Goal: Task Accomplishment & Management: Use online tool/utility

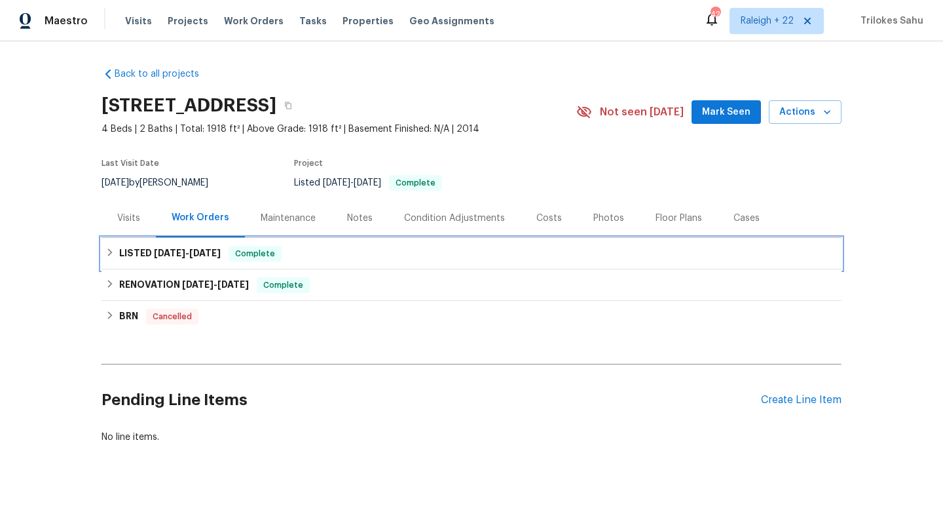
click at [106, 255] on icon at bounding box center [109, 252] width 9 height 9
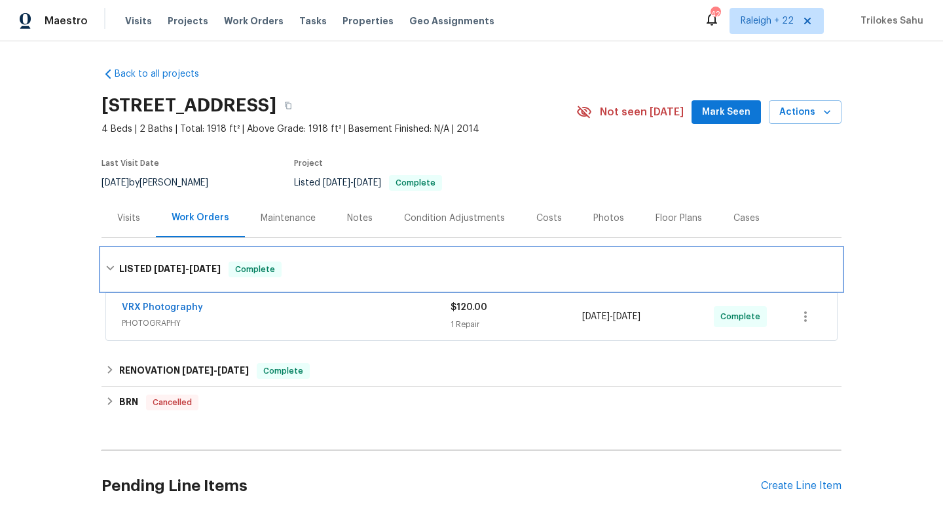
scroll to position [109, 0]
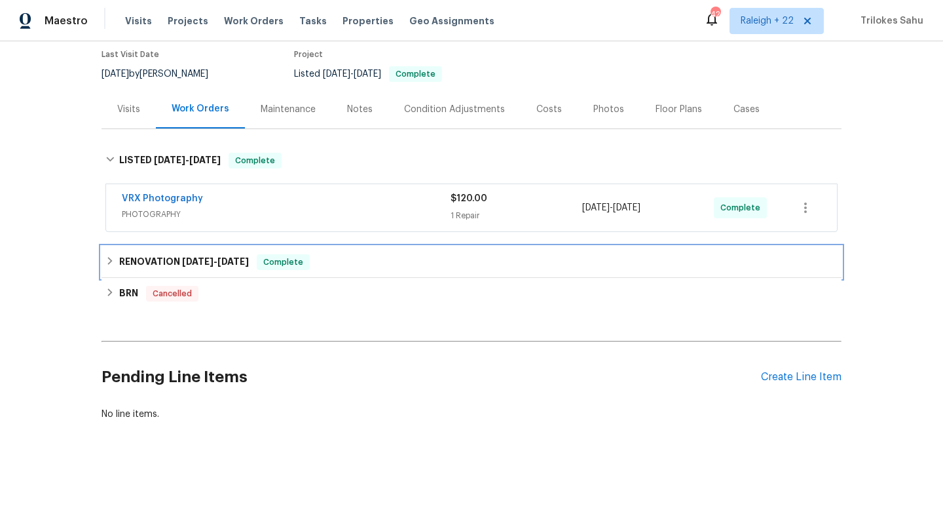
click at [107, 263] on icon at bounding box center [109, 260] width 9 height 9
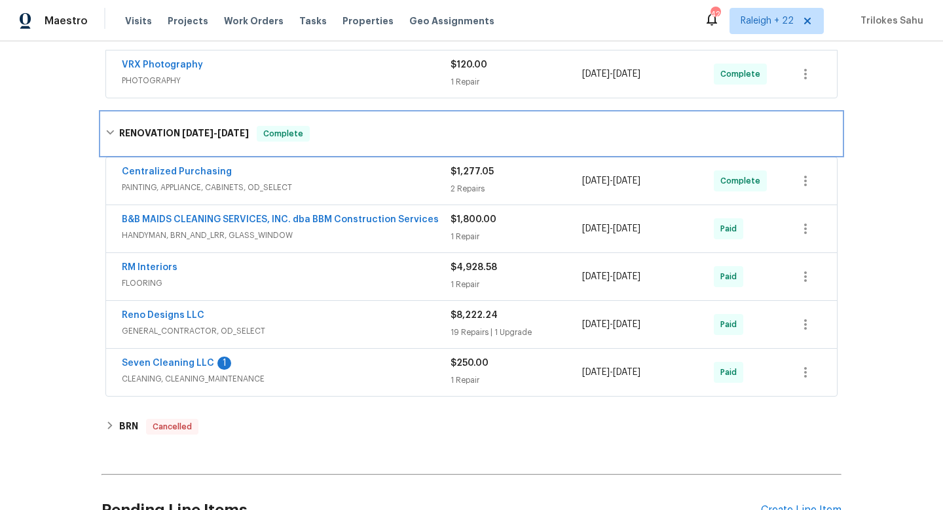
scroll to position [246, 0]
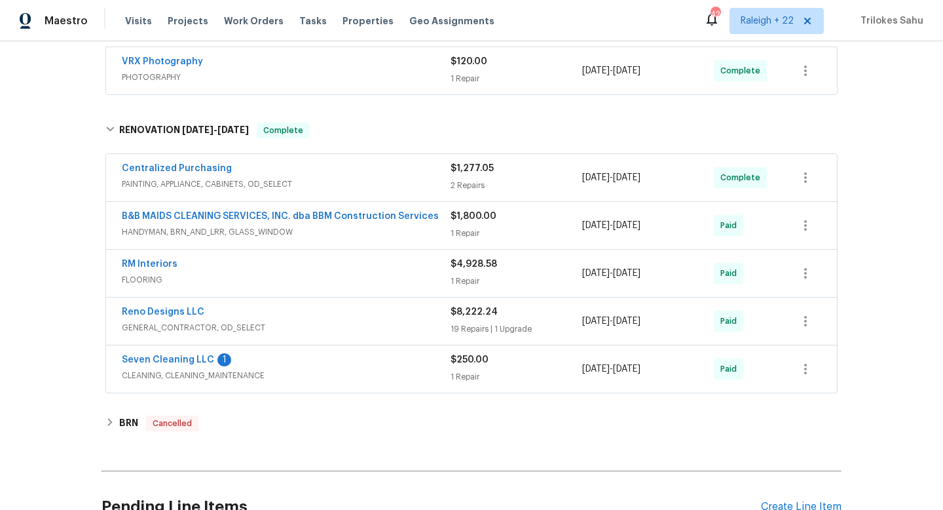
click at [213, 331] on span "GENERAL_CONTRACTOR, OD_SELECT" at bounding box center [286, 327] width 329 height 13
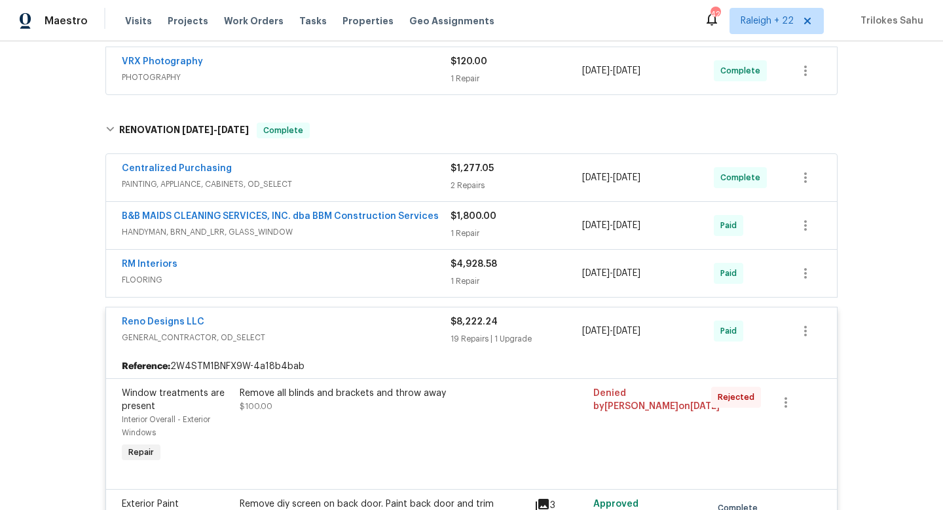
scroll to position [1062, 0]
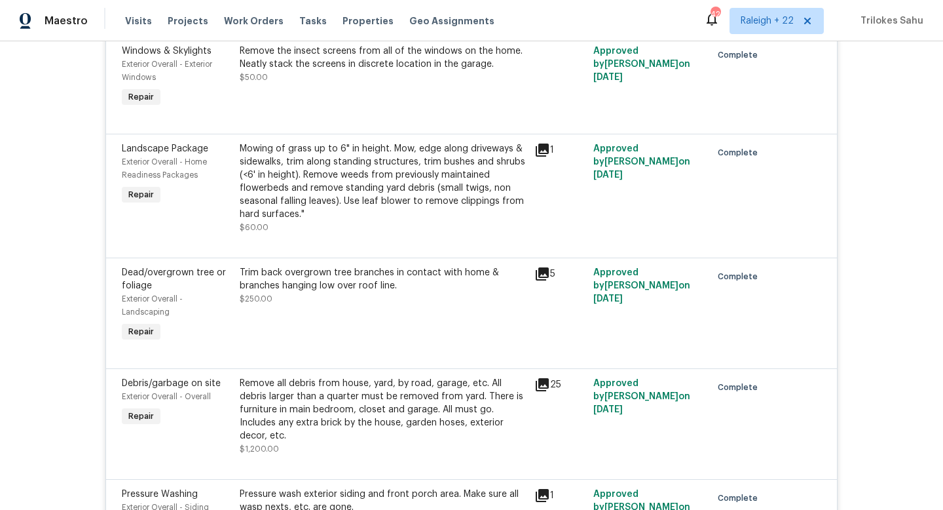
click at [293, 292] on div "Trim back overgrown tree branches in contact with home & branches hanging low o…" at bounding box center [383, 279] width 287 height 26
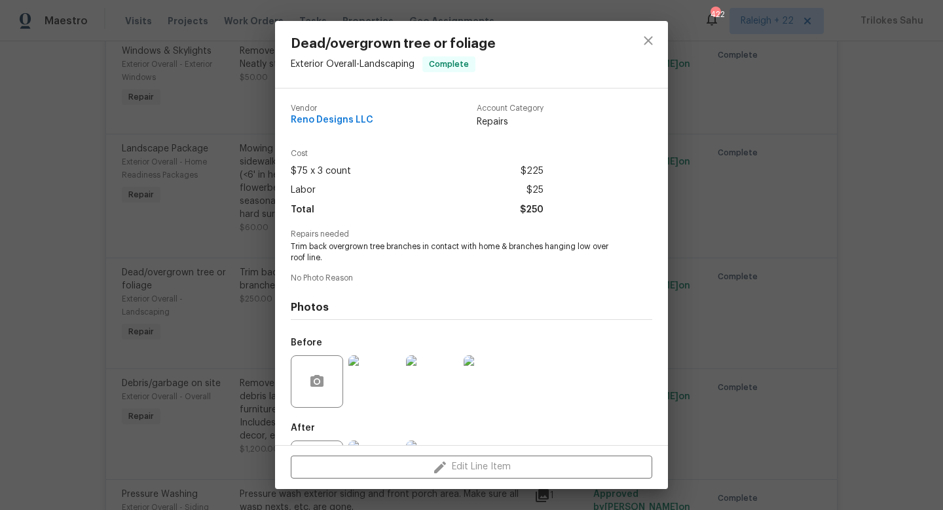
scroll to position [61, 0]
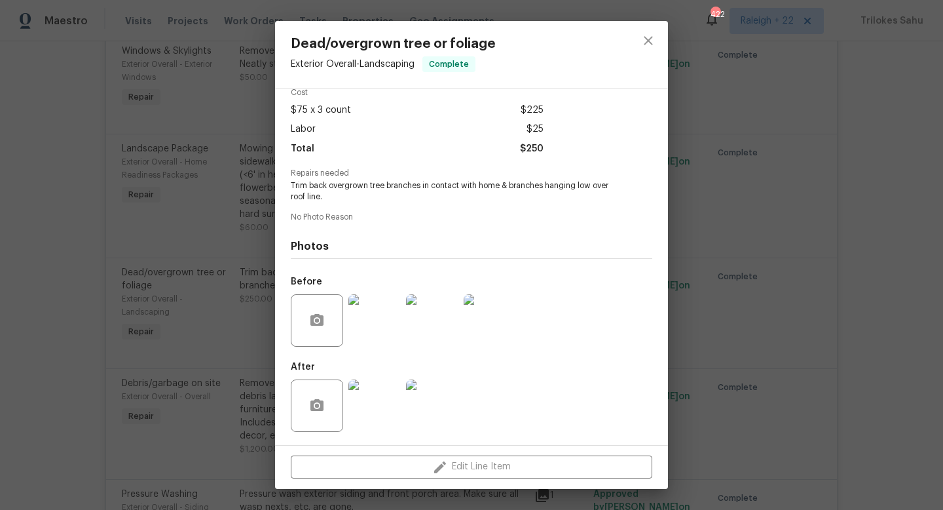
click at [367, 400] on img at bounding box center [374, 405] width 52 height 52
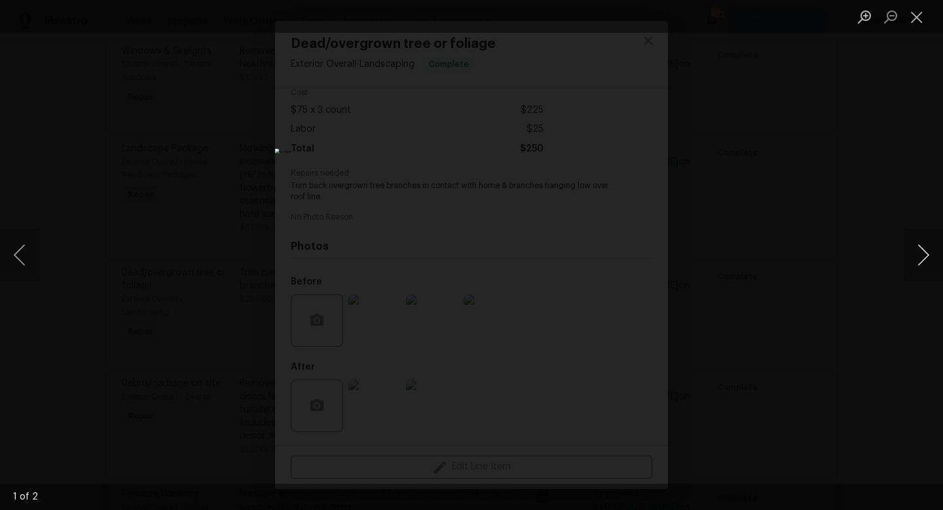
click at [921, 257] on button "Next image" at bounding box center [923, 255] width 39 height 52
click at [920, 18] on button "Close lightbox" at bounding box center [917, 16] width 26 height 23
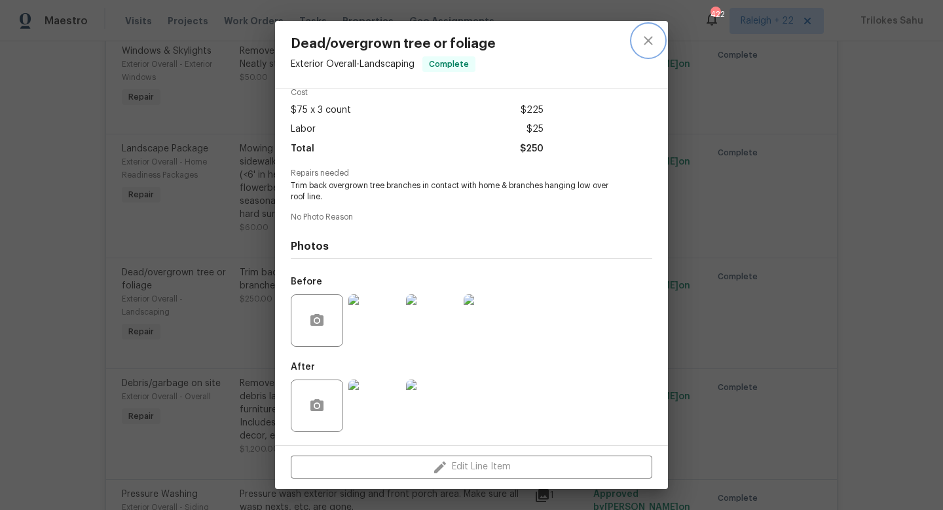
click at [652, 40] on icon "close" at bounding box center [649, 41] width 16 height 16
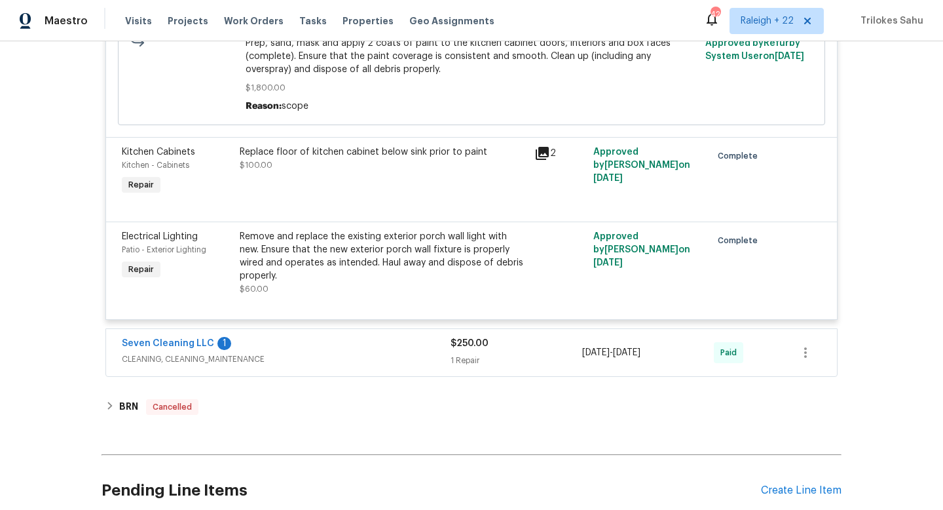
scroll to position [2720, 0]
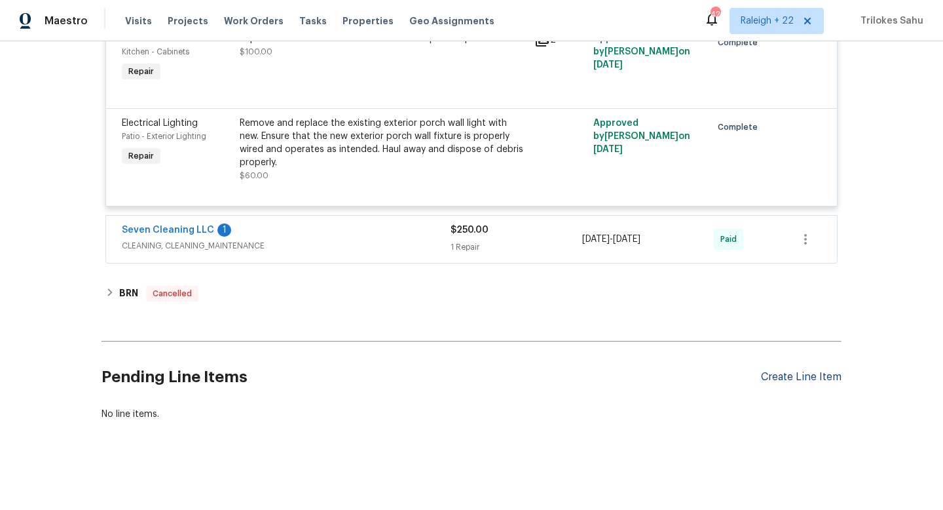
click at [788, 373] on div "Create Line Item" at bounding box center [801, 377] width 81 height 12
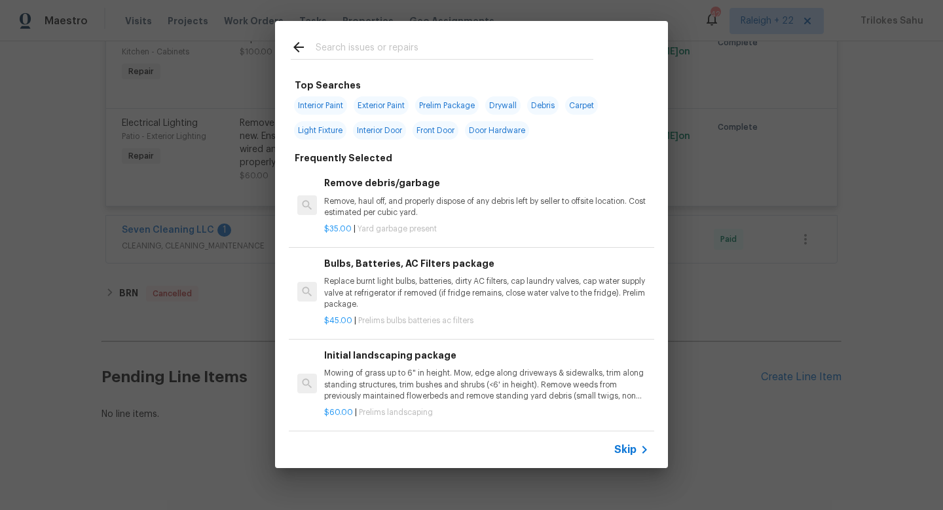
click at [616, 451] on span "Skip" at bounding box center [625, 449] width 22 height 13
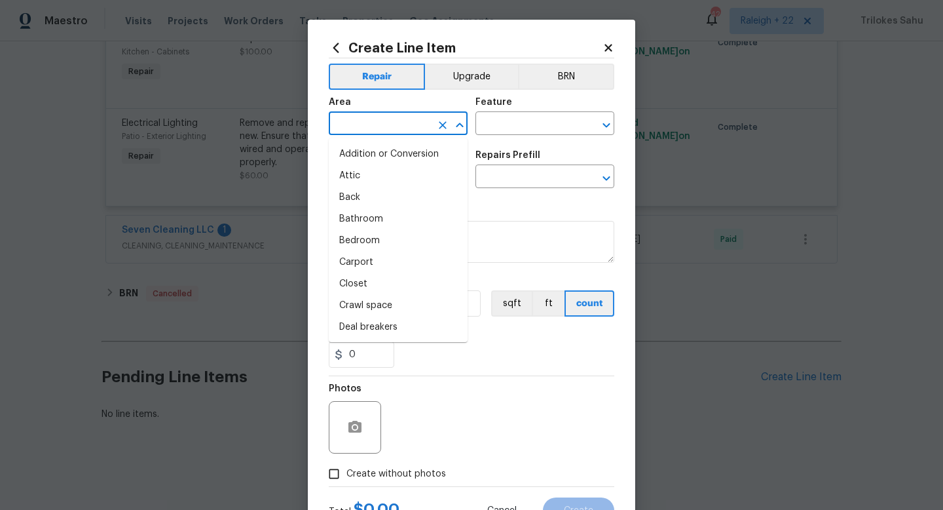
click at [403, 122] on input "text" at bounding box center [380, 125] width 102 height 20
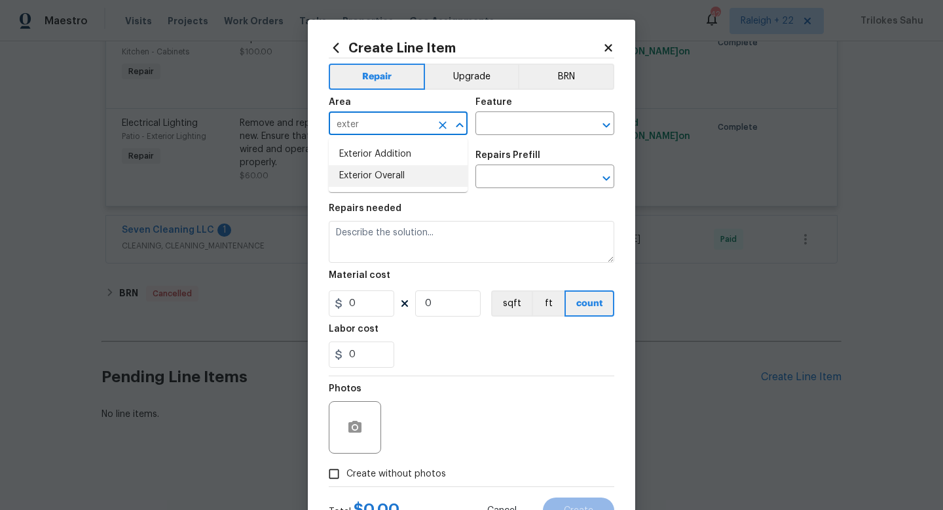
click at [379, 174] on li "Exterior Overall" at bounding box center [398, 176] width 139 height 22
type input "Exterior Overall"
click at [498, 130] on input "text" at bounding box center [527, 125] width 102 height 20
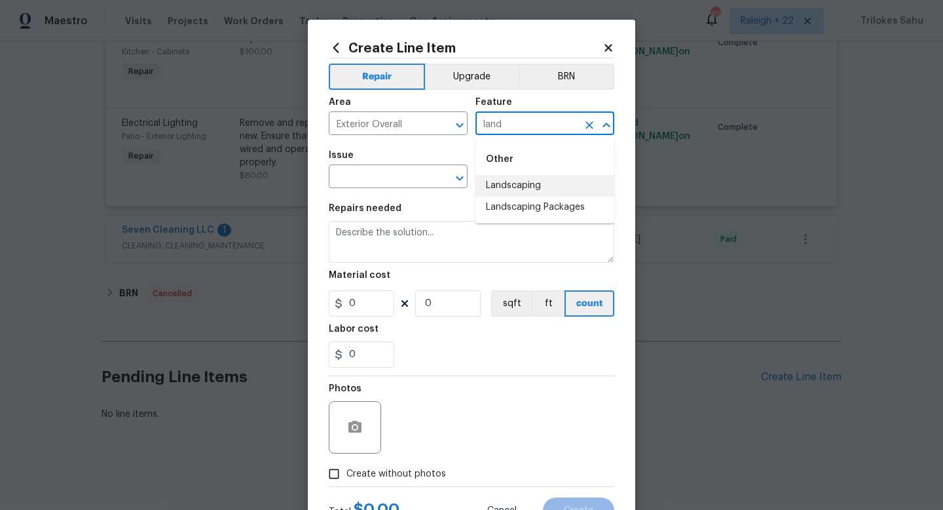
click at [502, 178] on li "Landscaping" at bounding box center [545, 186] width 139 height 22
type input "Landscaping"
click at [415, 176] on input "text" at bounding box center [380, 178] width 102 height 20
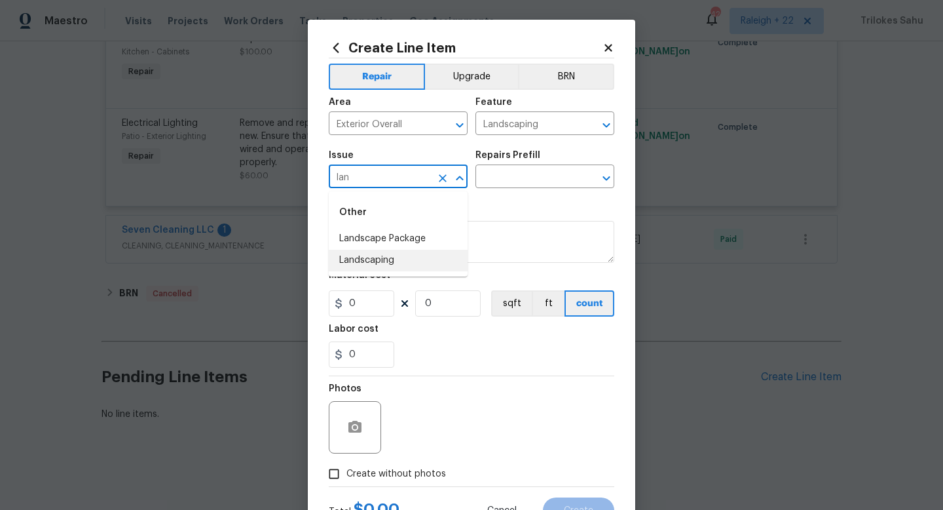
click at [398, 259] on li "Landscaping" at bounding box center [398, 261] width 139 height 22
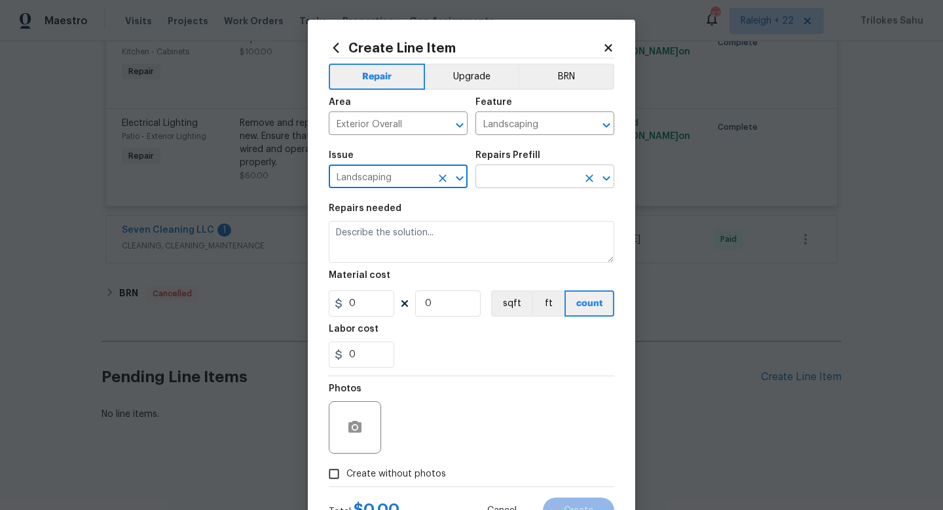
type input "Landscaping"
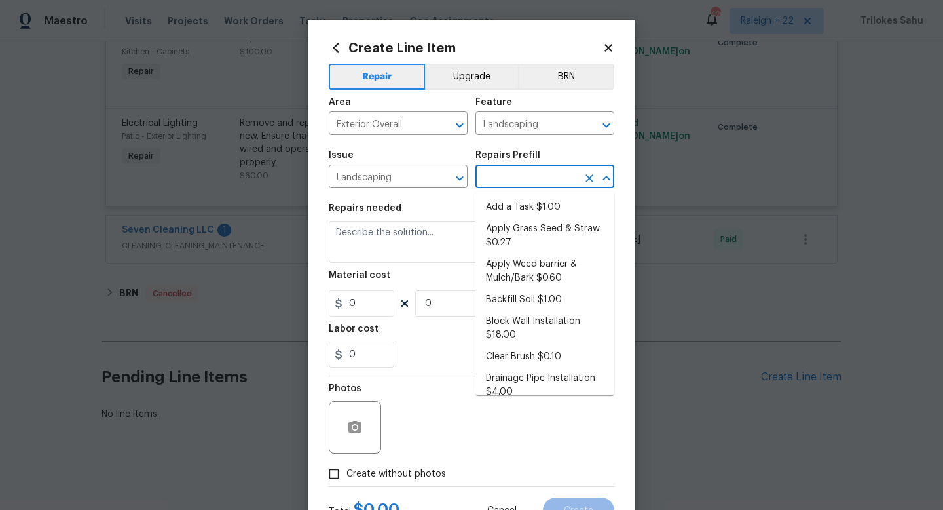
click at [517, 181] on input "text" at bounding box center [527, 178] width 102 height 20
click at [508, 198] on li "Add a Task $1.00" at bounding box center [545, 208] width 139 height 22
type input "Add a Task $1.00"
type textarea "HPM to detail"
type input "1"
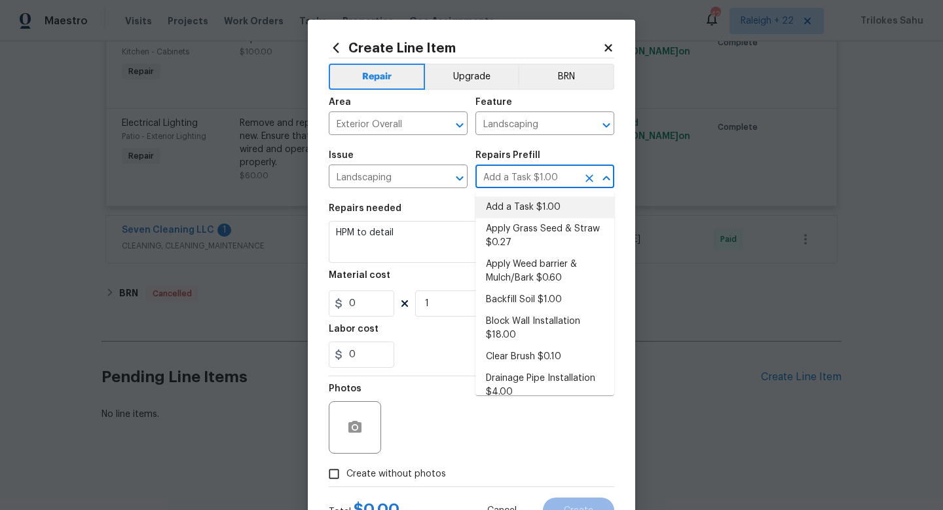
type input "1"
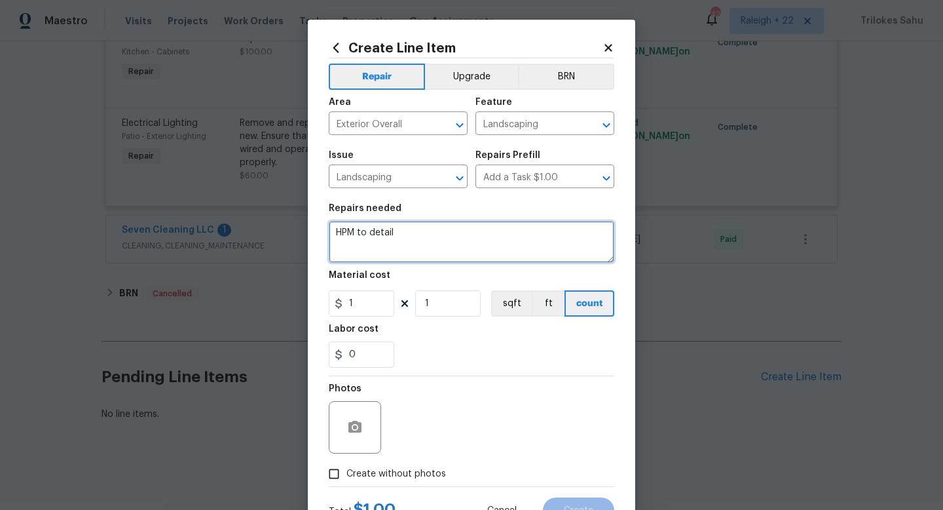
drag, startPoint x: 421, startPoint y: 231, endPoint x: 328, endPoint y: 232, distance: 92.4
click at [328, 232] on div "Create Line Item Repair Upgrade BRN Area Exterior Overall ​ Feature Landscaping…" at bounding box center [472, 282] width 328 height 525
click at [341, 233] on textarea "@HOA-Violation" at bounding box center [472, 242] width 286 height 42
click at [363, 247] on textarea "#HOA-Violation" at bounding box center [472, 242] width 286 height 42
paste textarea "prune trees on the parkway/yard. Keep sidewalk clear for pedestrians. Maintain …"
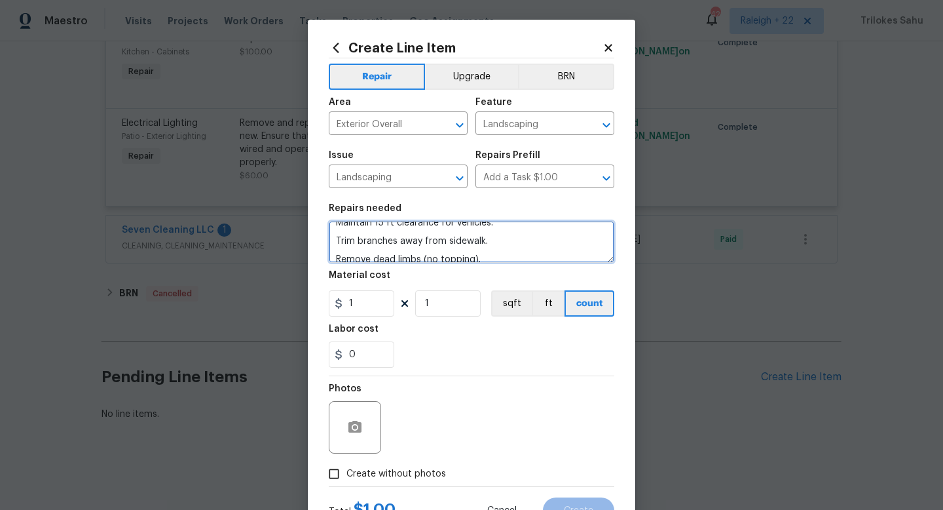
scroll to position [73, 0]
drag, startPoint x: 487, startPoint y: 240, endPoint x: 383, endPoint y: 235, distance: 104.3
click at [383, 235] on textarea "#HOA-Violation Hi, we have a HOA violation for prune trees on the parkway/yard.…" at bounding box center [472, 242] width 286 height 42
click at [498, 241] on textarea "#HOA-Violation Hi, we have a HOA violation for prune trees on the parkway/yard.…" at bounding box center [472, 242] width 286 height 42
click at [337, 241] on textarea "#HOA-Violation Hi, we have a HOA violation for prune trees on the parkway/yard.…" at bounding box center [472, 242] width 286 height 42
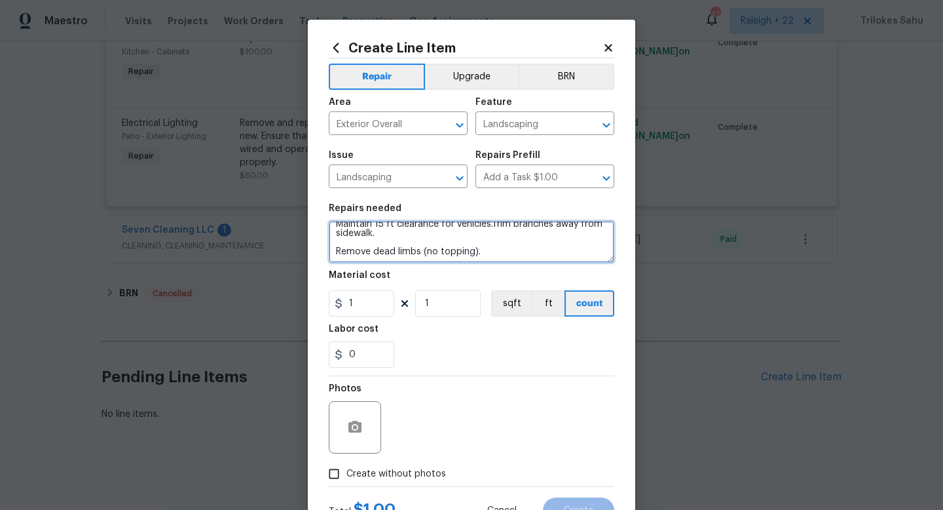
scroll to position [64, 0]
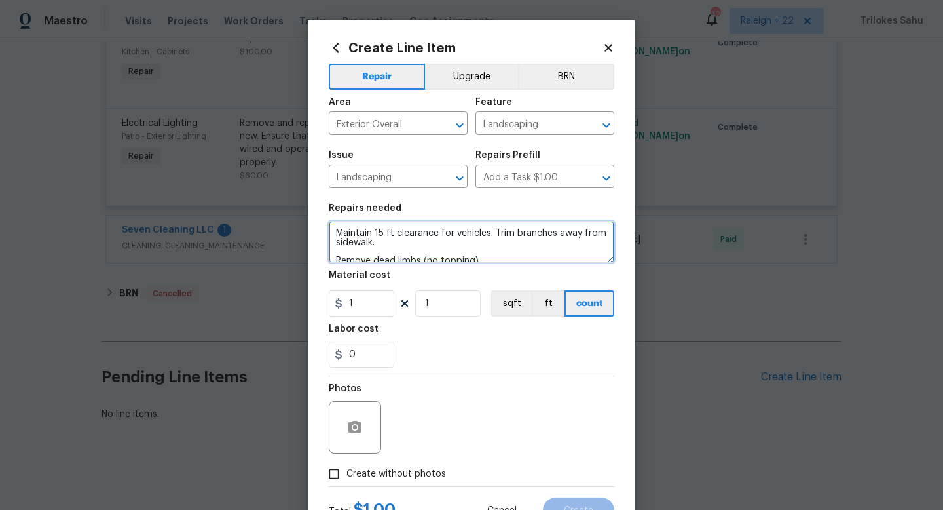
click at [609, 261] on textarea "#HOA-Violation Hi, we have a HOA violation for prune trees on the parkway/yard.…" at bounding box center [472, 242] width 286 height 42
click at [609, 261] on textarea "#HOA-Violation Hi, we have a HOA violation for prune trees on the parkway/yard.…" at bounding box center [472, 241] width 286 height 41
click at [610, 261] on textarea "#HOA-Violation Hi, we have a HOA violation for prune trees on the parkway/yard.…" at bounding box center [472, 241] width 286 height 41
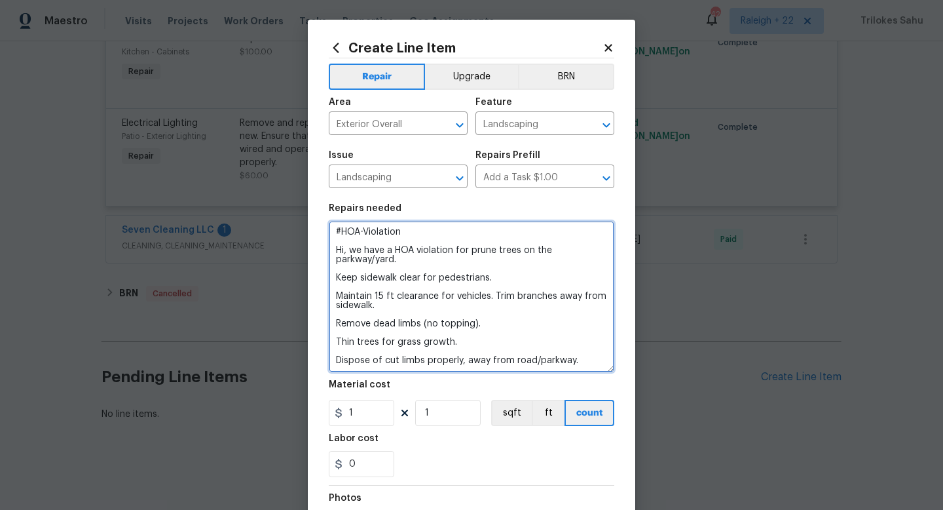
scroll to position [0, 0]
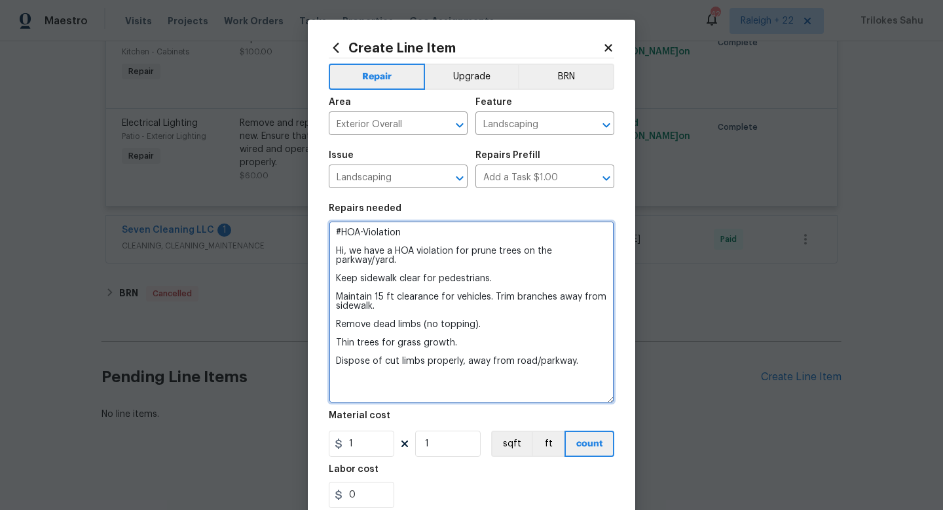
drag, startPoint x: 610, startPoint y: 261, endPoint x: 615, endPoint y: 402, distance: 140.9
click at [615, 402] on div "Create Line Item Repair Upgrade BRN Area Exterior Overall ​ Feature Landscaping…" at bounding box center [472, 352] width 328 height 665
click at [421, 276] on textarea "#HOA-Violation Hi, we have an HOA violation for prune trees on the parkway/yard…" at bounding box center [472, 312] width 286 height 182
click at [334, 280] on textarea "#HOA-Violation Hi, we have an HOA violation for prune trees on the parkway/yard…" at bounding box center [472, 312] width 286 height 182
click at [581, 366] on textarea "#HOA-Violation Hi, we have an HOA violation for prune trees on the parkway/yard…" at bounding box center [472, 312] width 286 height 182
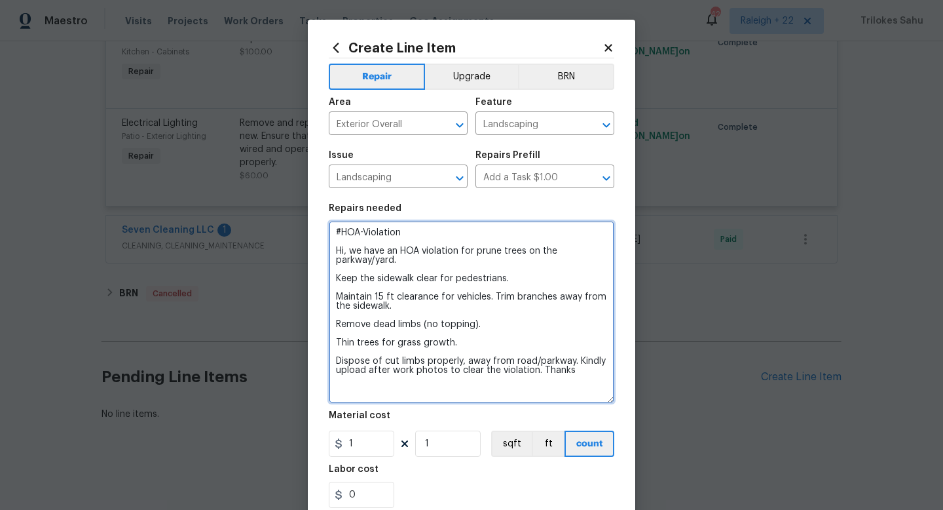
type textarea "#HOA-Violation Hi, we have an HOA violation for prune trees on the parkway/yard…"
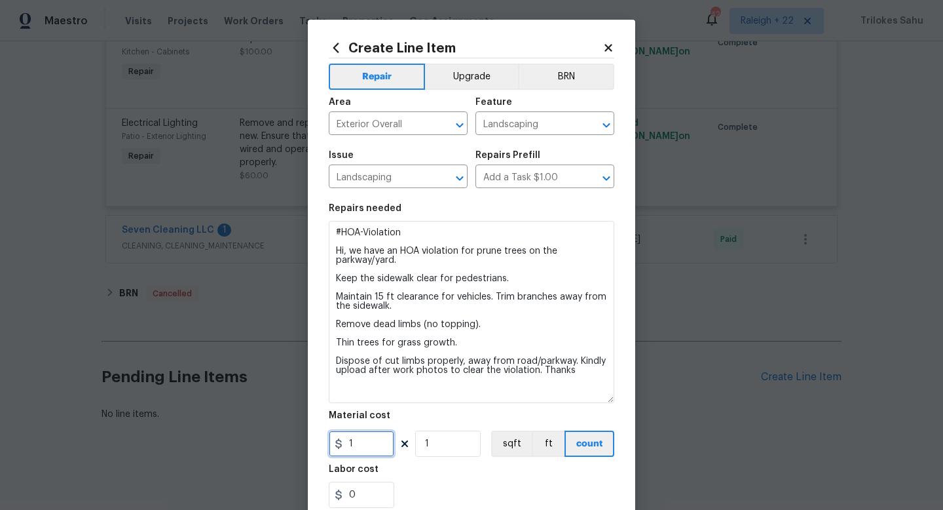
click at [369, 438] on input "1" at bounding box center [362, 443] width 66 height 26
type input "75"
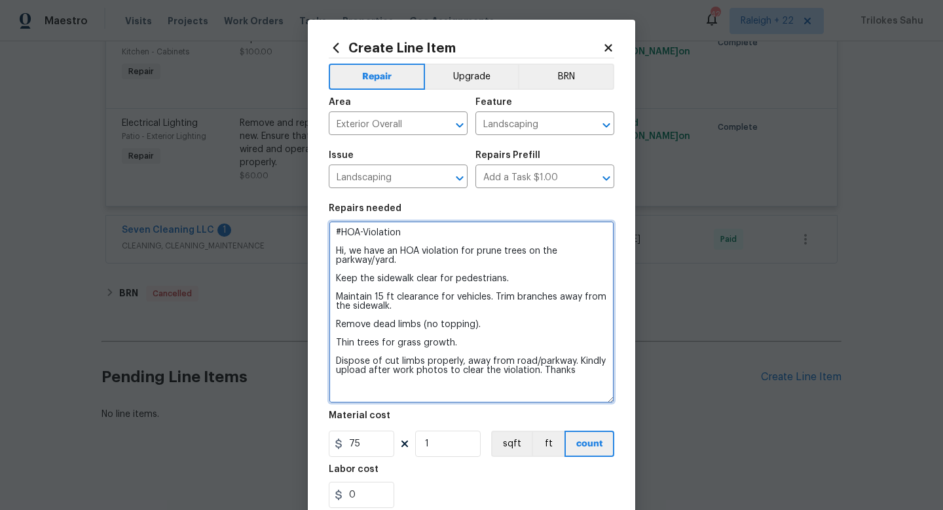
click at [472, 390] on textarea "#HOA-Violation Hi, we have an HOA violation for prune trees on the parkway/yard…" at bounding box center [472, 312] width 286 height 182
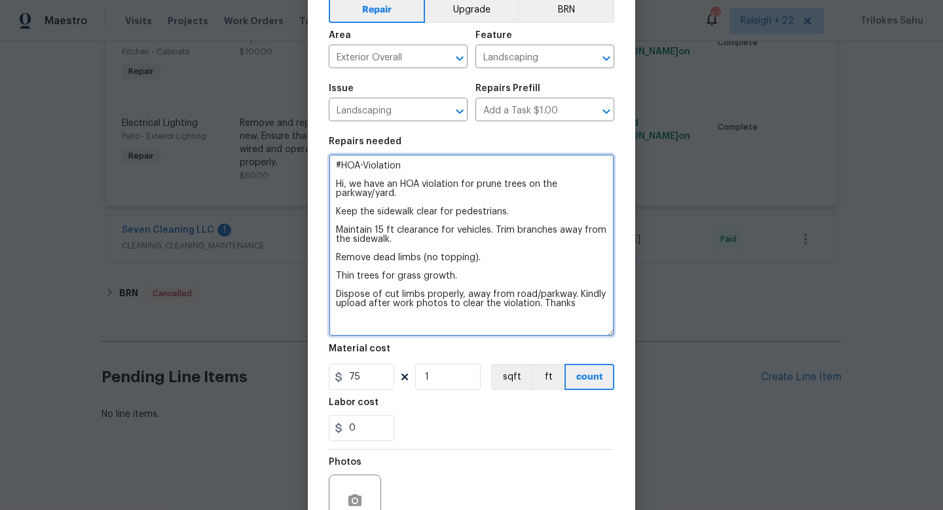
scroll to position [88, 0]
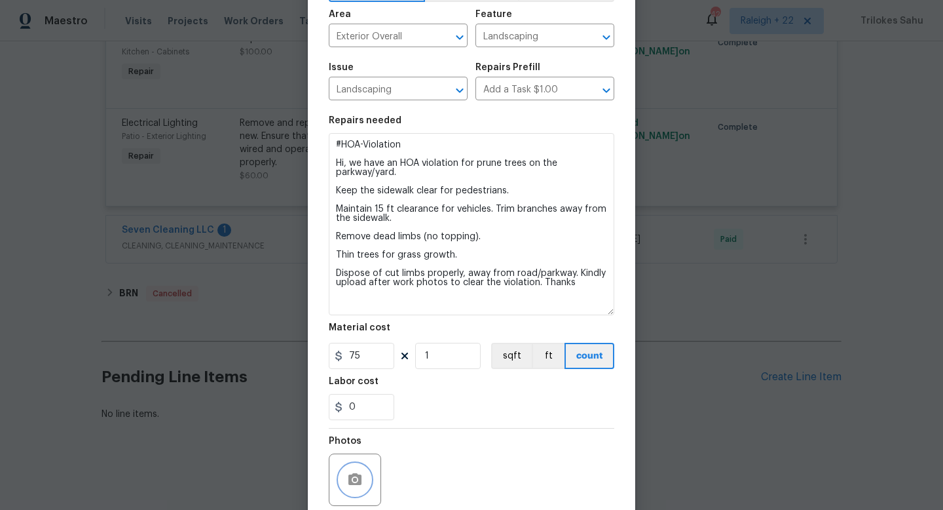
click at [361, 470] on button "button" at bounding box center [354, 479] width 31 height 31
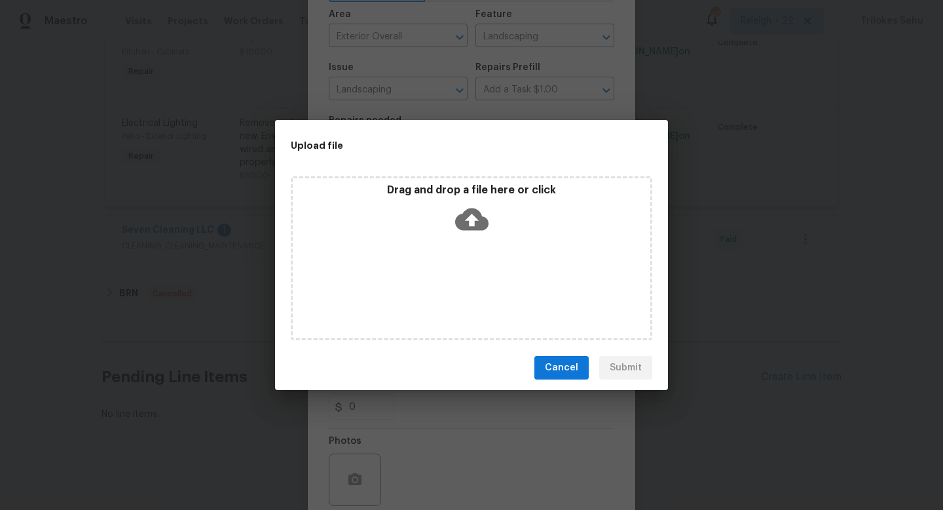
click at [470, 226] on icon at bounding box center [471, 219] width 33 height 22
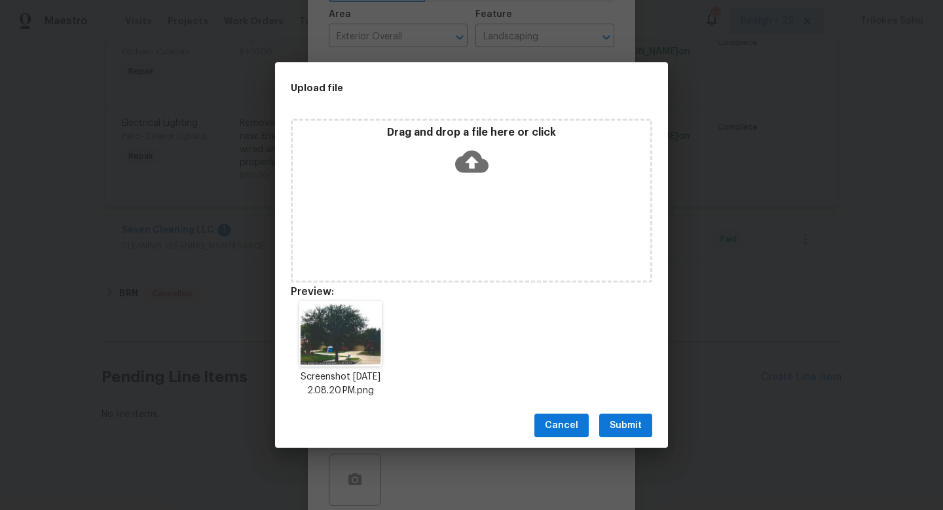
click at [620, 424] on span "Submit" at bounding box center [626, 425] width 32 height 16
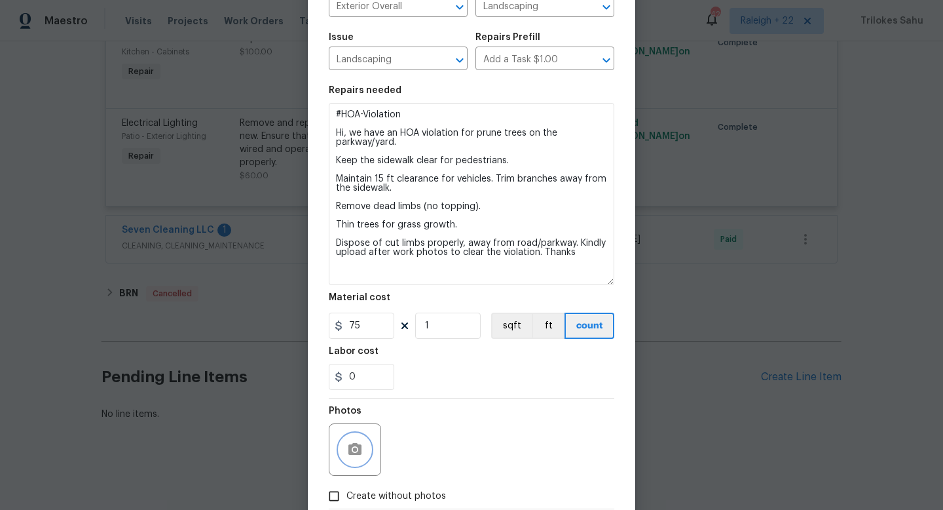
scroll to position [195, 0]
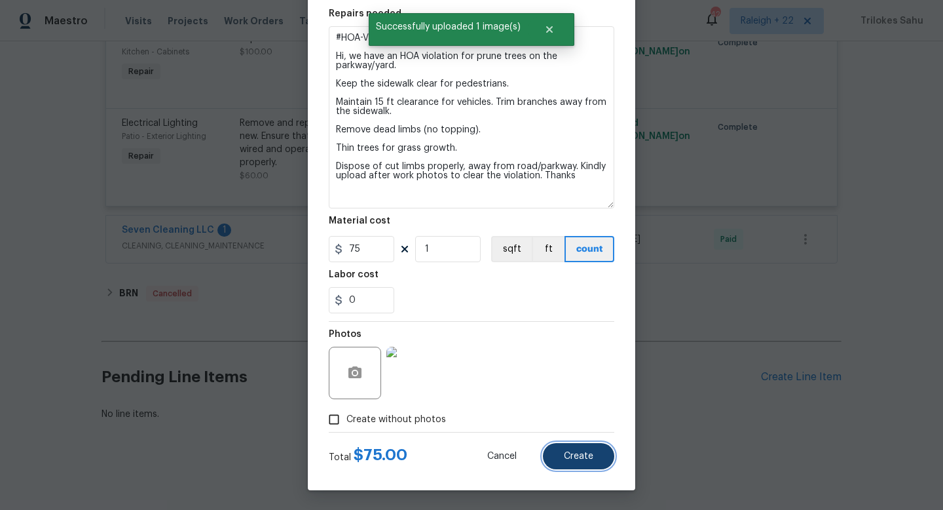
click at [574, 459] on span "Create" at bounding box center [578, 456] width 29 height 10
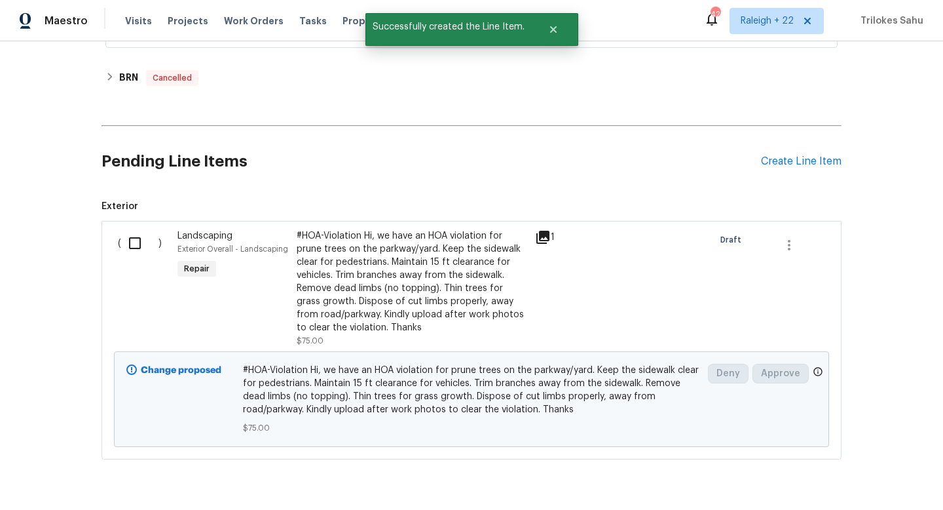
scroll to position [2975, 0]
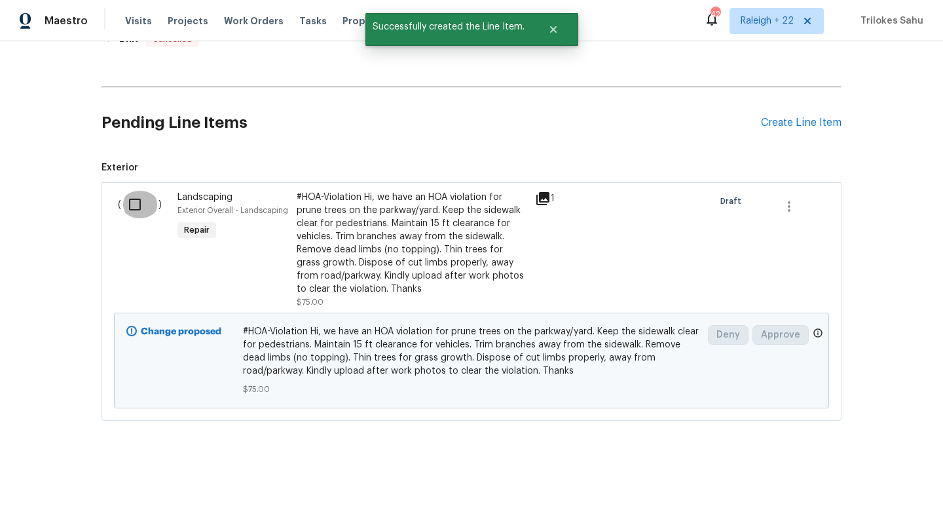
click at [132, 207] on input "checkbox" at bounding box center [139, 205] width 37 height 28
checkbox input "true"
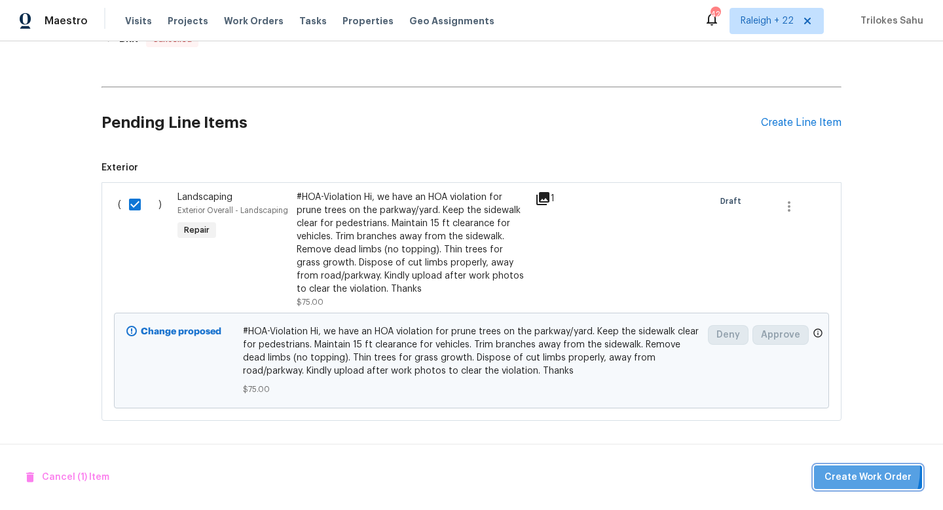
click at [847, 469] on span "Create Work Order" at bounding box center [868, 477] width 87 height 16
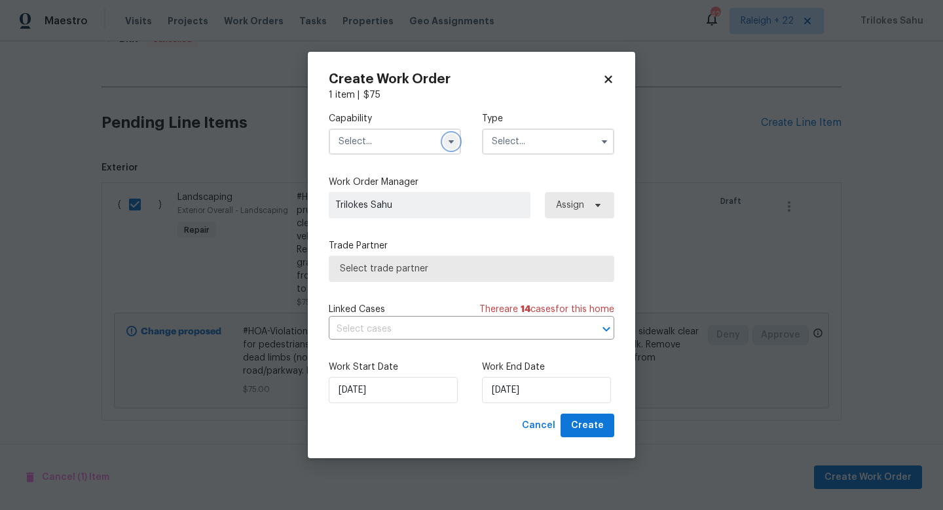
click at [448, 141] on icon "button" at bounding box center [451, 141] width 10 height 10
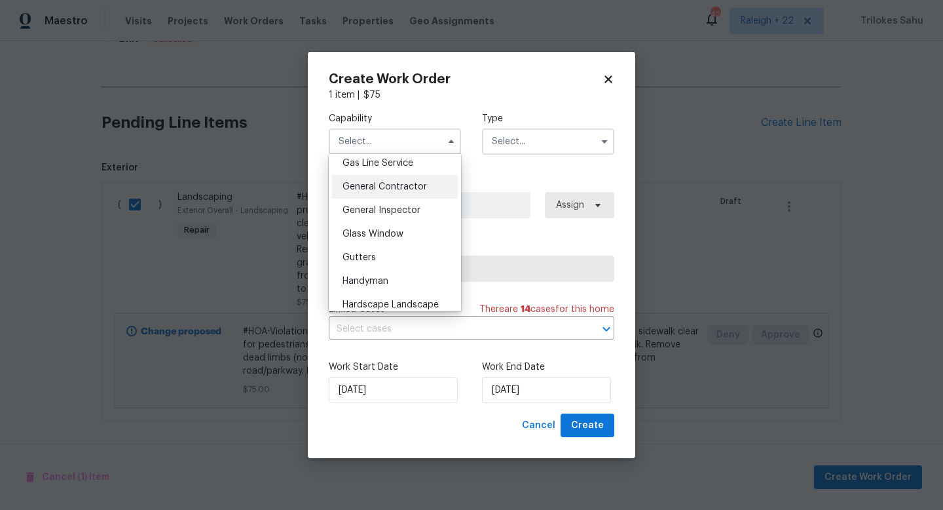
scroll to position [636, 0]
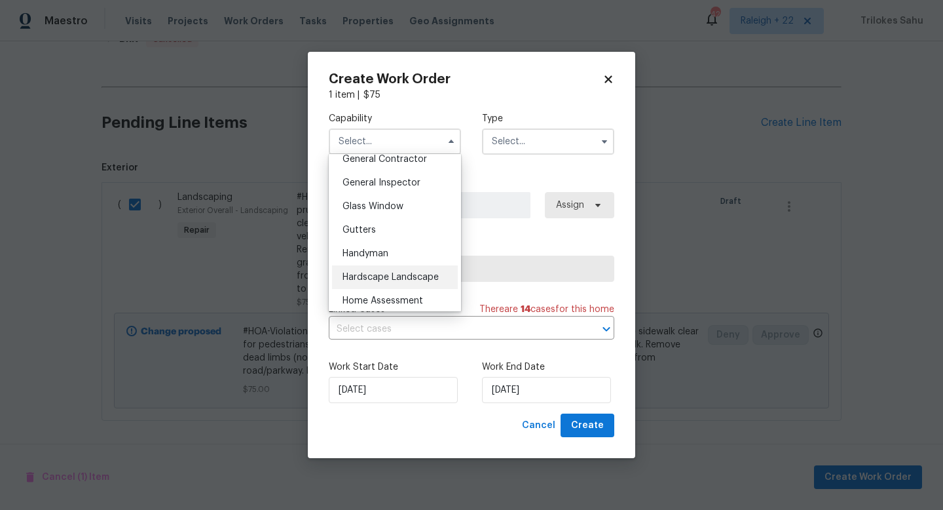
click at [400, 269] on div "Hardscape Landscape" at bounding box center [395, 277] width 126 height 24
type input "Hardscape Landscape"
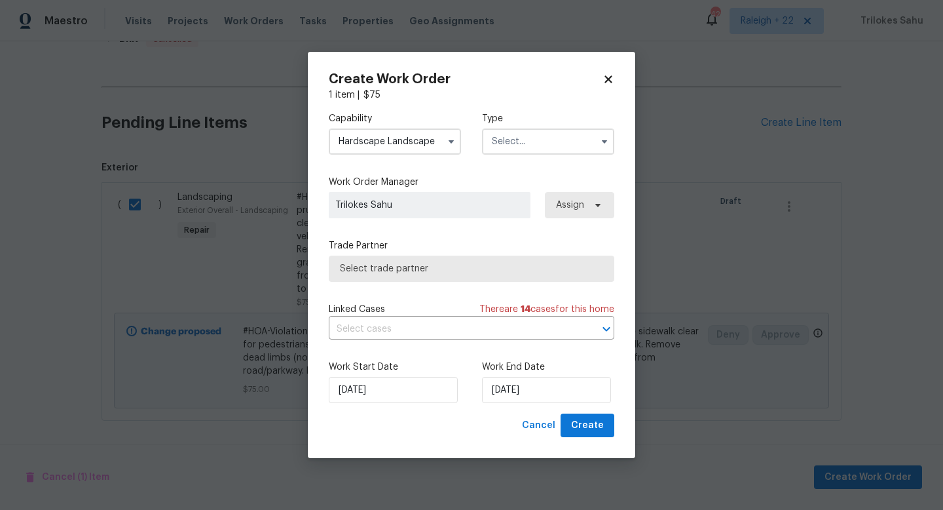
click at [503, 147] on input "text" at bounding box center [548, 141] width 132 height 26
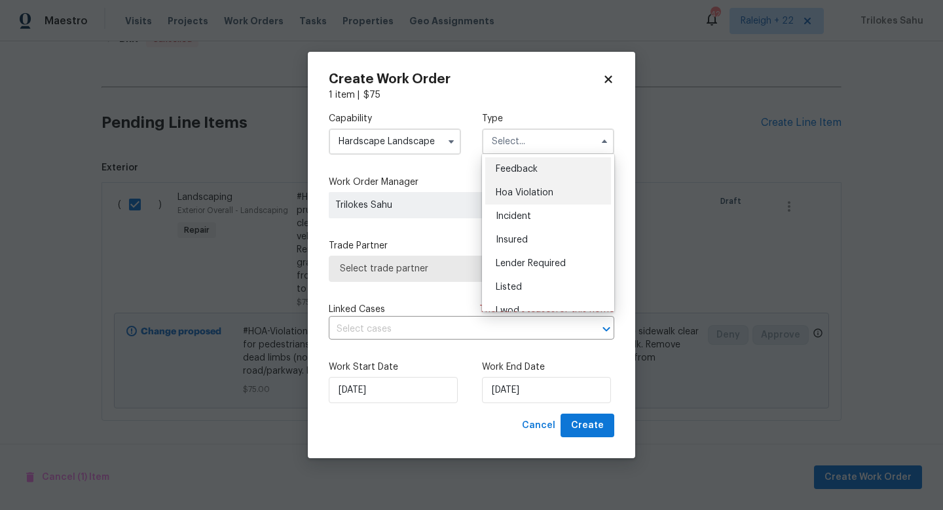
click at [499, 193] on span "Hoa Violation" at bounding box center [525, 192] width 58 height 9
type input "Hoa Violation"
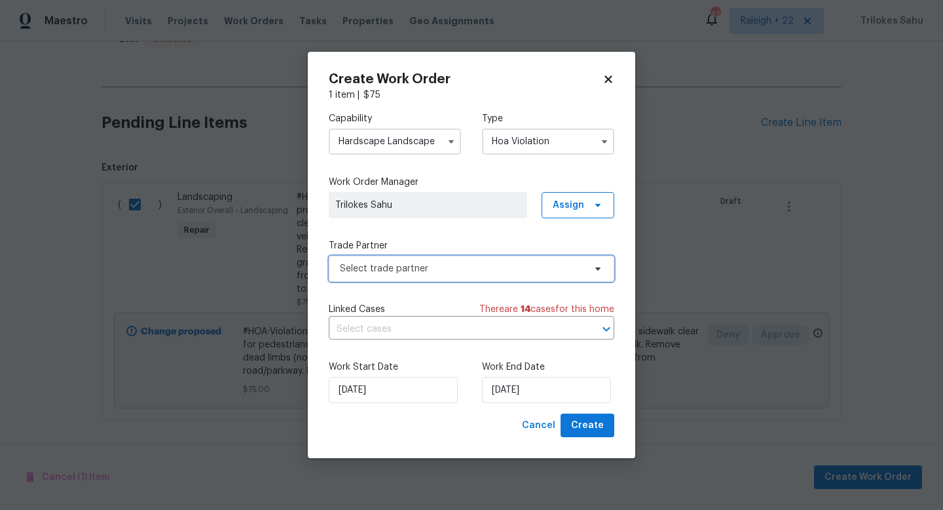
click at [429, 274] on span "Select trade partner" at bounding box center [462, 268] width 244 height 13
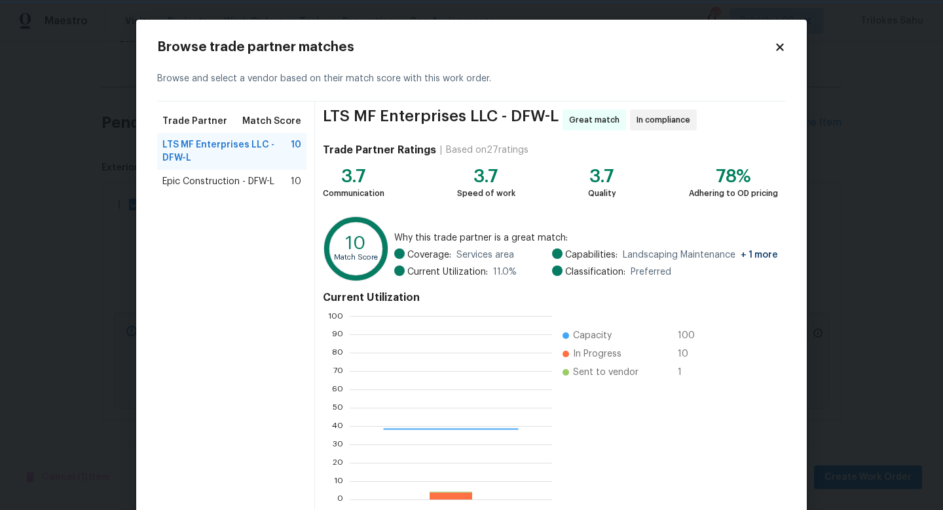
scroll to position [183, 202]
click at [212, 178] on span "Epic Construction - DFW-L" at bounding box center [218, 181] width 112 height 13
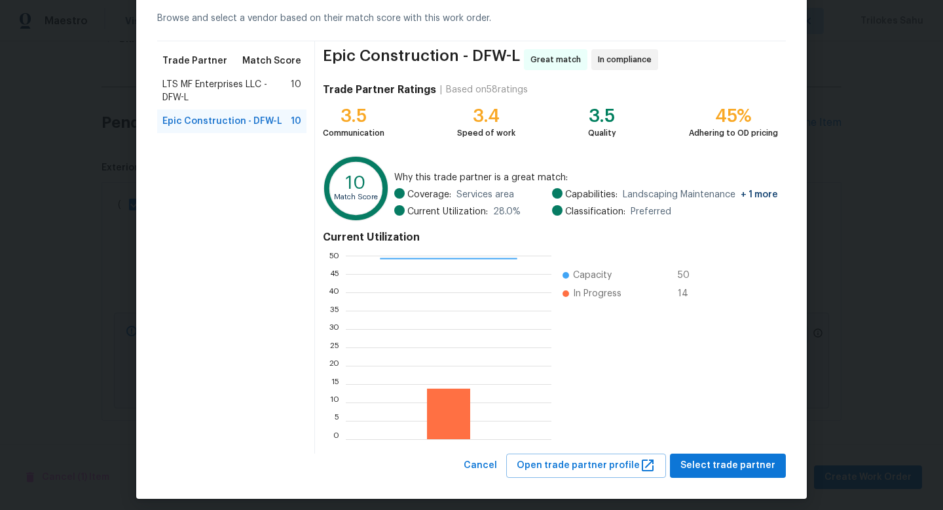
scroll to position [68, 0]
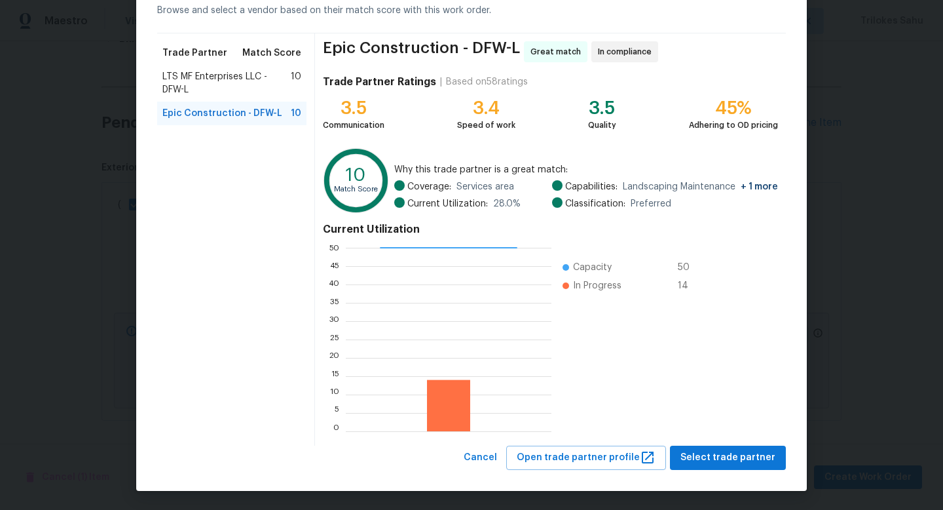
click at [239, 79] on span "LTS MF Enterprises LLC - DFW-L" at bounding box center [226, 83] width 128 height 26
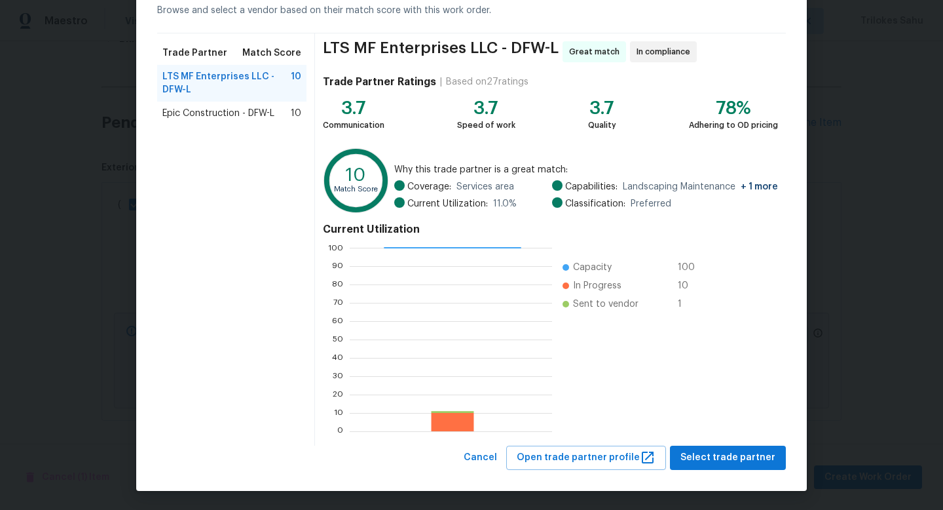
click at [226, 102] on div "Epic Construction - DFW-L 10" at bounding box center [231, 114] width 149 height 24
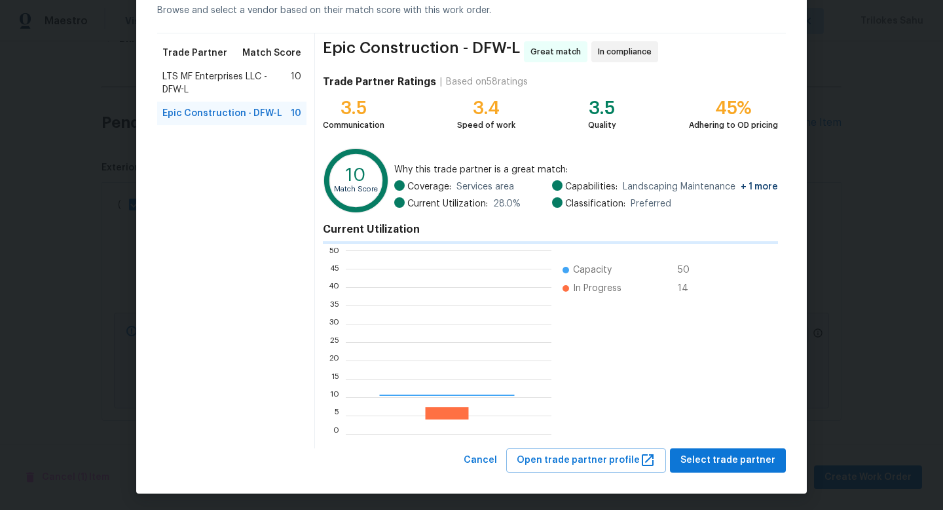
scroll to position [1, 1]
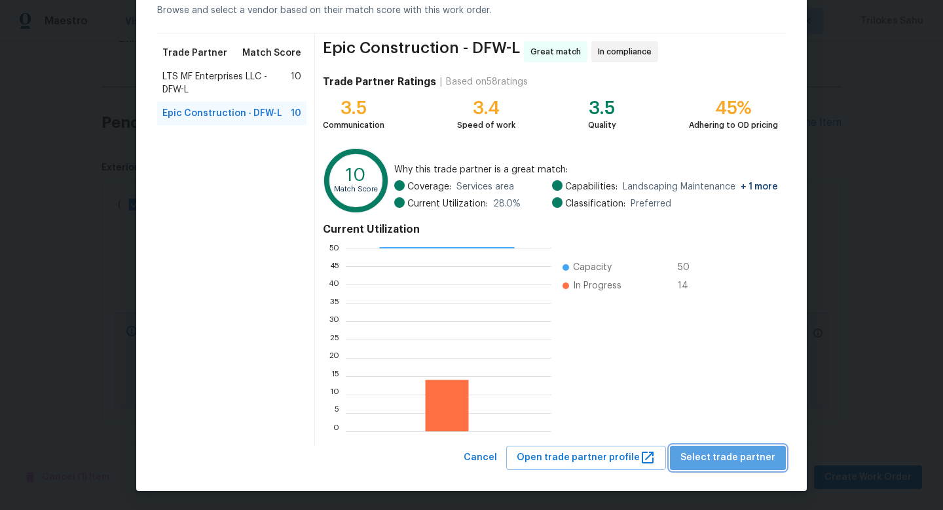
click at [738, 461] on span "Select trade partner" at bounding box center [728, 457] width 95 height 16
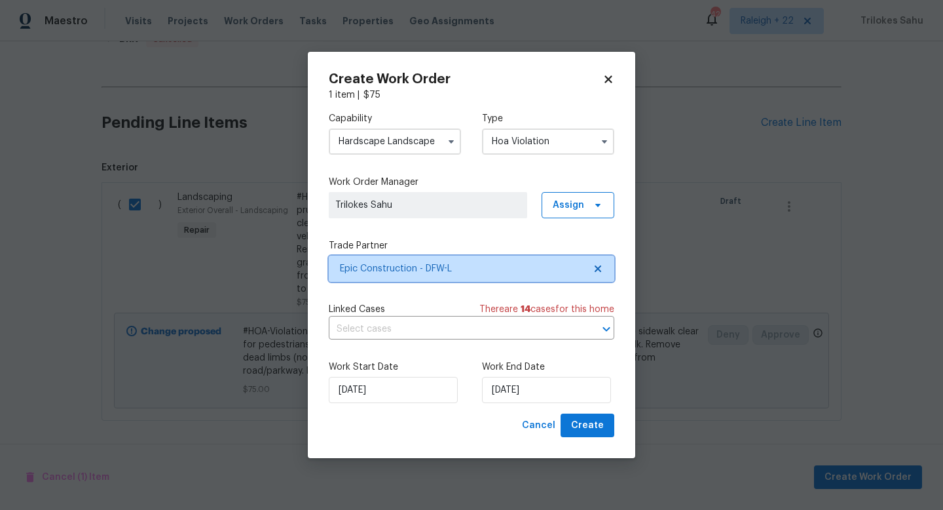
scroll to position [0, 0]
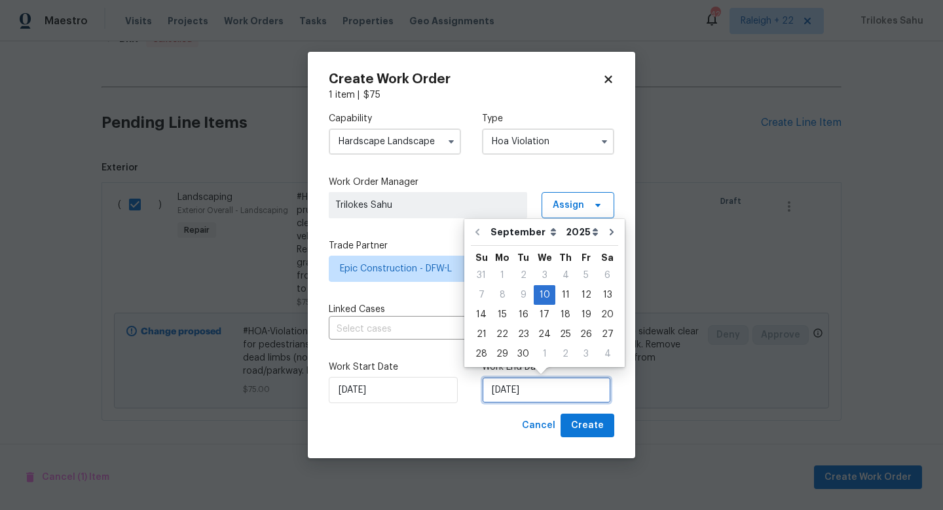
click at [588, 398] on input "10/09/2025" at bounding box center [546, 390] width 129 height 26
click at [576, 299] on div "12" at bounding box center [586, 295] width 21 height 18
type input "12/09/2025"
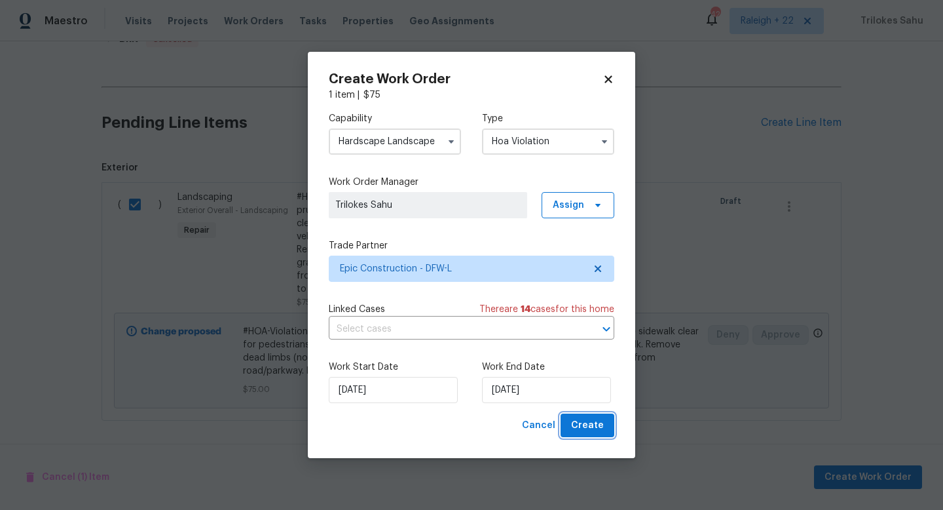
click at [580, 423] on span "Create" at bounding box center [587, 425] width 33 height 16
checkbox input "false"
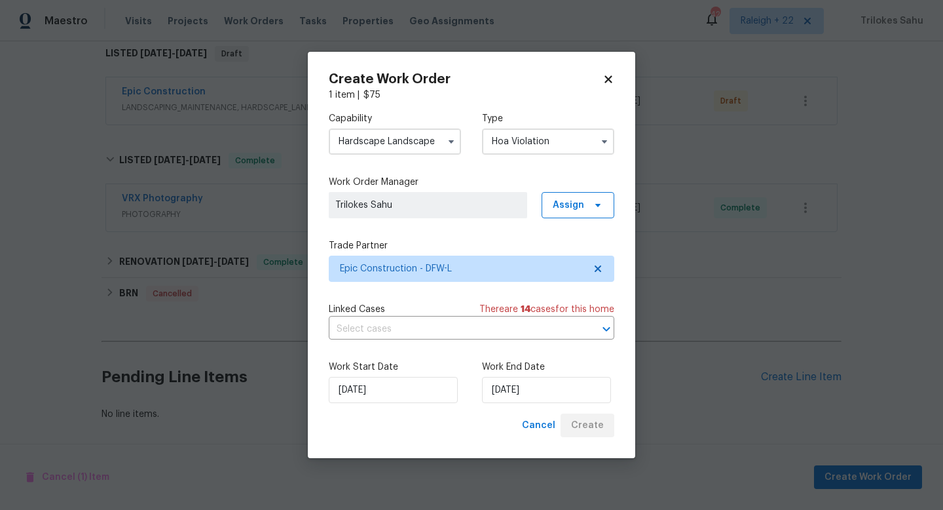
scroll to position [216, 0]
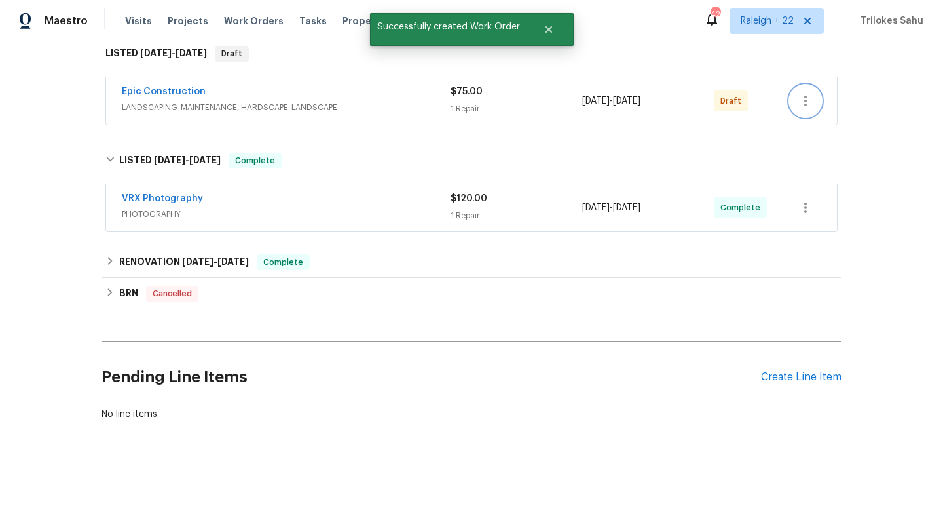
click at [802, 102] on icon "button" at bounding box center [806, 101] width 16 height 16
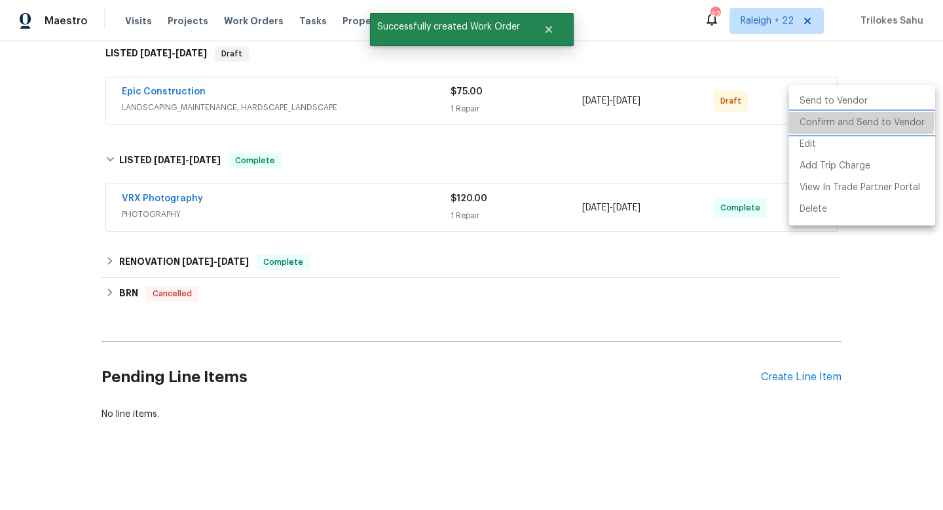
click at [806, 117] on li "Confirm and Send to Vendor" at bounding box center [862, 123] width 146 height 22
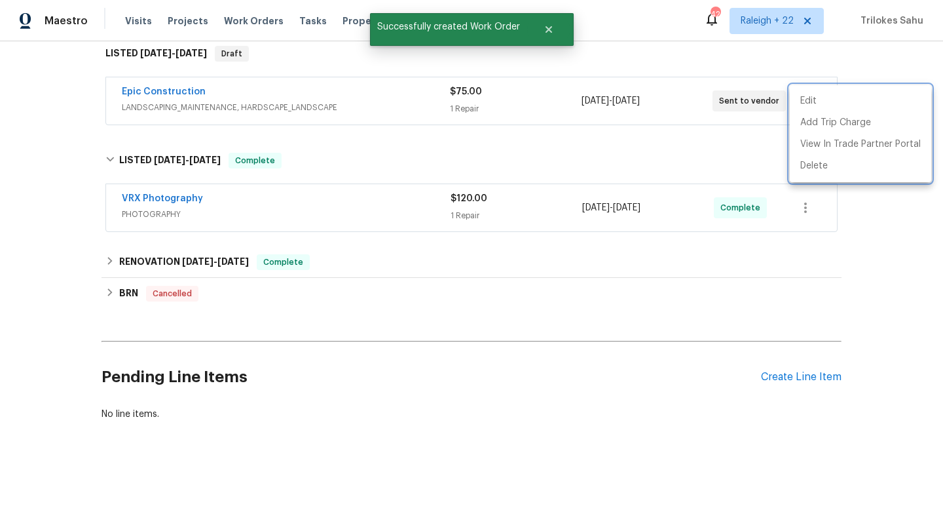
drag, startPoint x: 203, startPoint y: 88, endPoint x: 122, endPoint y: 86, distance: 81.2
click at [122, 86] on div at bounding box center [471, 255] width 943 height 510
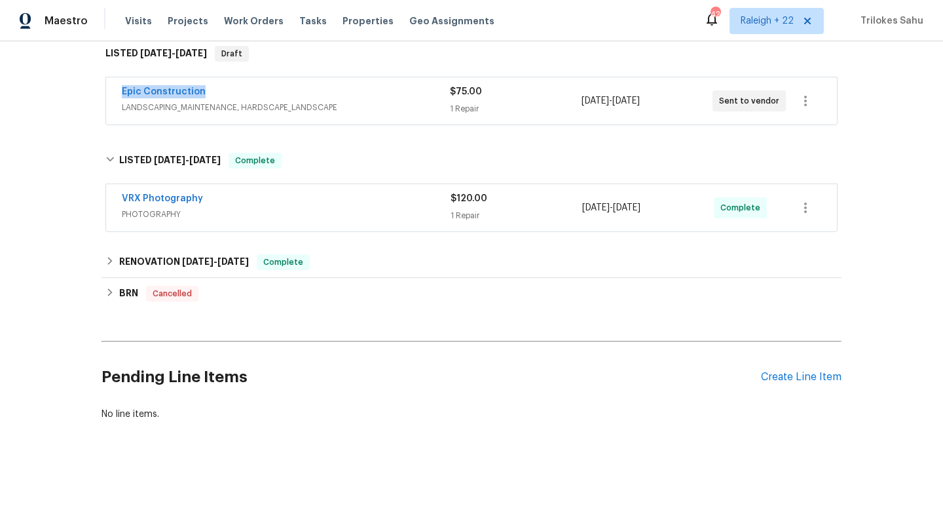
drag, startPoint x: 122, startPoint y: 86, endPoint x: 206, endPoint y: 88, distance: 84.5
copy link "Epic Construction"
click at [187, 89] on link "Epic Construction" at bounding box center [164, 91] width 84 height 9
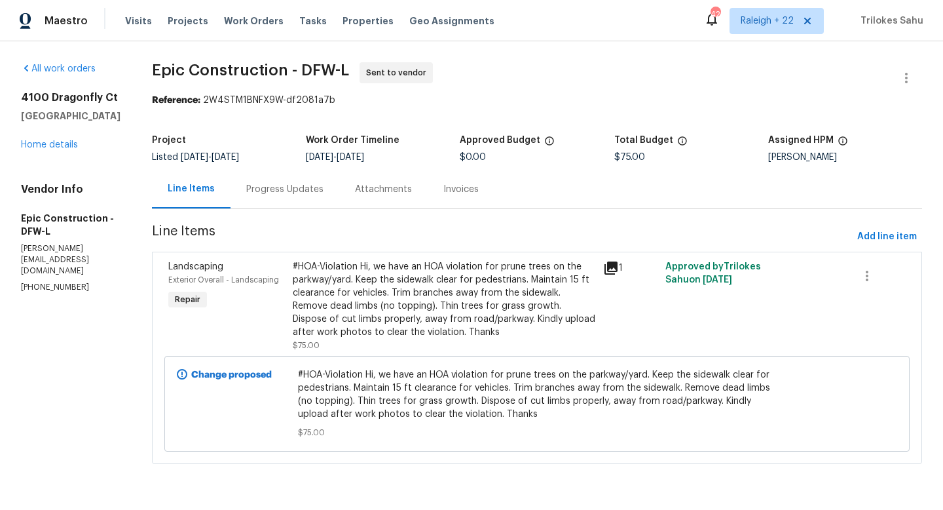
click at [246, 193] on div "Progress Updates" at bounding box center [284, 189] width 77 height 13
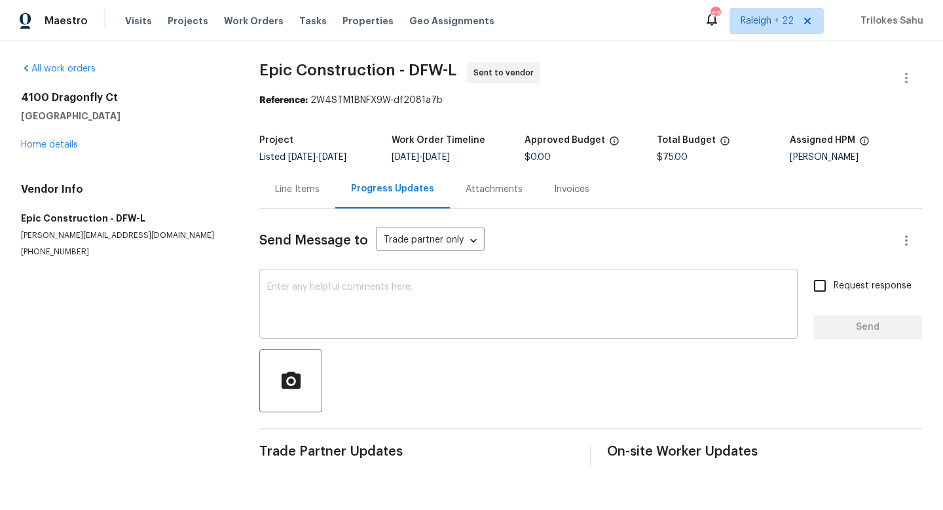
click at [291, 288] on textarea at bounding box center [528, 305] width 523 height 46
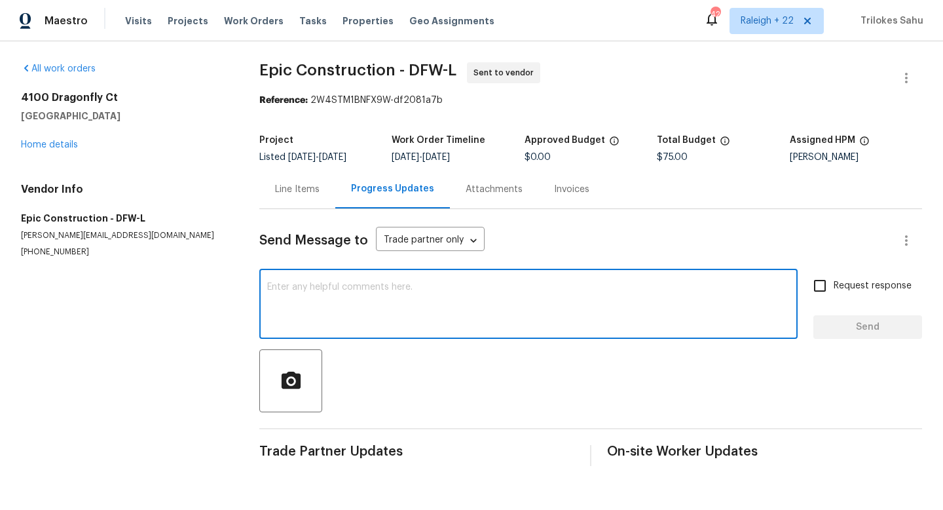
paste textarea "Please provide us with a cost estimation before starting the work. Thank you!"
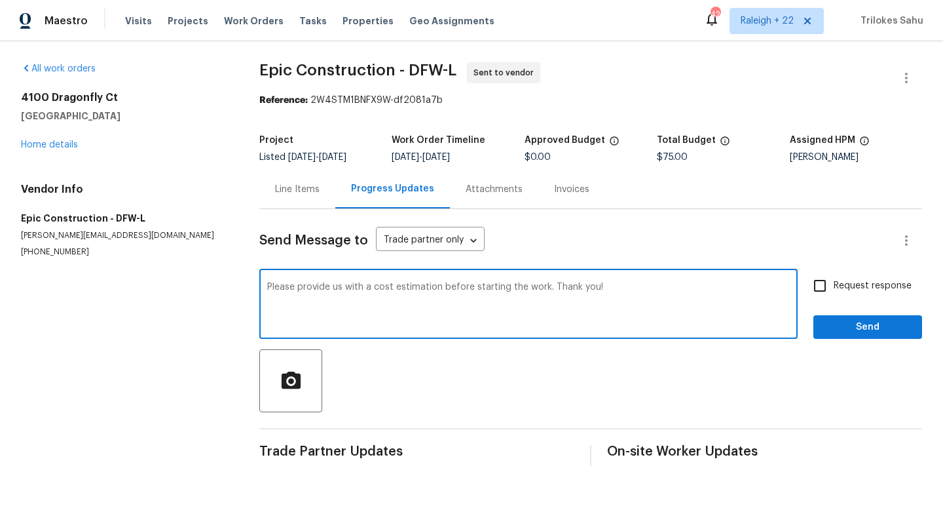
type textarea "Please provide us with a cost estimation before starting the work. Thank you!"
click at [829, 288] on input "Request response" at bounding box center [820, 286] width 28 height 28
checkbox input "true"
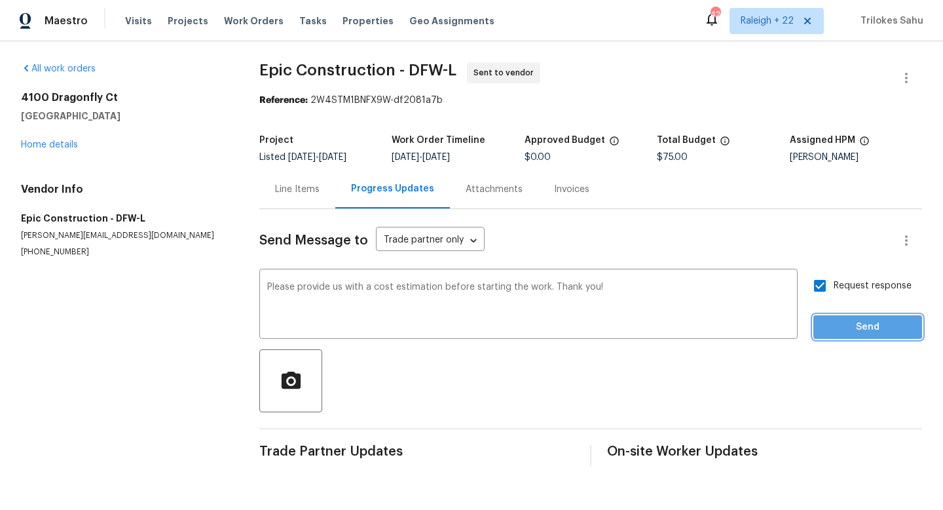
click at [842, 326] on span "Send" at bounding box center [868, 327] width 88 height 16
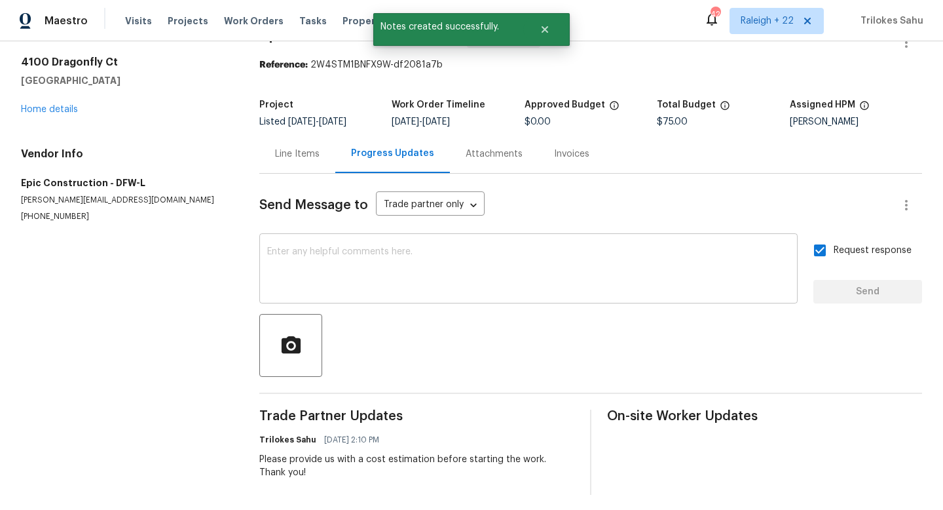
scroll to position [41, 0]
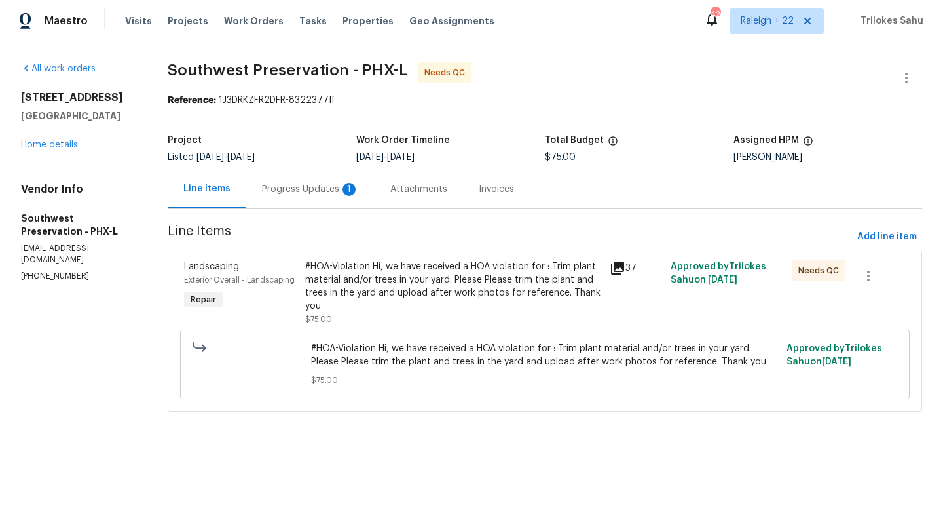
click at [306, 187] on div "Progress Updates 1" at bounding box center [310, 189] width 97 height 13
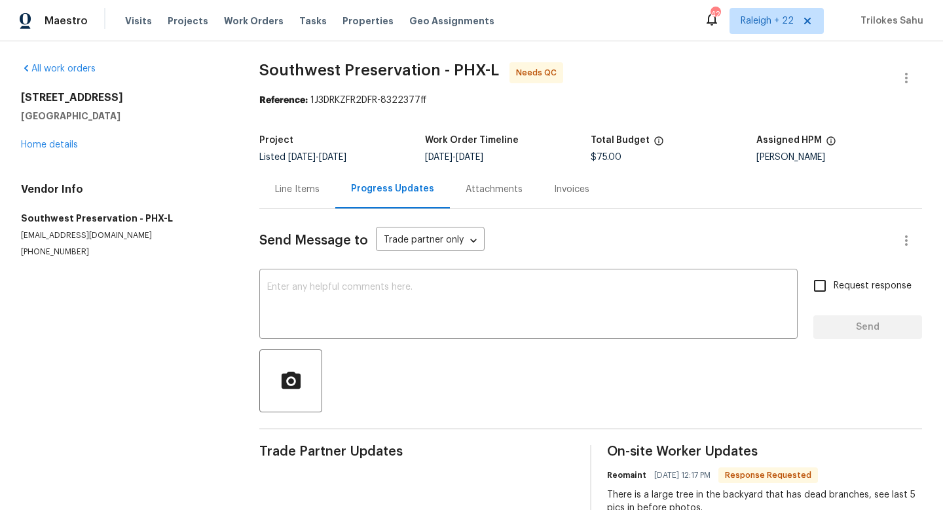
scroll to position [41, 0]
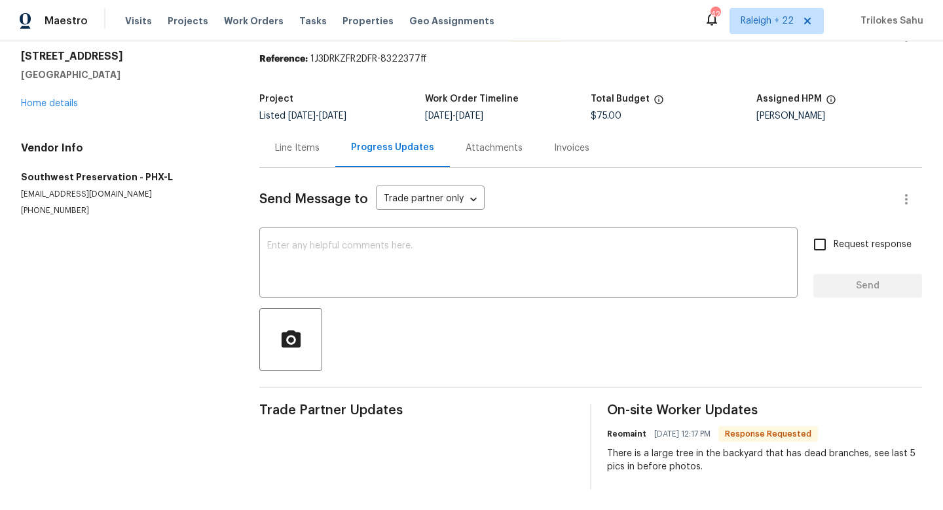
click at [305, 144] on div "Line Items" at bounding box center [297, 147] width 45 height 13
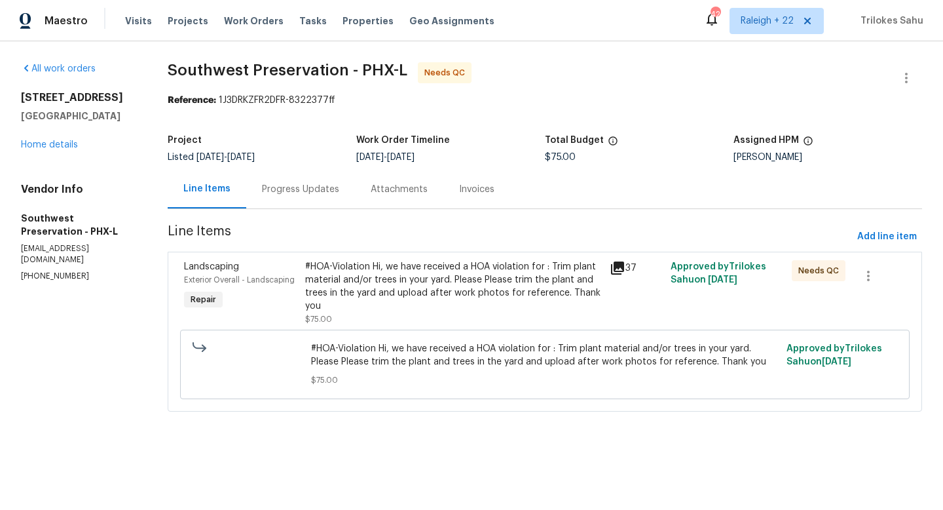
click at [298, 187] on div "Progress Updates" at bounding box center [300, 189] width 77 height 13
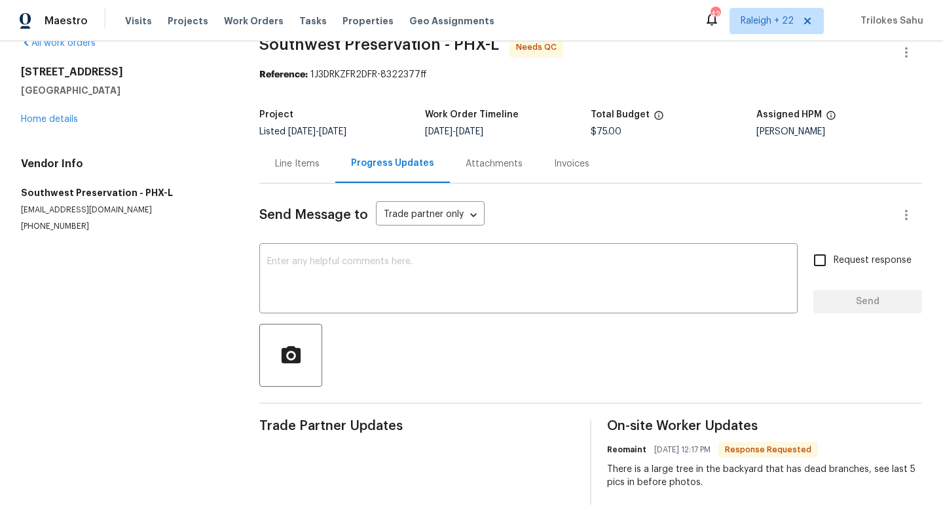
scroll to position [32, 0]
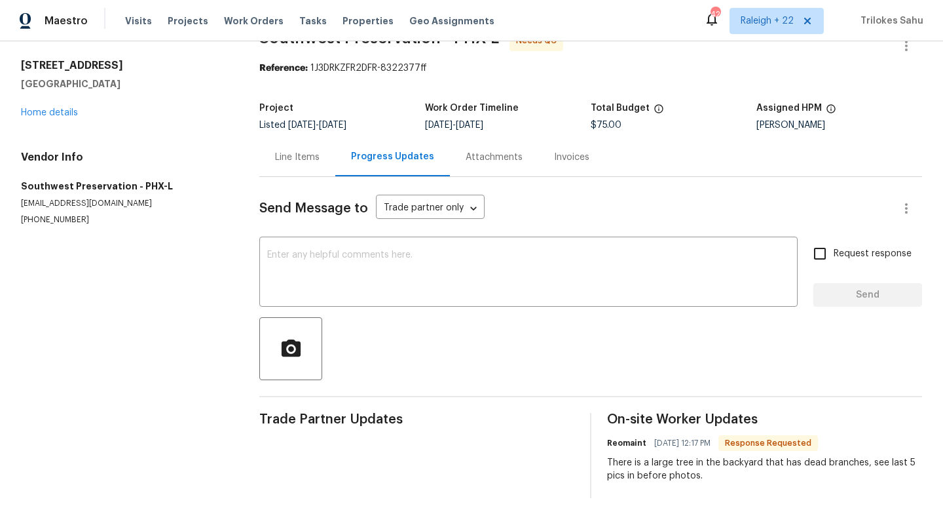
click at [315, 170] on div "Line Items" at bounding box center [297, 157] width 76 height 39
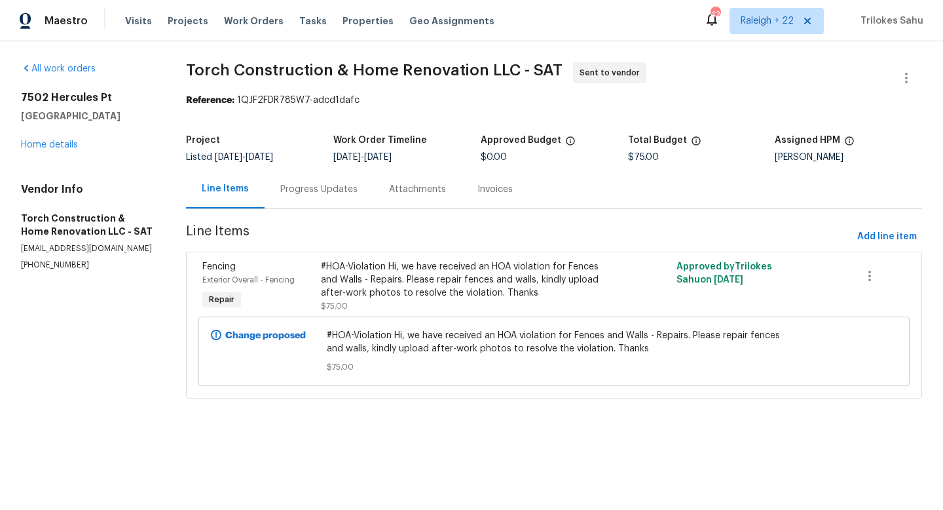
click at [325, 194] on div "Progress Updates" at bounding box center [318, 189] width 77 height 13
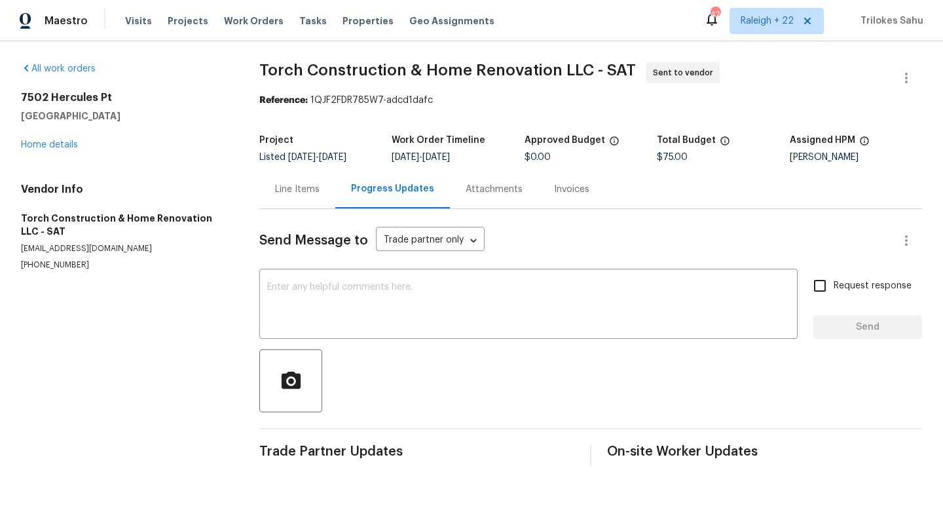
click at [305, 194] on div "Line Items" at bounding box center [297, 189] width 45 height 13
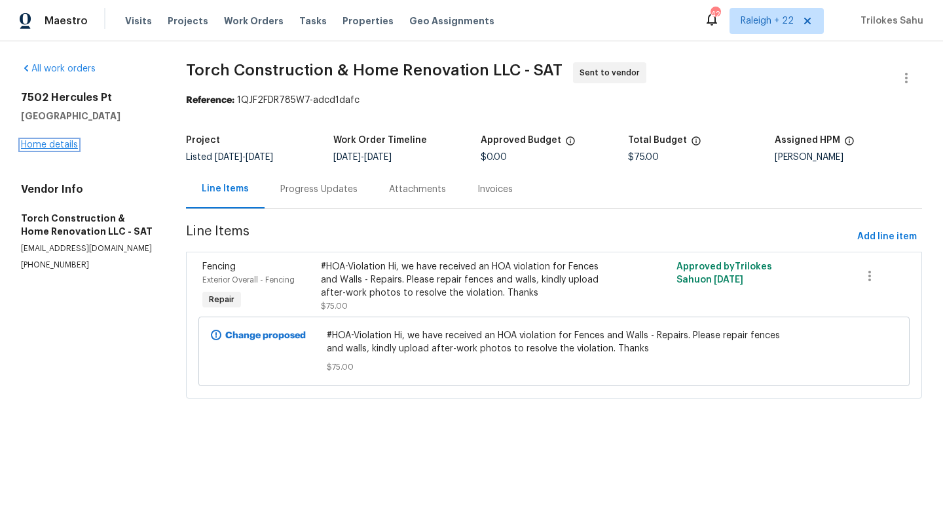
click at [72, 140] on link "Home details" at bounding box center [49, 144] width 57 height 9
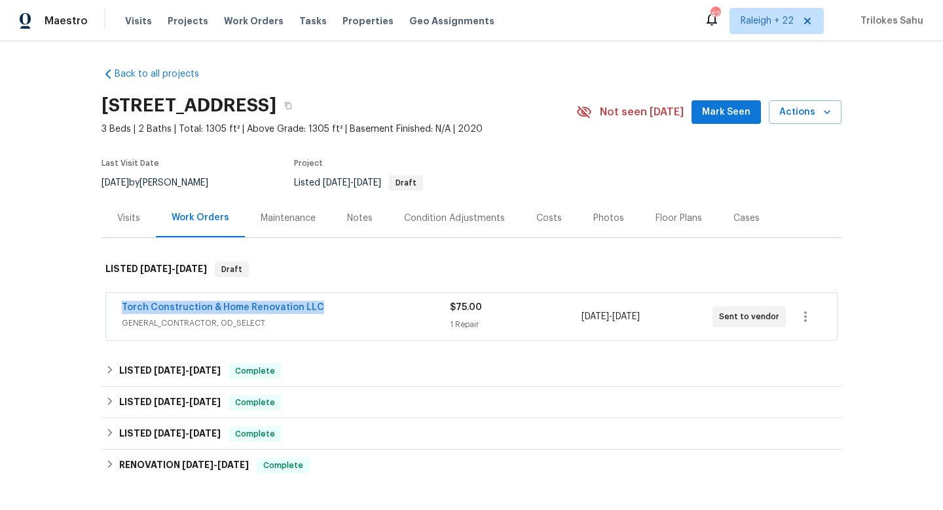
drag, startPoint x: 327, startPoint y: 307, endPoint x: 125, endPoint y: 299, distance: 201.9
click at [125, 299] on div "Torch Construction & Home Renovation LLC GENERAL_CONTRACTOR, OD_SELECT $75.00 1…" at bounding box center [471, 316] width 731 height 47
copy link "Torch Construction & Home Renovation LLC"
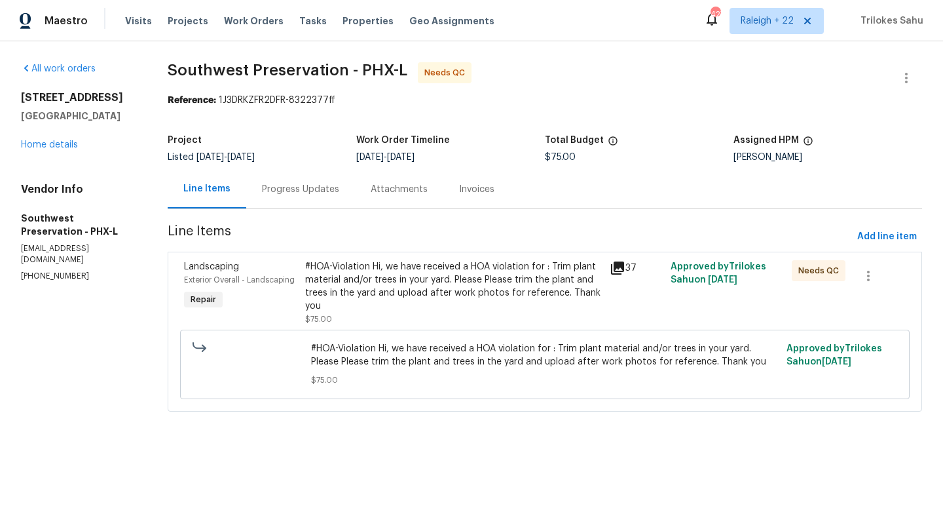
click at [361, 297] on div "#HOA-Violation Hi, we have received a HOA violation for : Trim plant material a…" at bounding box center [453, 286] width 296 height 52
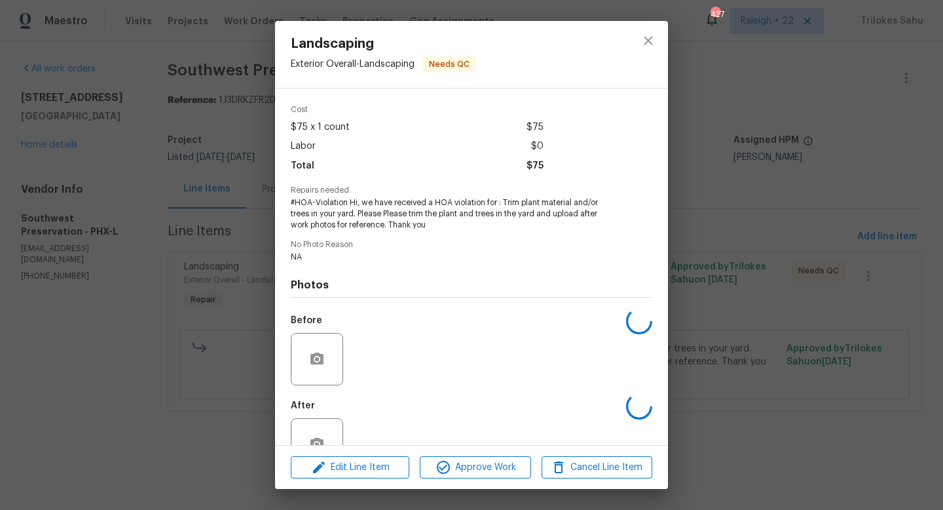
scroll to position [83, 0]
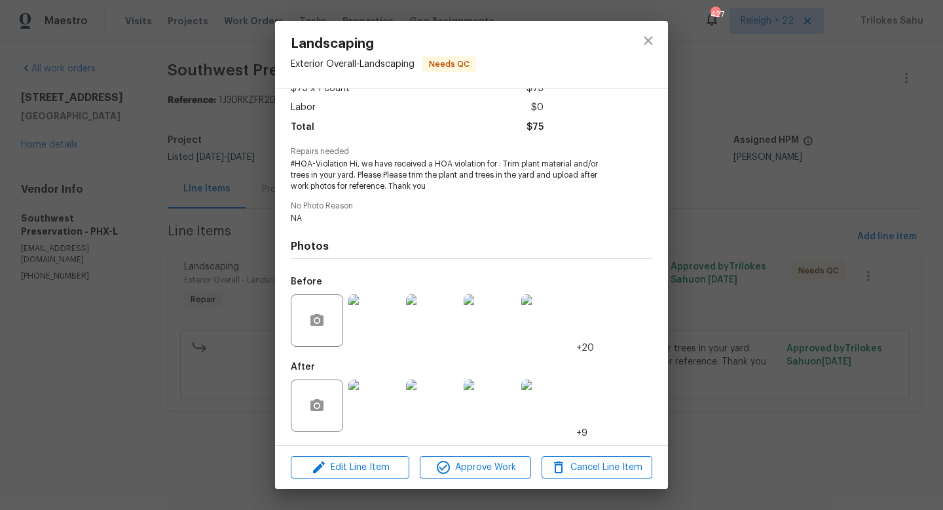
click at [365, 331] on img at bounding box center [374, 320] width 52 height 52
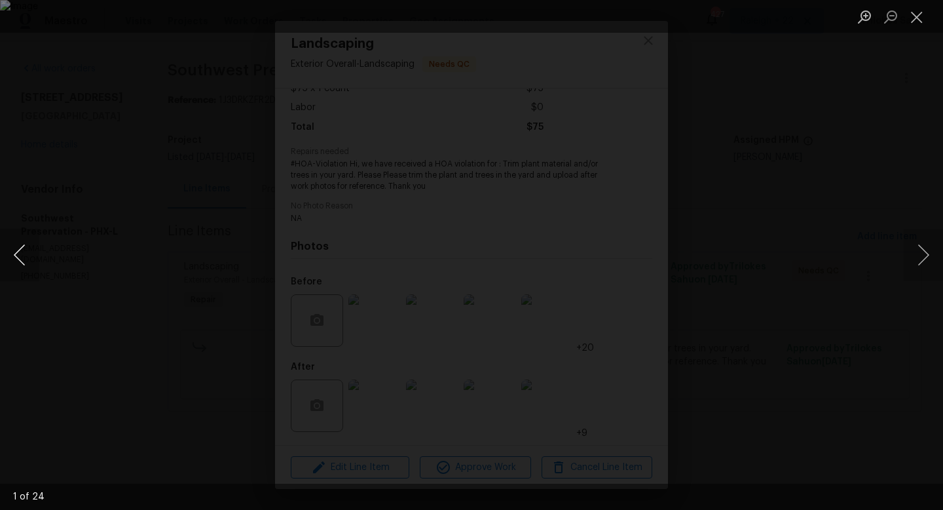
click at [28, 248] on button "Previous image" at bounding box center [19, 255] width 39 height 52
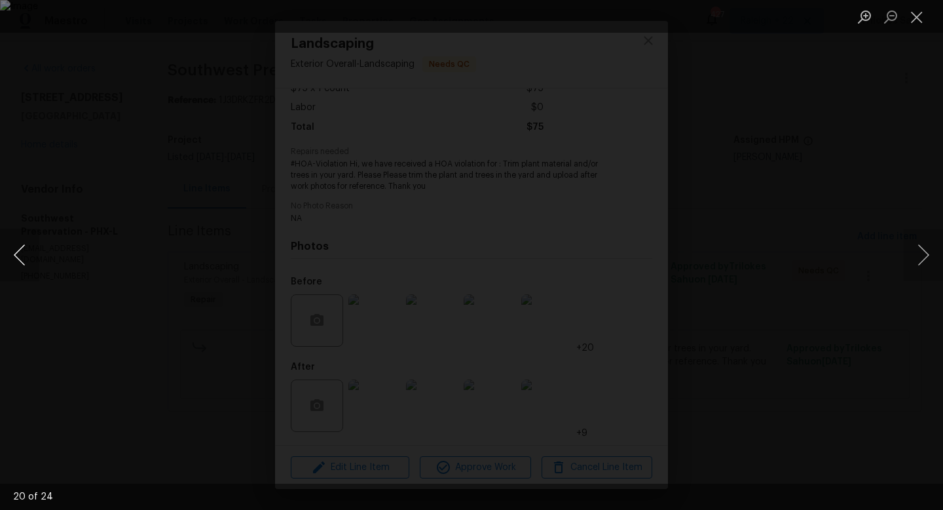
click at [28, 248] on button "Previous image" at bounding box center [19, 255] width 39 height 52
click at [914, 10] on button "Close lightbox" at bounding box center [917, 16] width 26 height 23
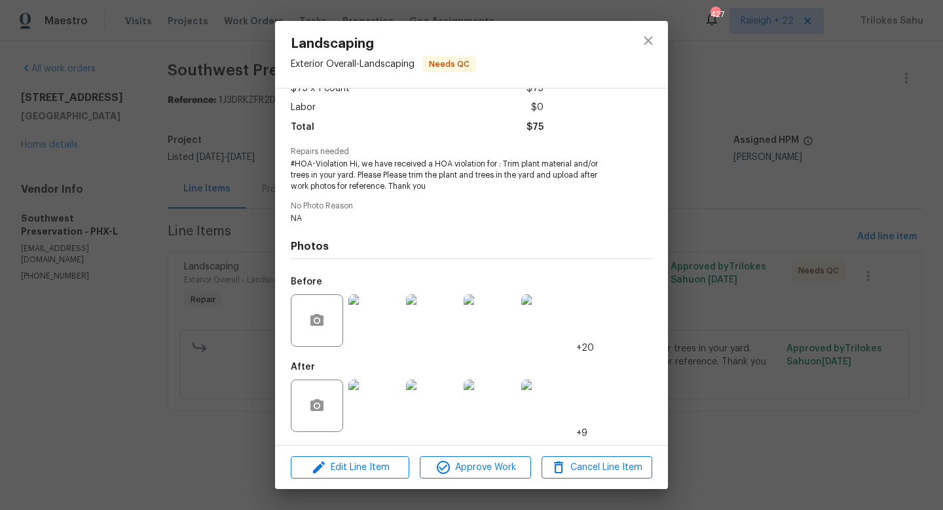
click at [385, 413] on img at bounding box center [374, 405] width 52 height 52
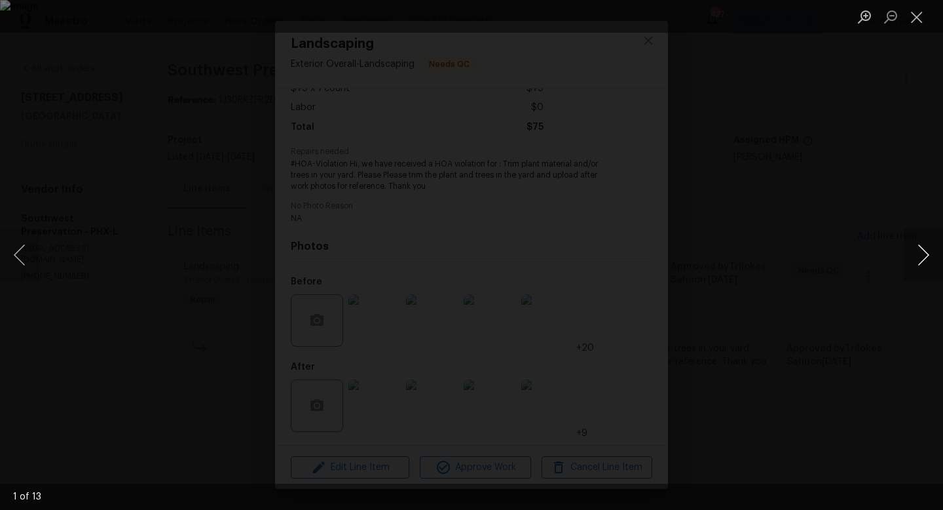
click at [928, 259] on button "Next image" at bounding box center [923, 255] width 39 height 52
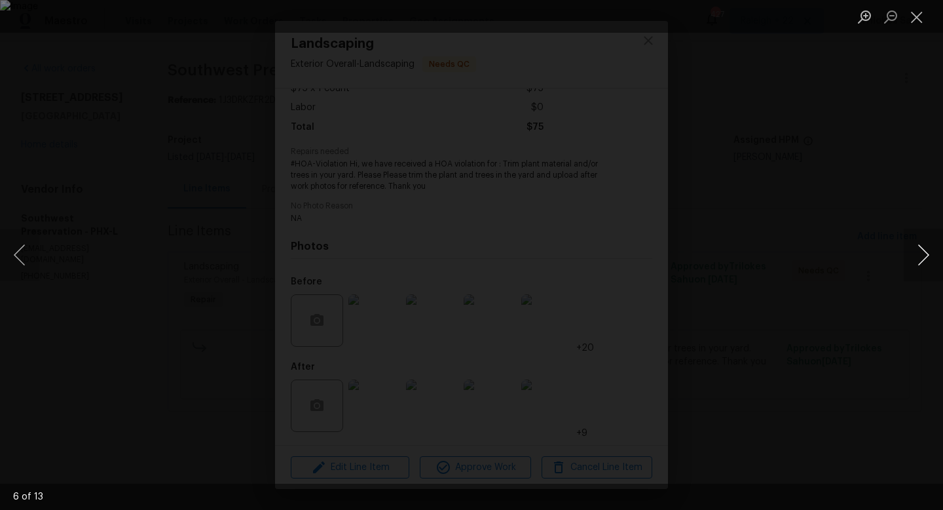
click at [928, 259] on button "Next image" at bounding box center [923, 255] width 39 height 52
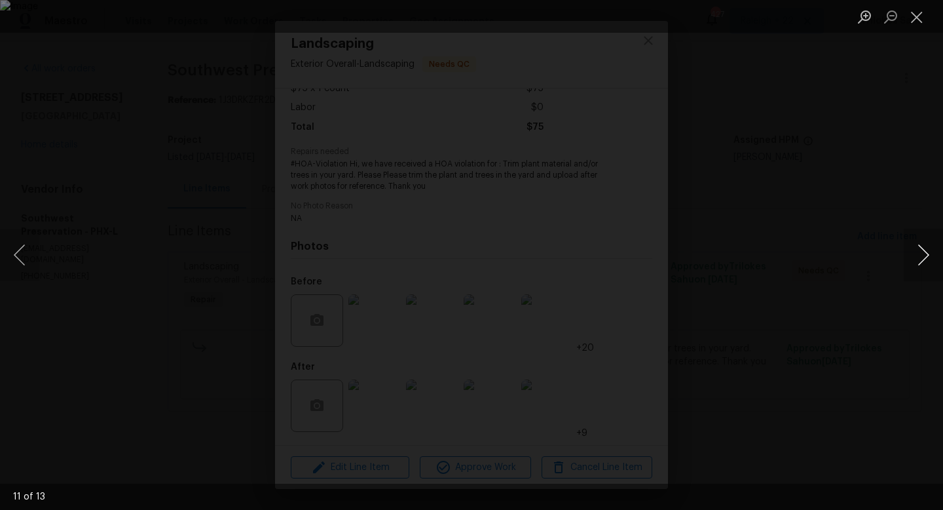
click at [928, 259] on button "Next image" at bounding box center [923, 255] width 39 height 52
click at [920, 18] on button "Close lightbox" at bounding box center [917, 16] width 26 height 23
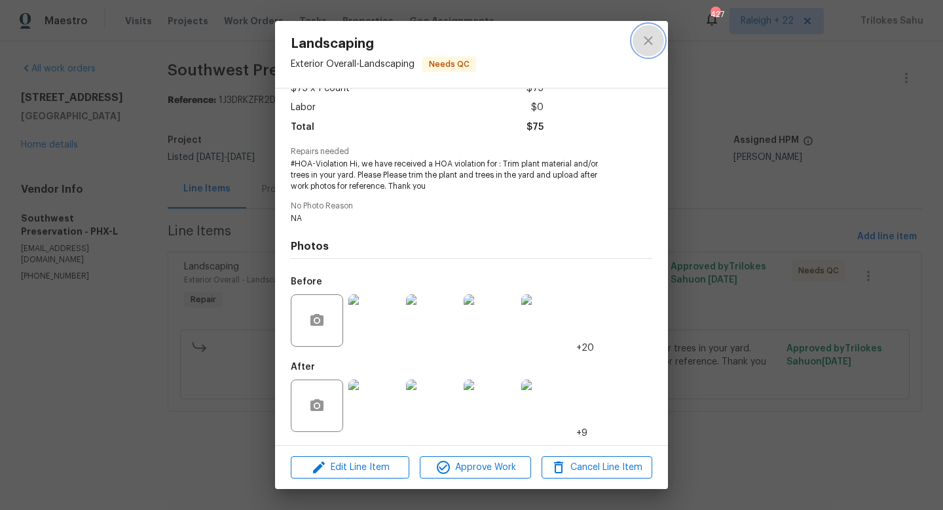
click at [647, 51] on button "close" at bounding box center [648, 40] width 31 height 31
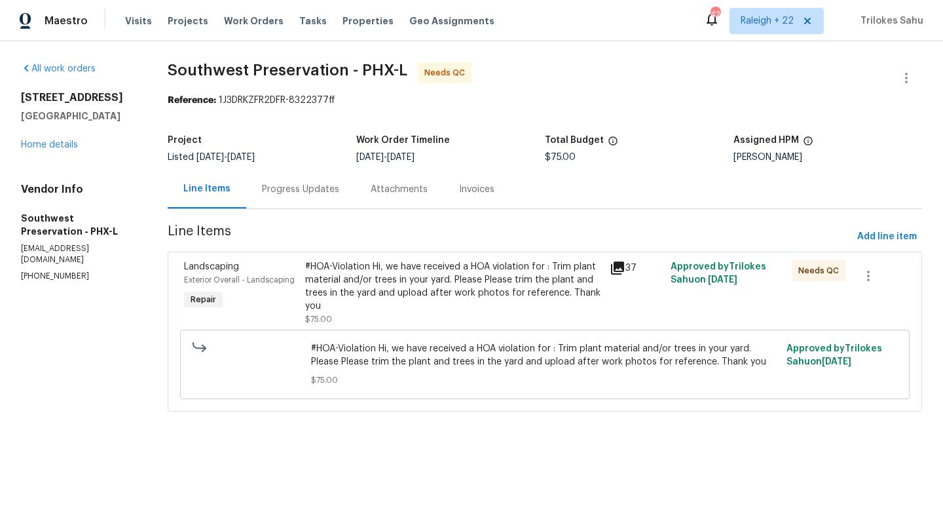
click at [318, 191] on div "Progress Updates" at bounding box center [300, 189] width 77 height 13
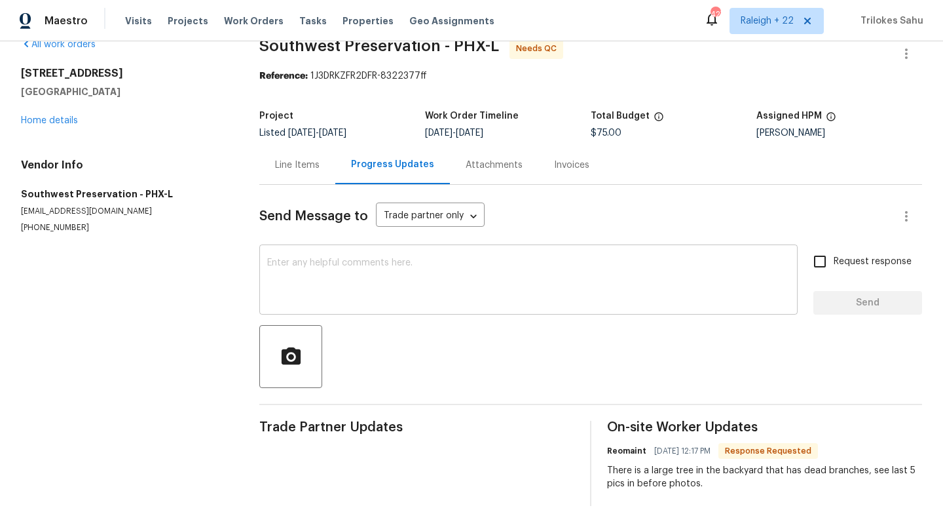
scroll to position [33, 0]
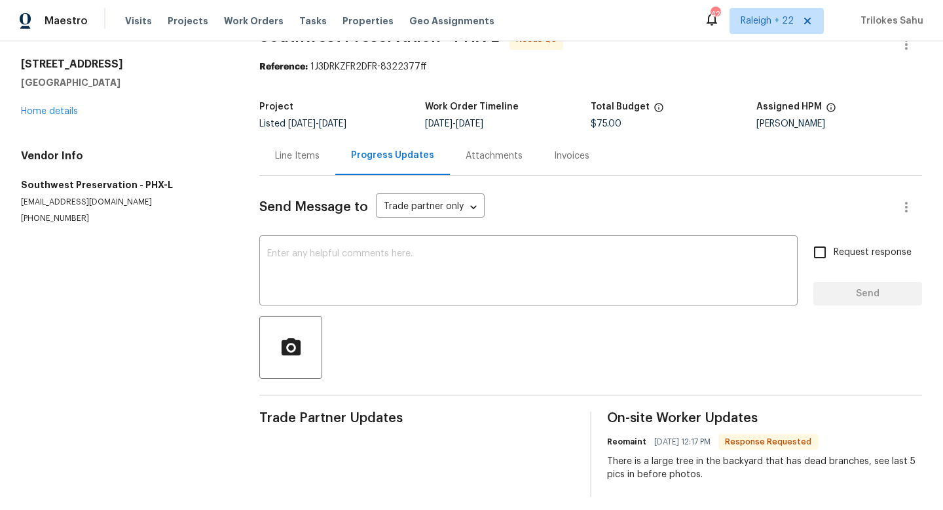
click at [291, 164] on div "Line Items" at bounding box center [297, 155] width 76 height 39
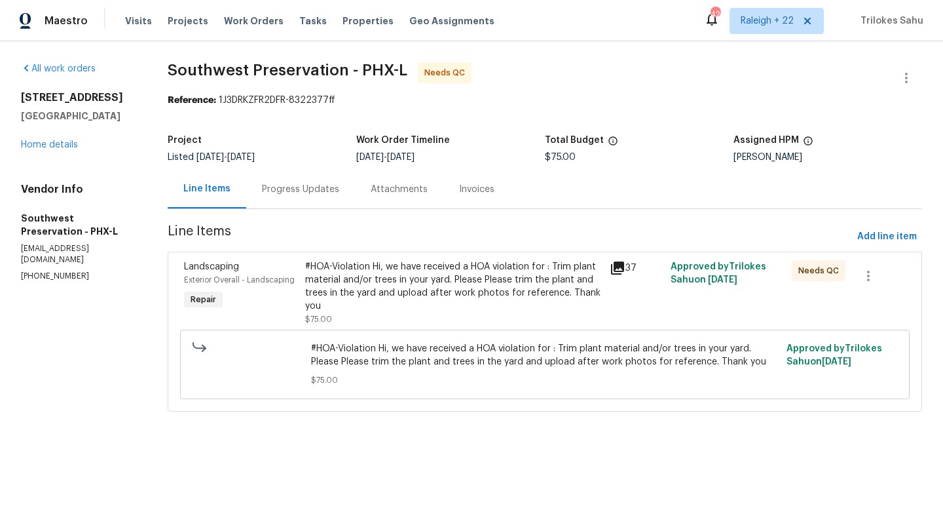
click at [364, 292] on div "#HOA-Violation Hi, we have received a HOA violation for : Trim plant material a…" at bounding box center [453, 286] width 296 height 52
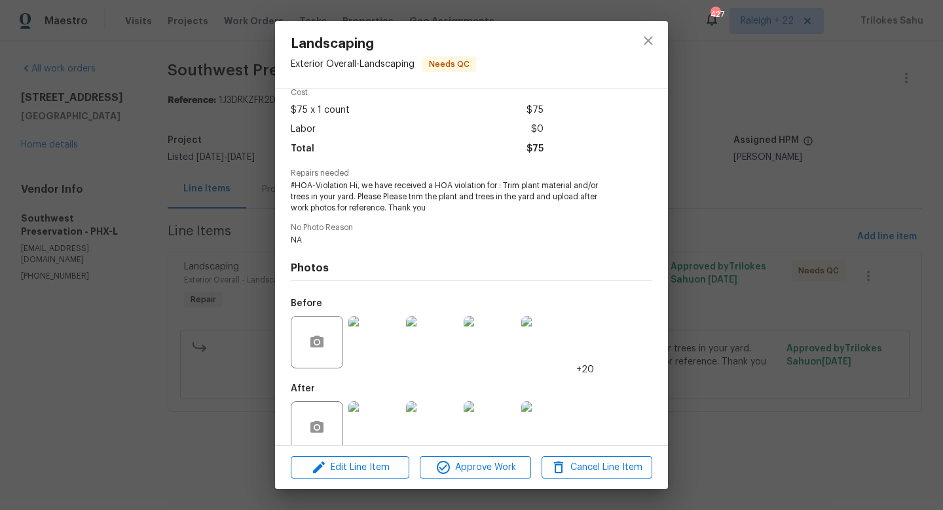
scroll to position [83, 0]
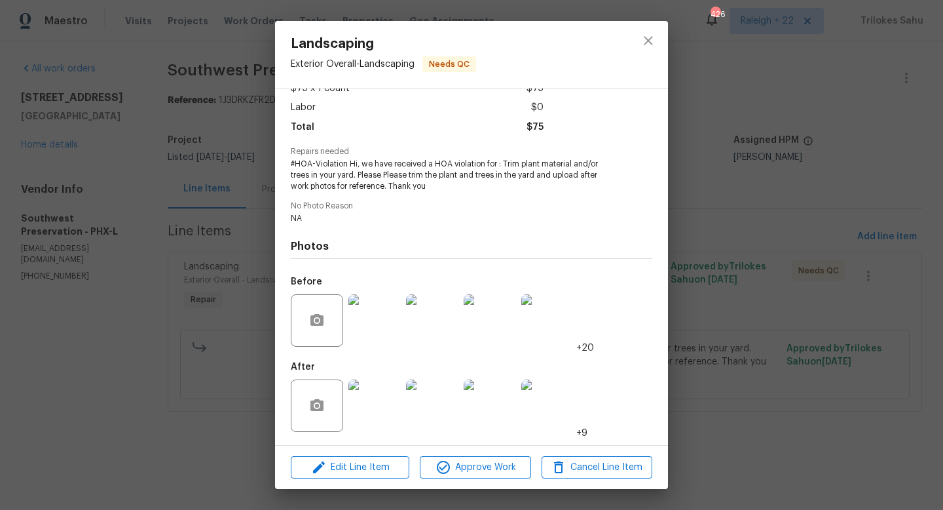
click at [386, 392] on img at bounding box center [374, 405] width 52 height 52
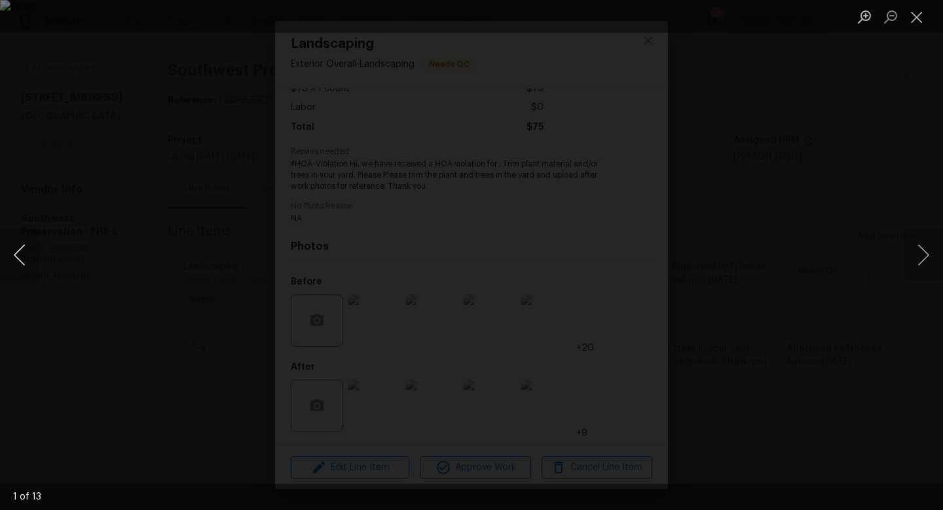
click at [16, 252] on button "Previous image" at bounding box center [19, 255] width 39 height 52
click at [17, 253] on button "Previous image" at bounding box center [19, 255] width 39 height 52
click at [20, 264] on button "Previous image" at bounding box center [19, 255] width 39 height 52
click at [22, 266] on button "Previous image" at bounding box center [19, 255] width 39 height 52
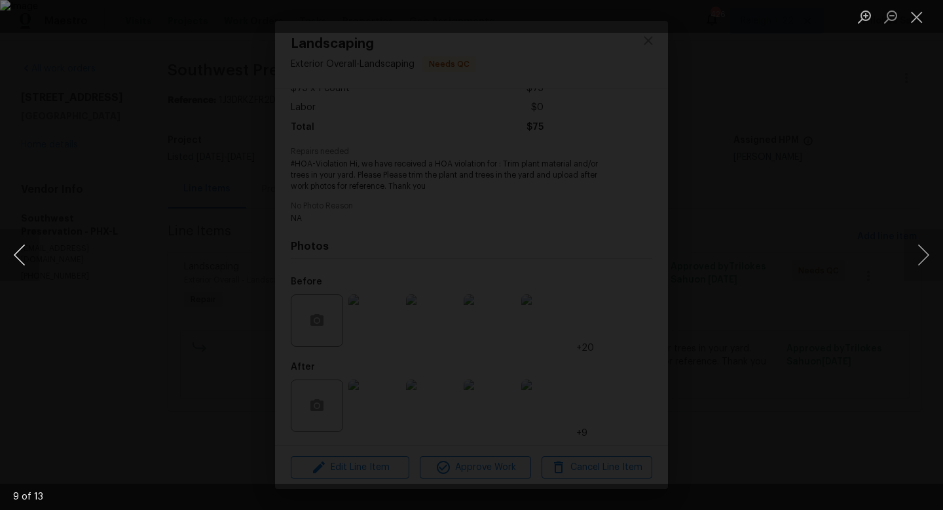
click at [22, 266] on button "Previous image" at bounding box center [19, 255] width 39 height 52
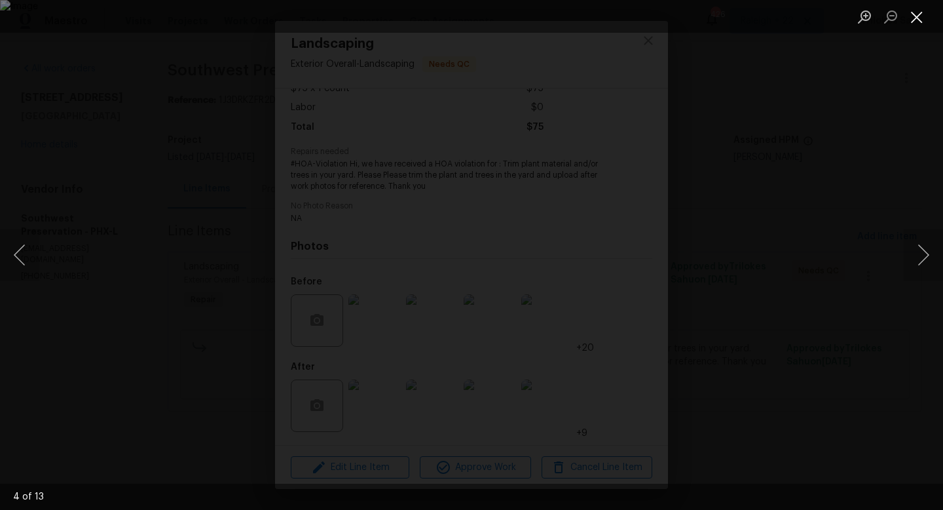
click at [917, 18] on button "Close lightbox" at bounding box center [917, 16] width 26 height 23
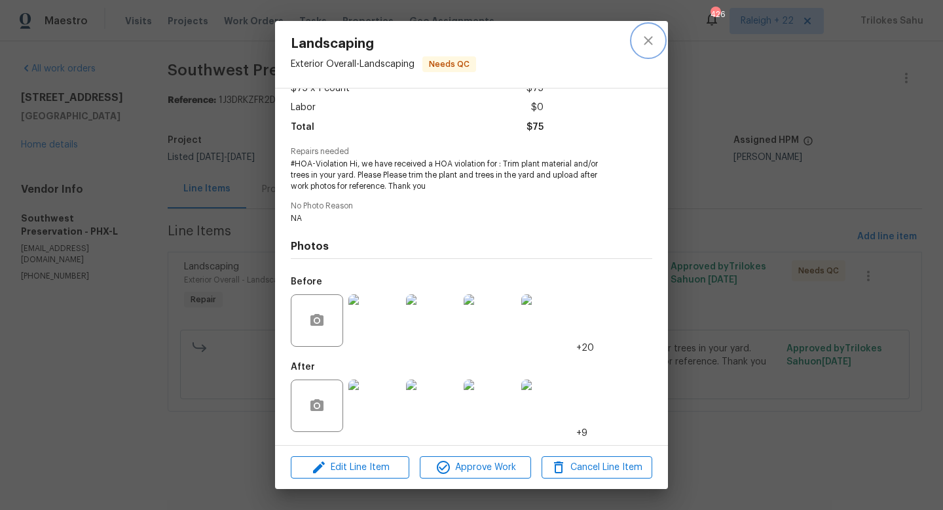
click at [654, 53] on button "close" at bounding box center [648, 40] width 31 height 31
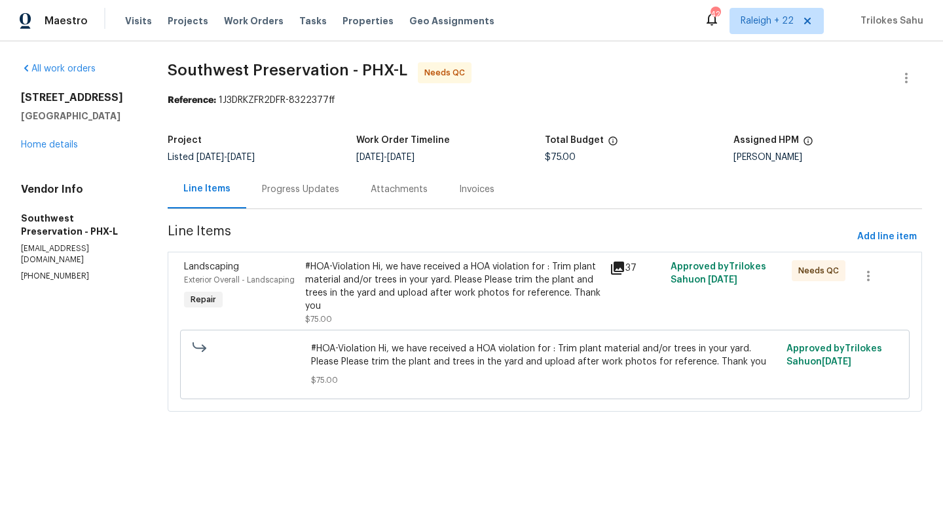
click at [333, 199] on div "Progress Updates" at bounding box center [300, 189] width 109 height 39
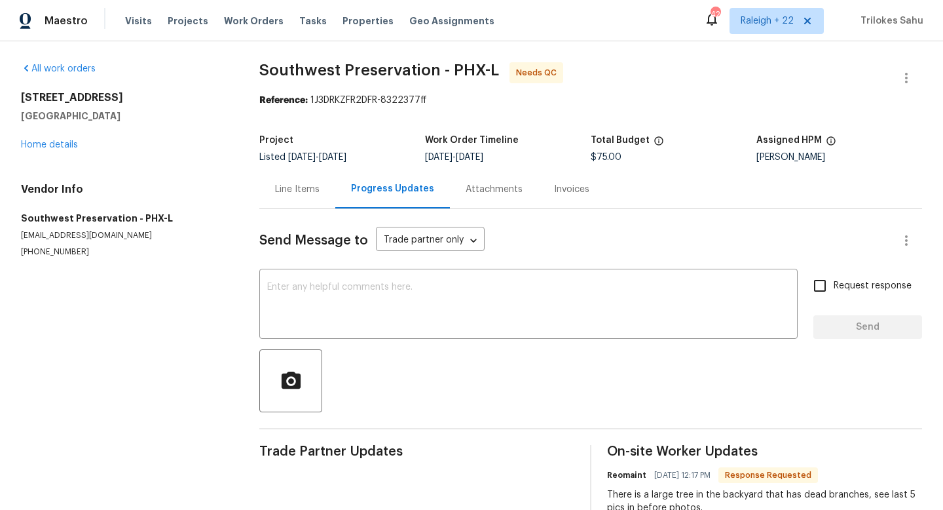
scroll to position [41, 0]
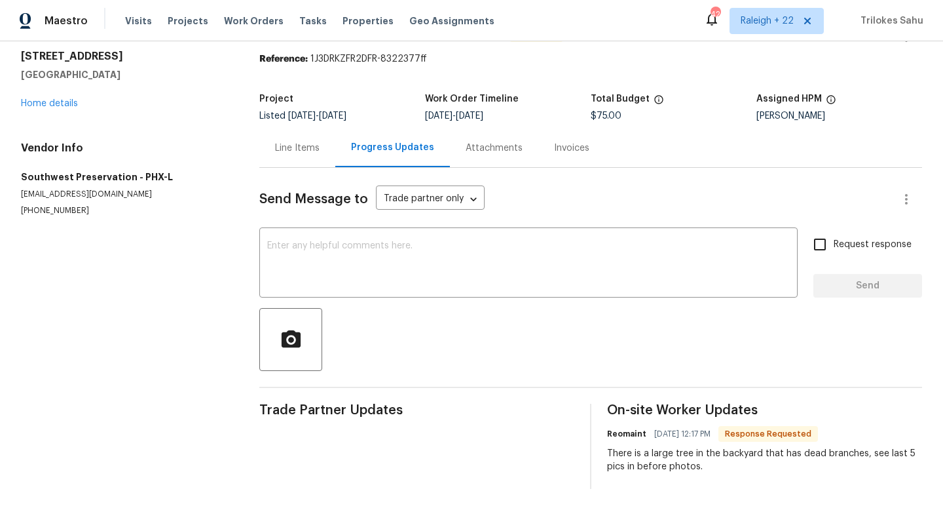
click at [301, 151] on div "Line Items" at bounding box center [297, 147] width 45 height 13
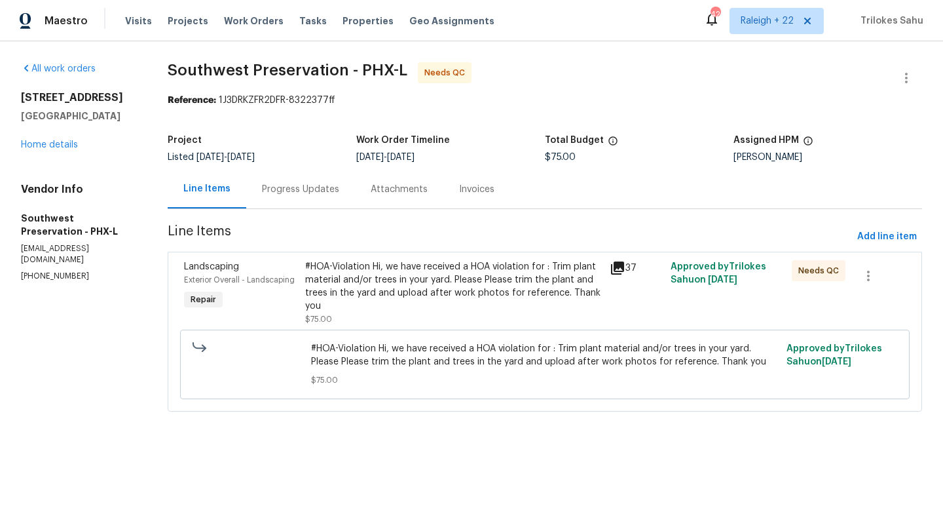
click at [361, 290] on div "#HOA-Violation Hi, we have received a HOA violation for : Trim plant material a…" at bounding box center [453, 286] width 296 height 52
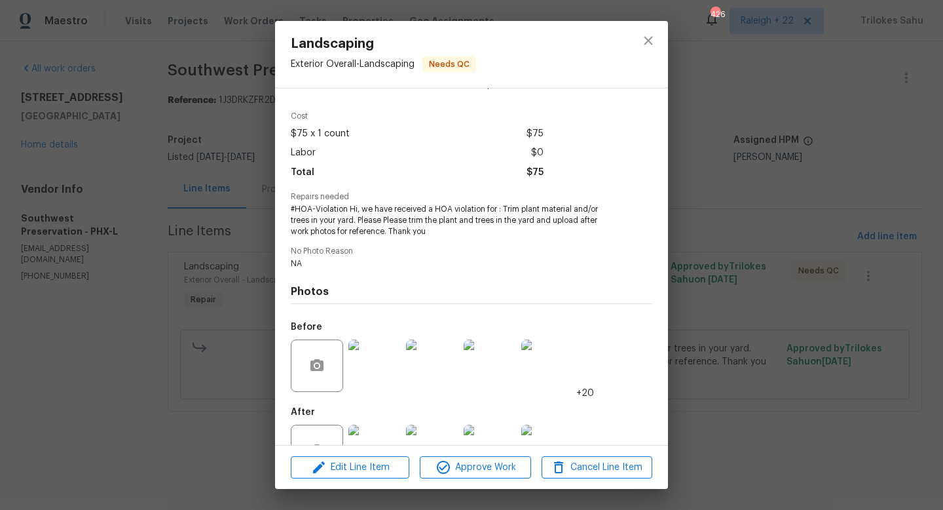
scroll to position [83, 0]
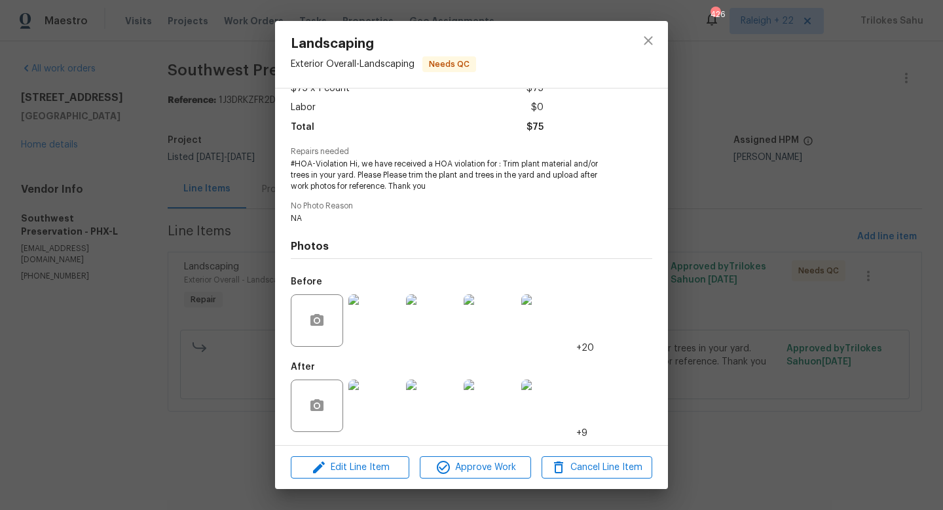
click at [371, 397] on img at bounding box center [374, 405] width 52 height 52
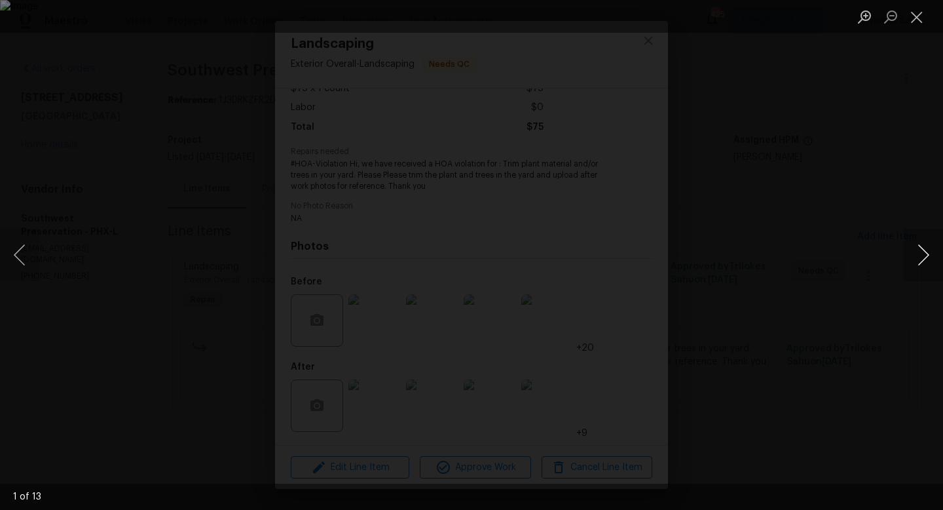
click at [926, 256] on button "Next image" at bounding box center [923, 255] width 39 height 52
click at [929, 252] on button "Next image" at bounding box center [923, 255] width 39 height 52
click at [924, 261] on button "Next image" at bounding box center [923, 255] width 39 height 52
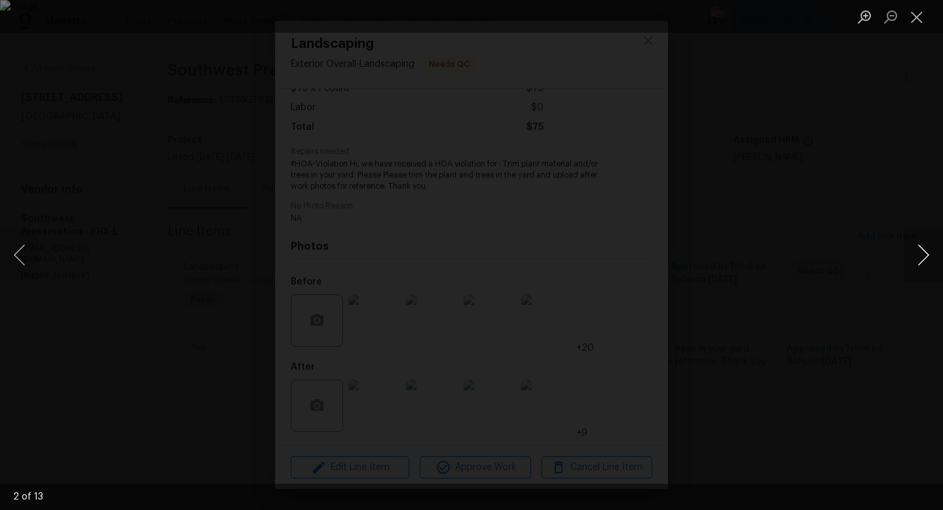
click at [924, 261] on button "Next image" at bounding box center [923, 255] width 39 height 52
click at [928, 262] on button "Next image" at bounding box center [923, 255] width 39 height 52
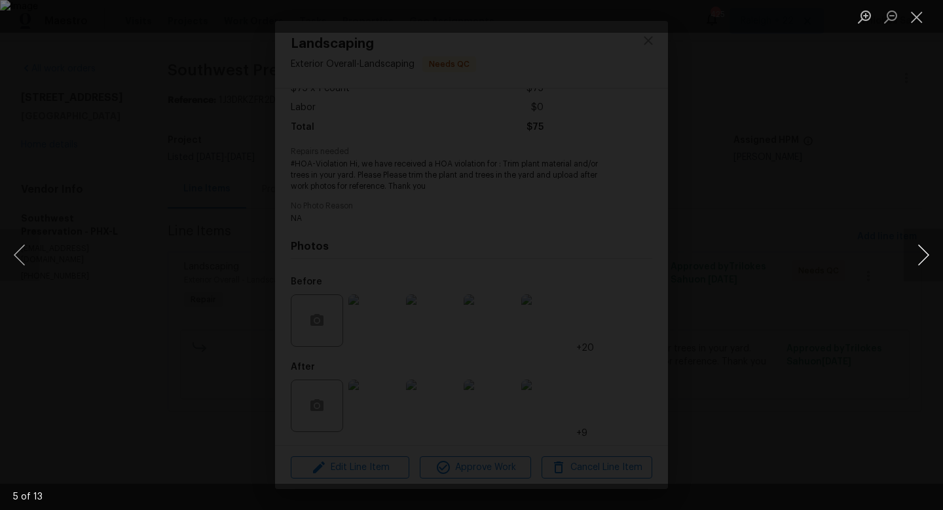
click at [927, 255] on button "Next image" at bounding box center [923, 255] width 39 height 52
click at [921, 255] on button "Next image" at bounding box center [923, 255] width 39 height 52
click at [928, 255] on button "Next image" at bounding box center [923, 255] width 39 height 52
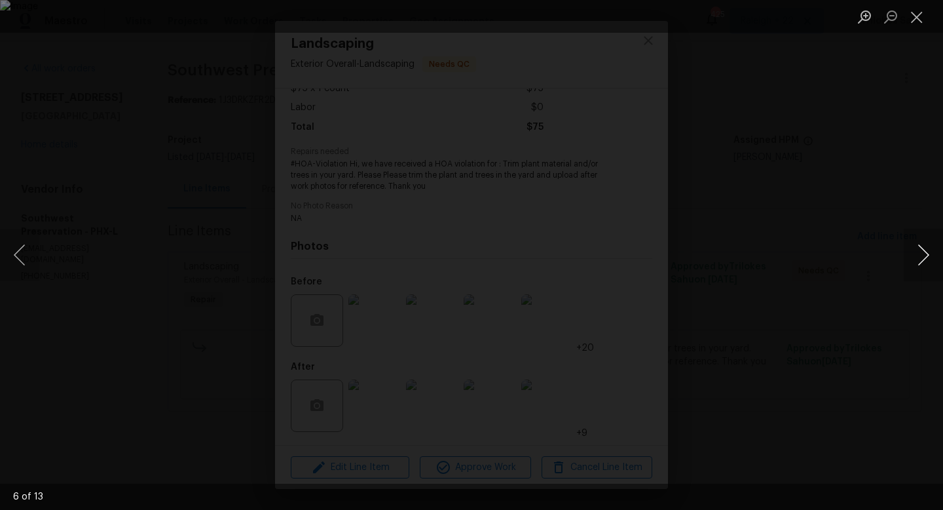
click at [928, 255] on button "Next image" at bounding box center [923, 255] width 39 height 52
click at [917, 255] on button "Next image" at bounding box center [923, 255] width 39 height 52
click at [924, 255] on button "Next image" at bounding box center [923, 255] width 39 height 52
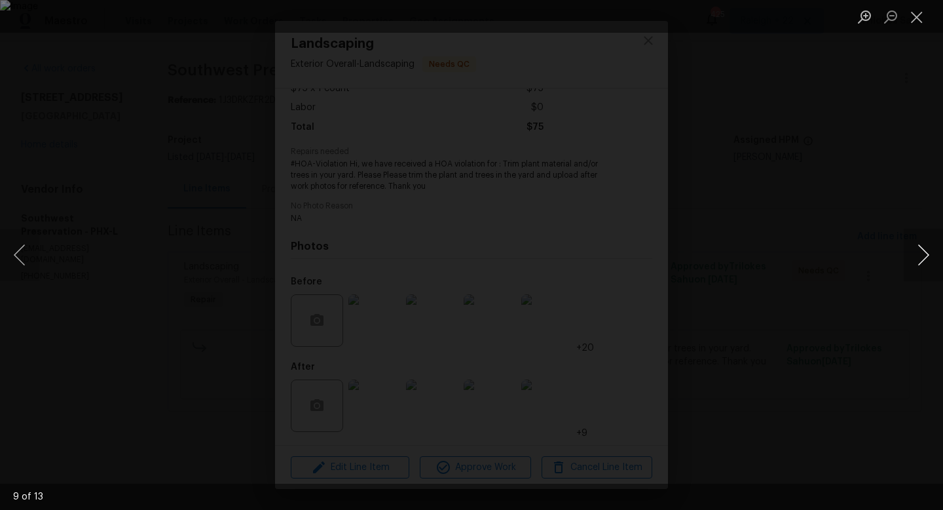
click at [924, 255] on button "Next image" at bounding box center [923, 255] width 39 height 52
click at [922, 260] on button "Next image" at bounding box center [923, 255] width 39 height 52
click at [922, 257] on button "Next image" at bounding box center [923, 255] width 39 height 52
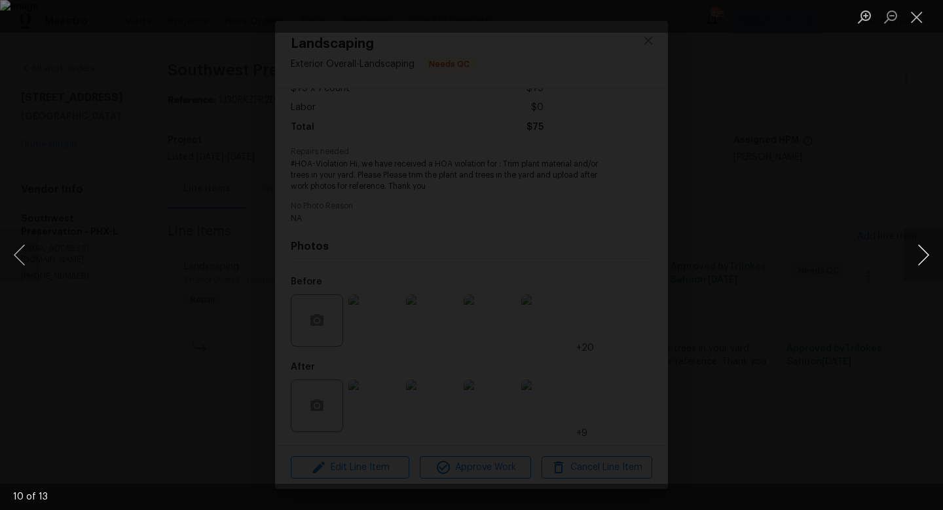
click at [922, 257] on button "Next image" at bounding box center [923, 255] width 39 height 52
click at [920, 257] on button "Next image" at bounding box center [923, 255] width 39 height 52
click at [918, 20] on button "Close lightbox" at bounding box center [917, 16] width 26 height 23
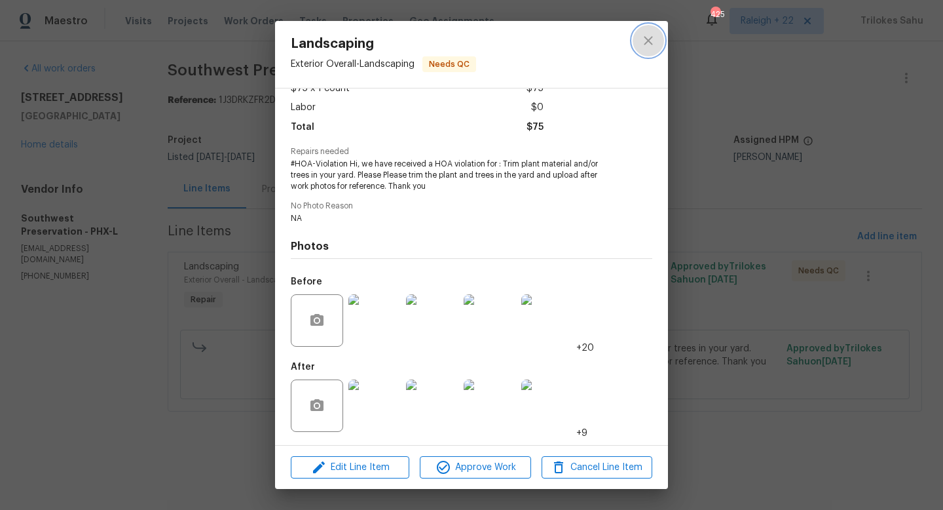
click at [655, 49] on button "close" at bounding box center [648, 40] width 31 height 31
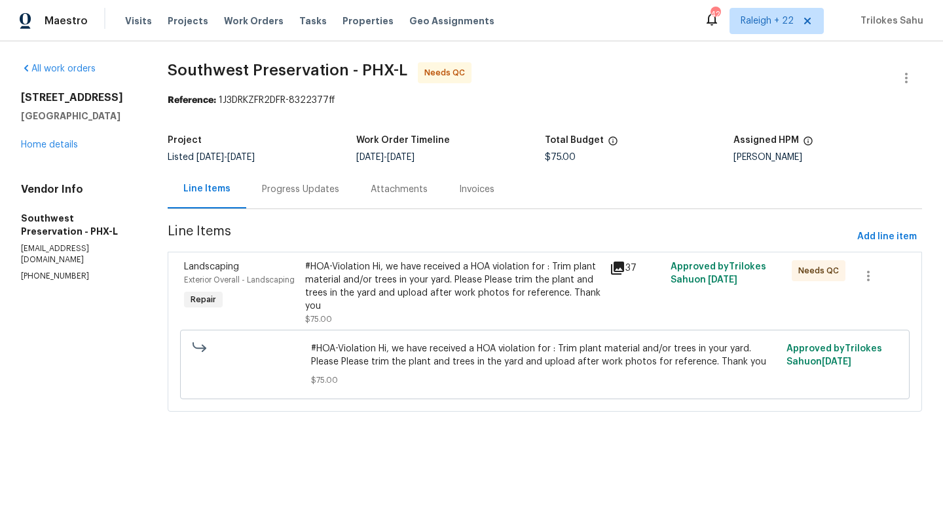
click at [308, 191] on div "Progress Updates" at bounding box center [300, 189] width 77 height 13
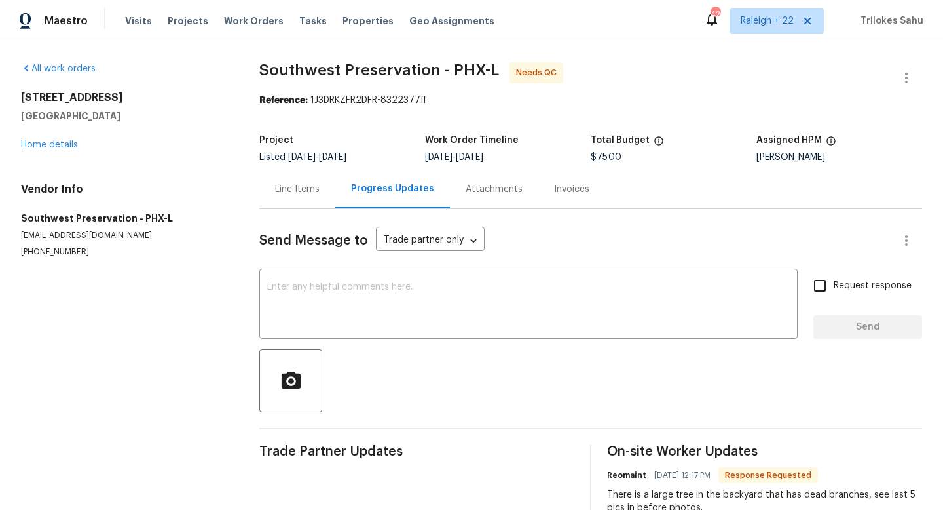
scroll to position [41, 0]
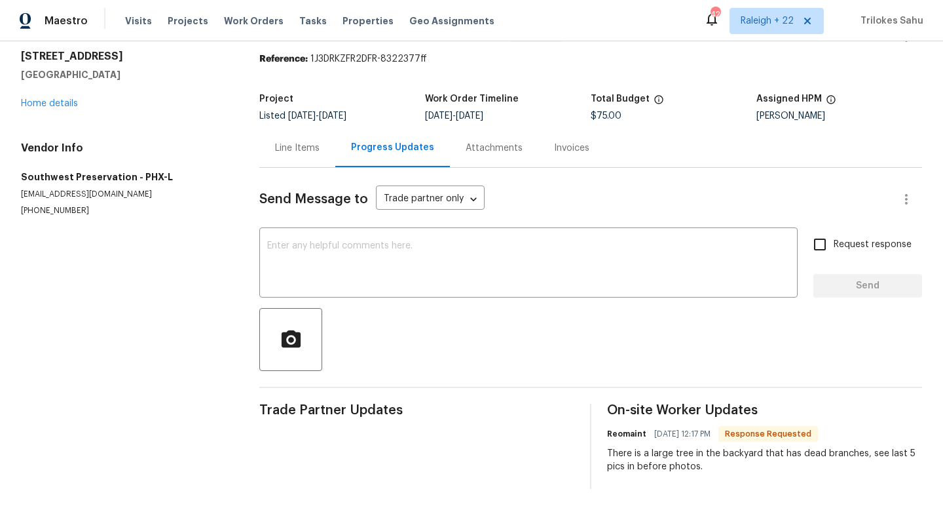
click at [297, 156] on div "Line Items" at bounding box center [297, 147] width 76 height 39
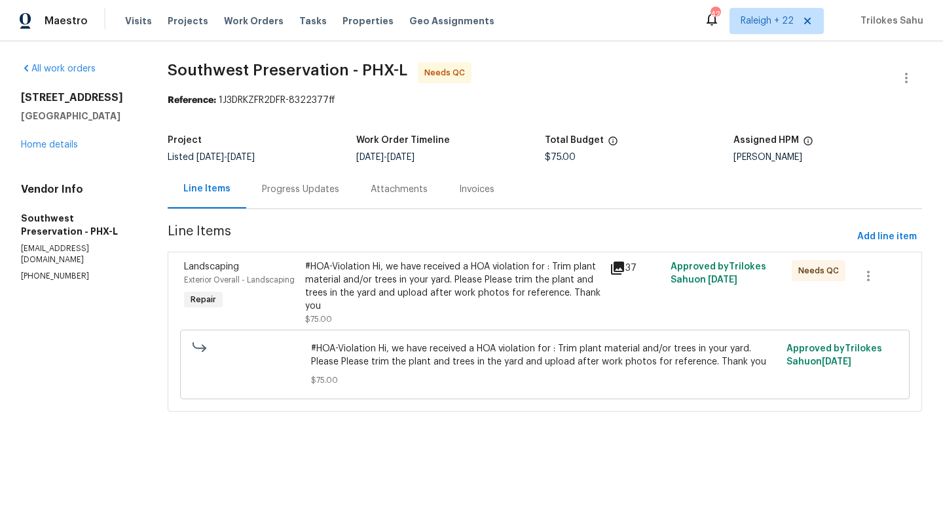
click at [352, 291] on div "#HOA-Violation Hi, we have received a HOA violation for : Trim plant material a…" at bounding box center [453, 286] width 296 height 52
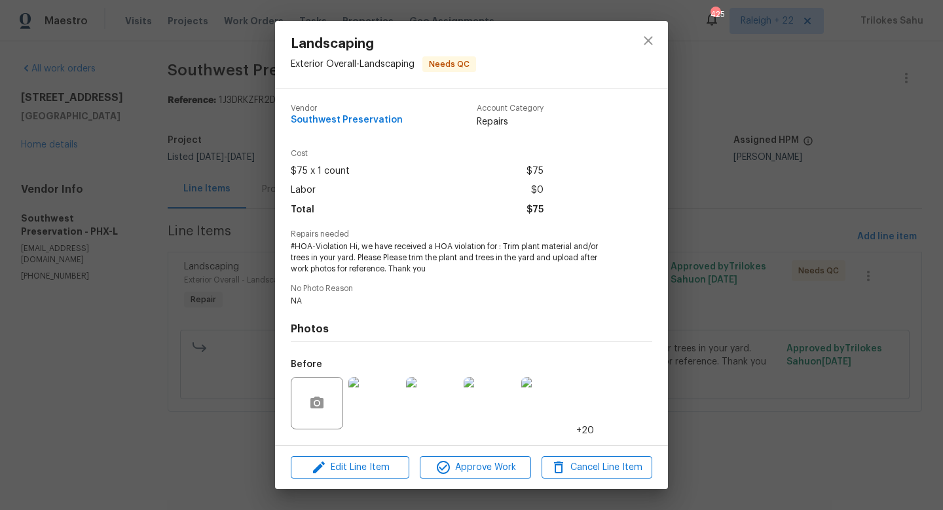
scroll to position [83, 0]
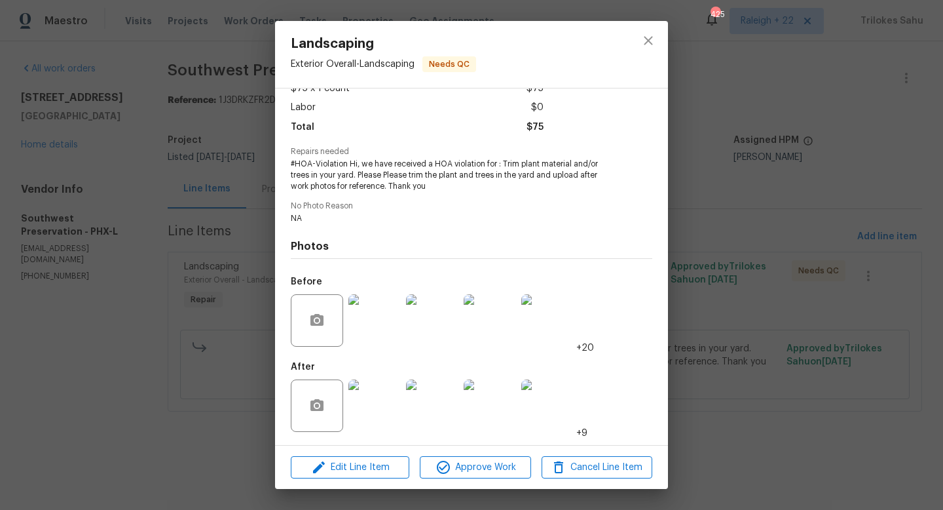
click at [377, 327] on img at bounding box center [374, 320] width 52 height 52
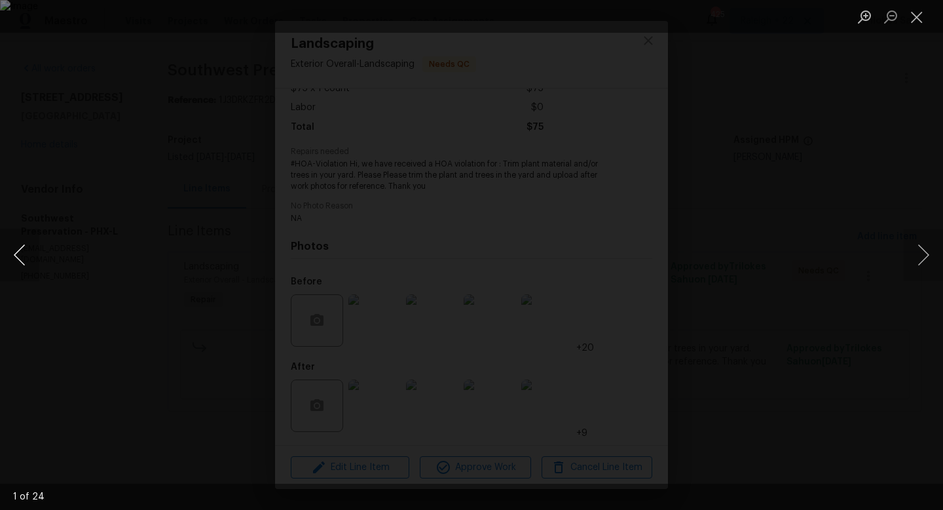
click at [20, 257] on button "Previous image" at bounding box center [19, 255] width 39 height 52
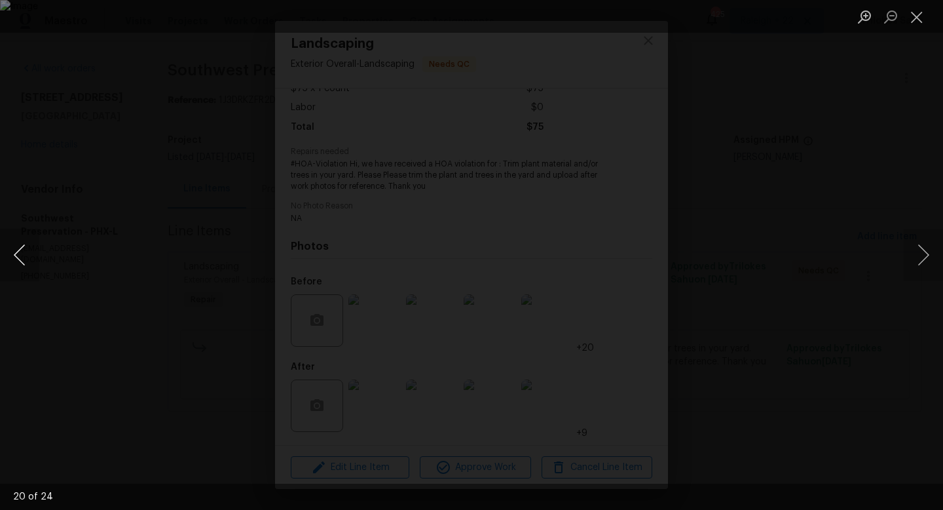
click at [20, 257] on button "Previous image" at bounding box center [19, 255] width 39 height 52
click at [12, 252] on button "Previous image" at bounding box center [19, 255] width 39 height 52
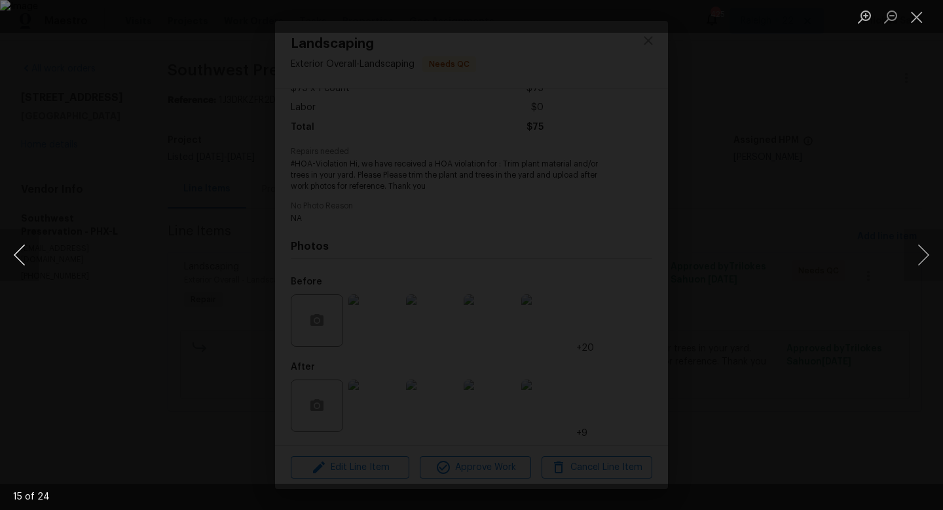
click at [13, 252] on button "Previous image" at bounding box center [19, 255] width 39 height 52
click at [920, 255] on button "Next image" at bounding box center [923, 255] width 39 height 52
click at [24, 263] on button "Previous image" at bounding box center [19, 255] width 39 height 52
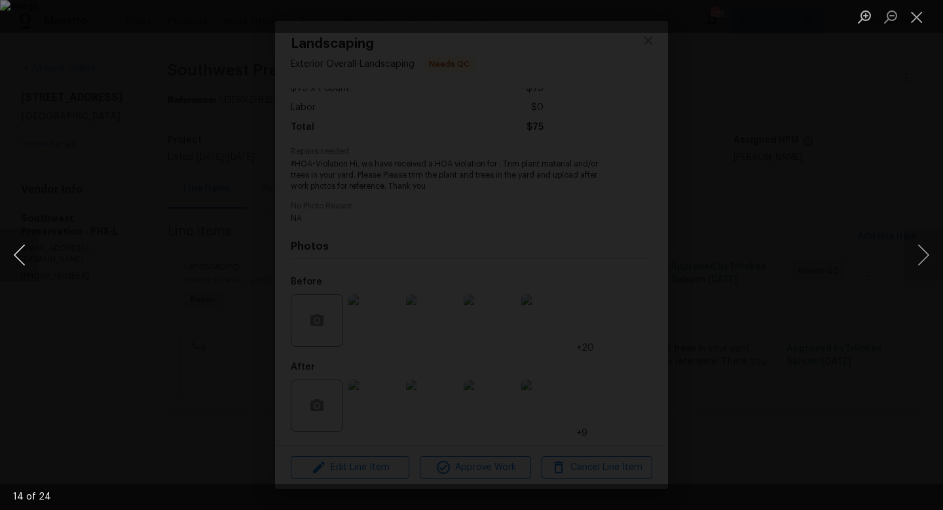
click at [24, 263] on button "Previous image" at bounding box center [19, 255] width 39 height 52
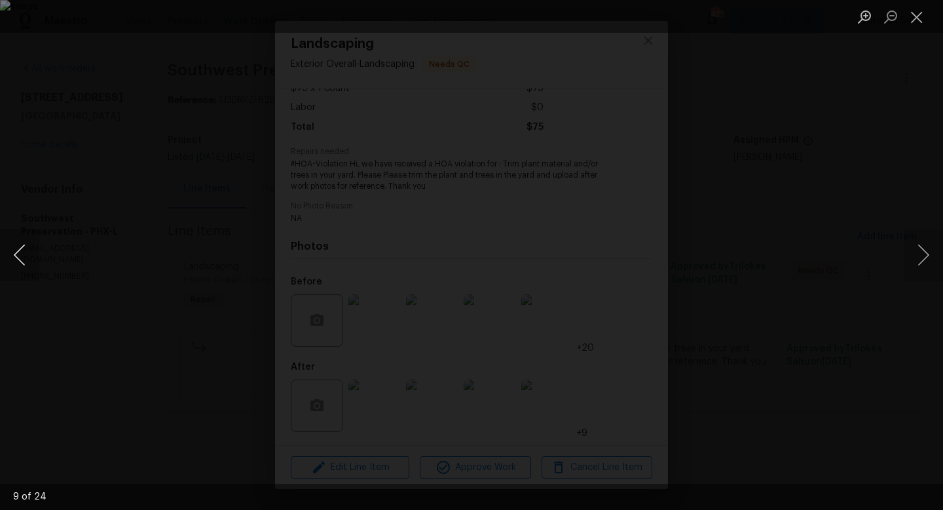
click at [24, 263] on button "Previous image" at bounding box center [19, 255] width 39 height 52
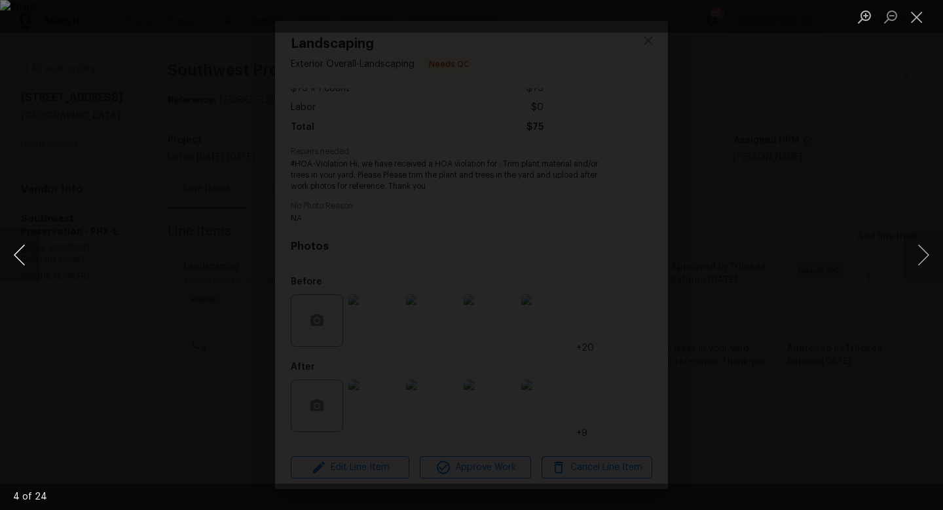
click at [24, 263] on button "Previous image" at bounding box center [19, 255] width 39 height 52
click at [923, 254] on button "Next image" at bounding box center [923, 255] width 39 height 52
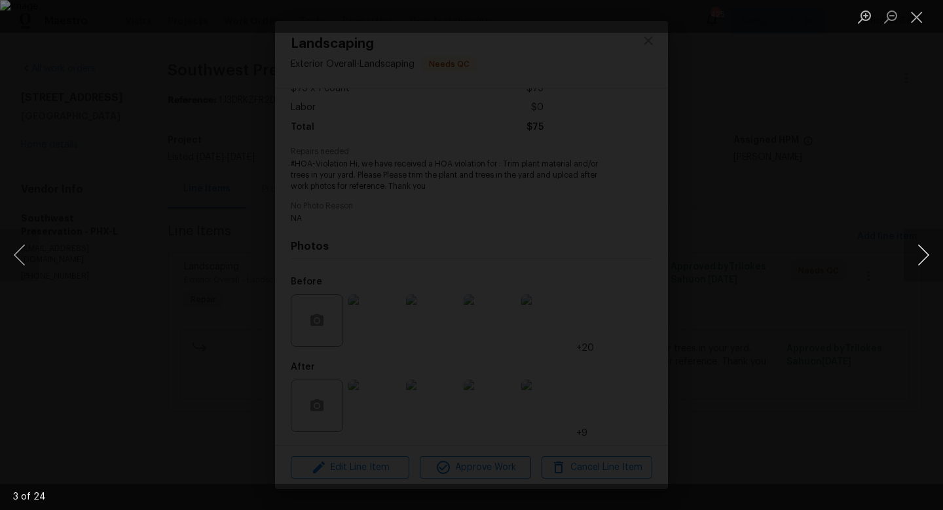
click at [923, 254] on button "Next image" at bounding box center [923, 255] width 39 height 52
click at [928, 27] on button "Close lightbox" at bounding box center [917, 16] width 26 height 23
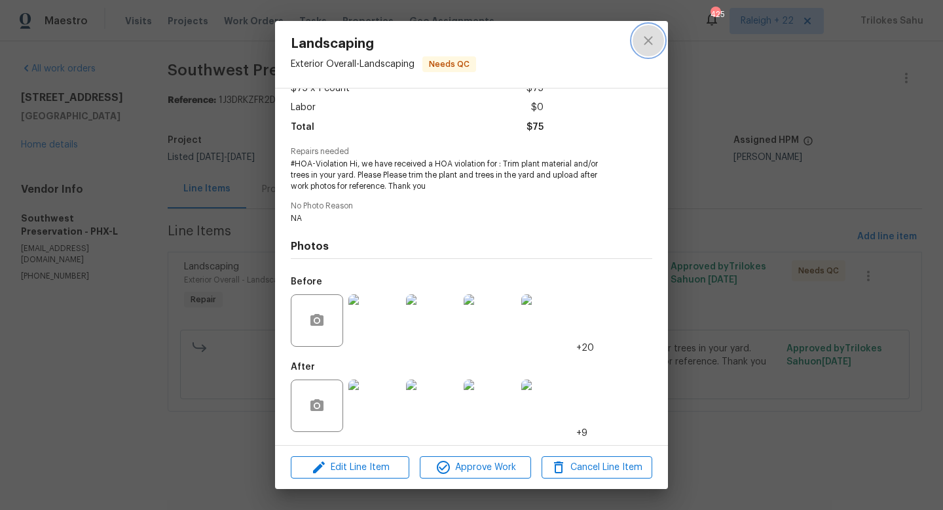
click at [643, 45] on icon "close" at bounding box center [649, 41] width 16 height 16
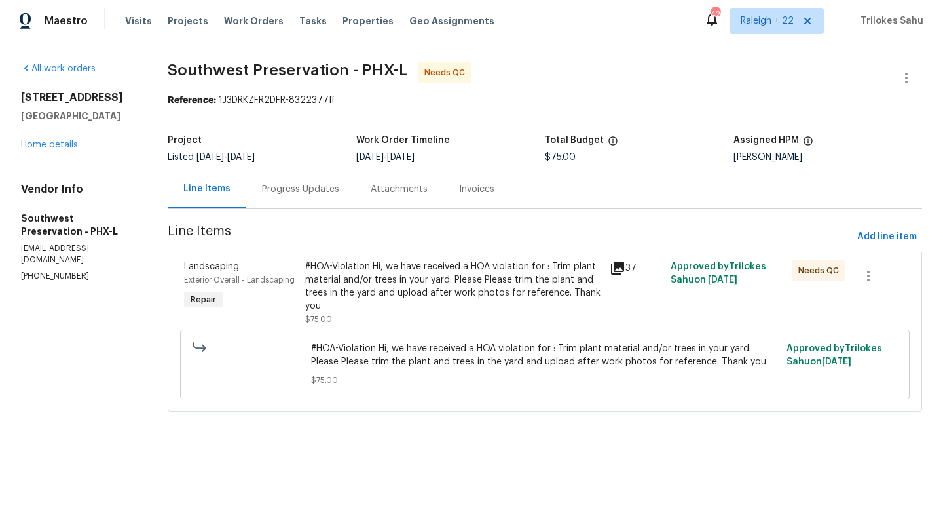
click at [303, 189] on div "Progress Updates" at bounding box center [300, 189] width 77 height 13
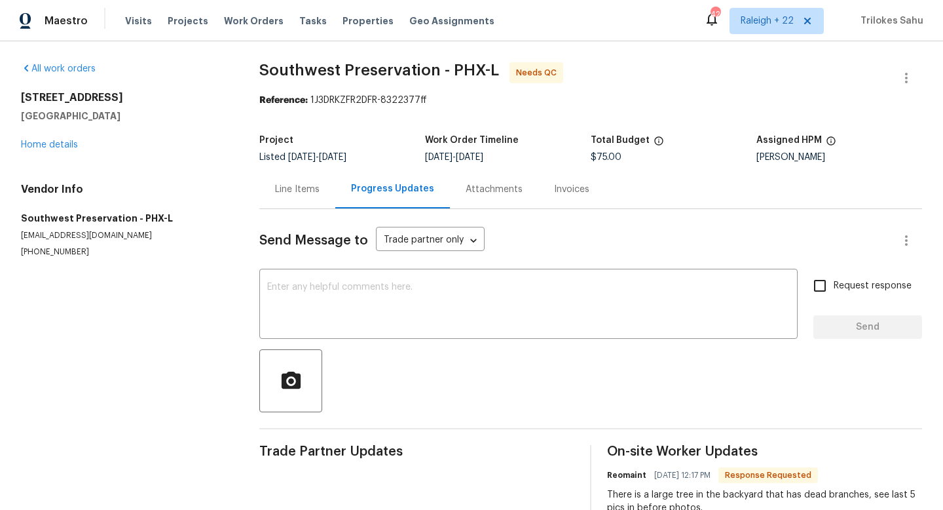
scroll to position [41, 0]
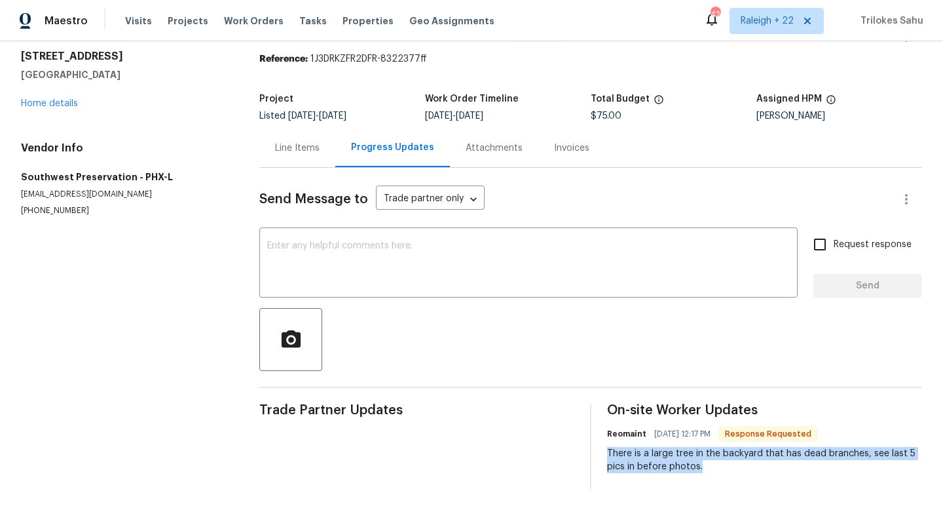
drag, startPoint x: 606, startPoint y: 457, endPoint x: 790, endPoint y: 464, distance: 184.2
click at [790, 464] on div "Trade Partner Updates On-site Worker Updates Reomaint 09/10/2025 12:17 PM Respo…" at bounding box center [590, 446] width 663 height 85
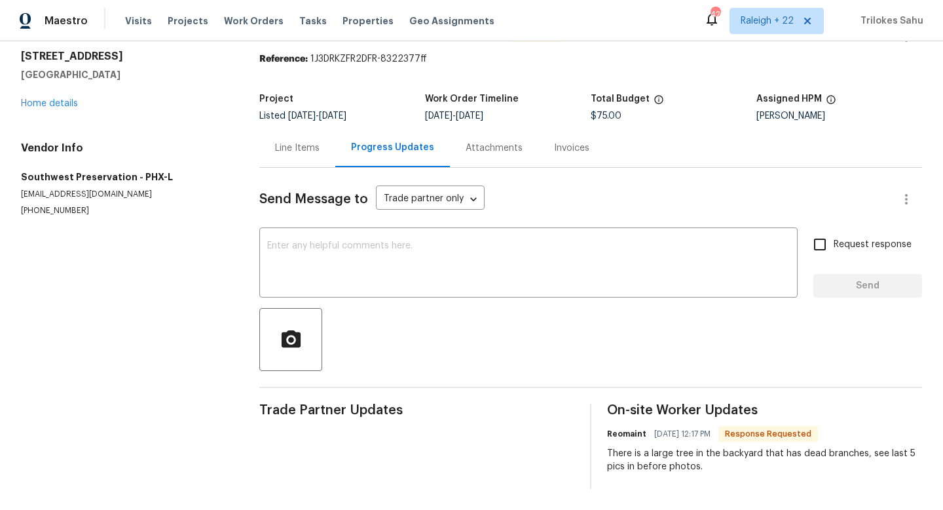
click at [309, 148] on div "Line Items" at bounding box center [297, 147] width 45 height 13
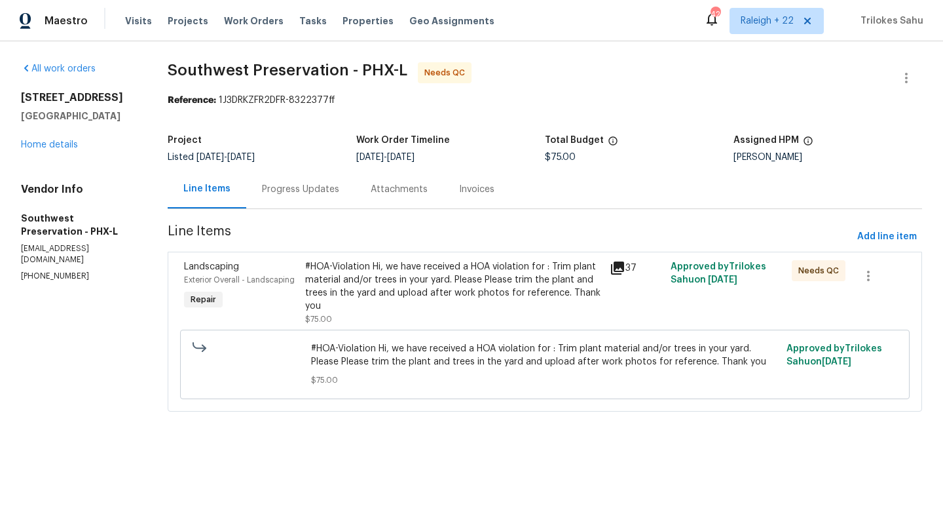
click at [416, 301] on div "#HOA-Violation Hi, we have received a HOA violation for : Trim plant material a…" at bounding box center [453, 286] width 296 height 52
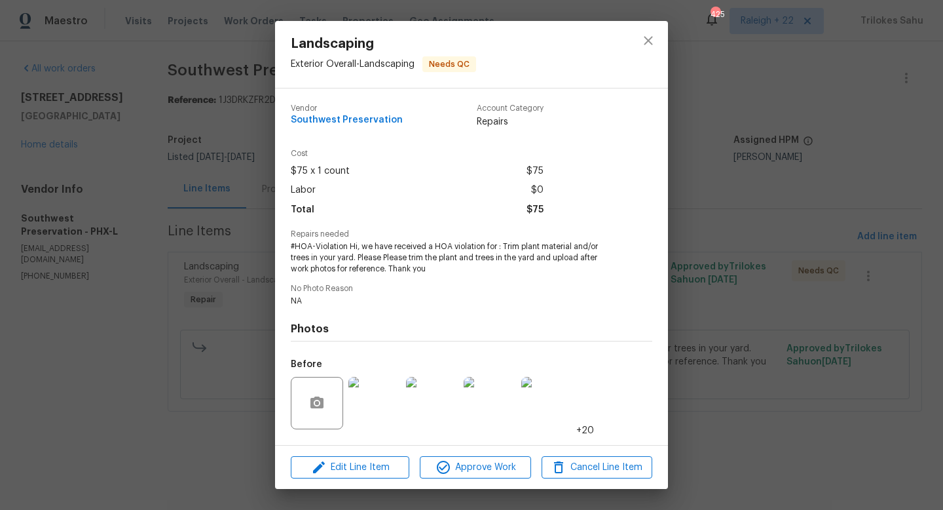
click at [353, 410] on img at bounding box center [374, 403] width 52 height 52
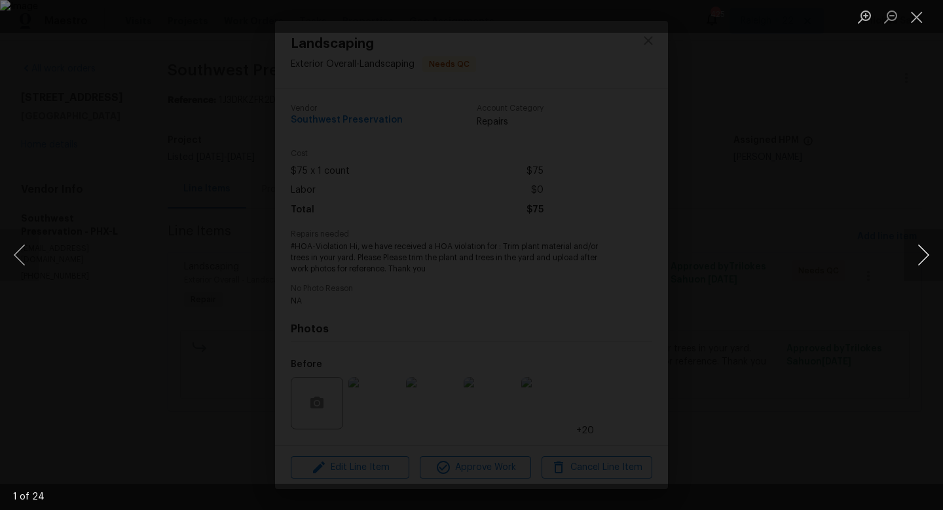
click at [927, 259] on button "Next image" at bounding box center [923, 255] width 39 height 52
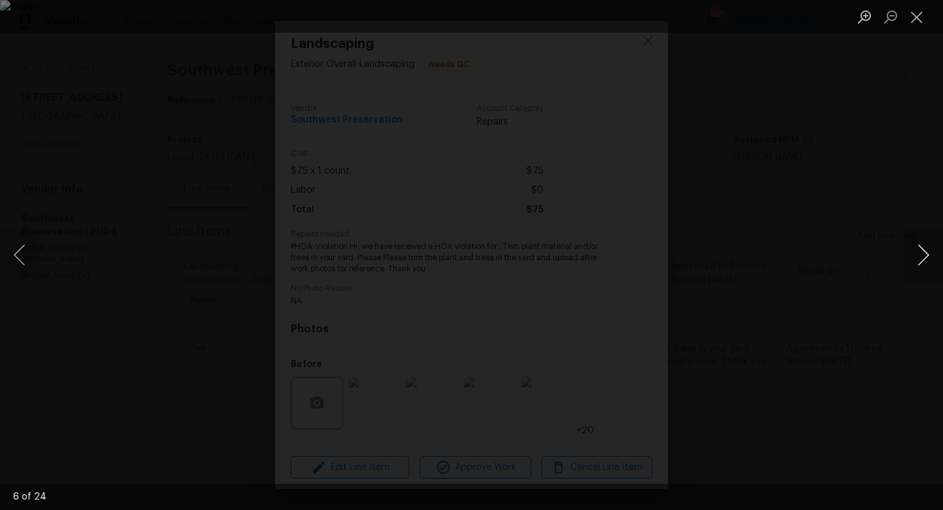
click at [919, 255] on button "Next image" at bounding box center [923, 255] width 39 height 52
click at [919, 256] on button "Next image" at bounding box center [923, 255] width 39 height 52
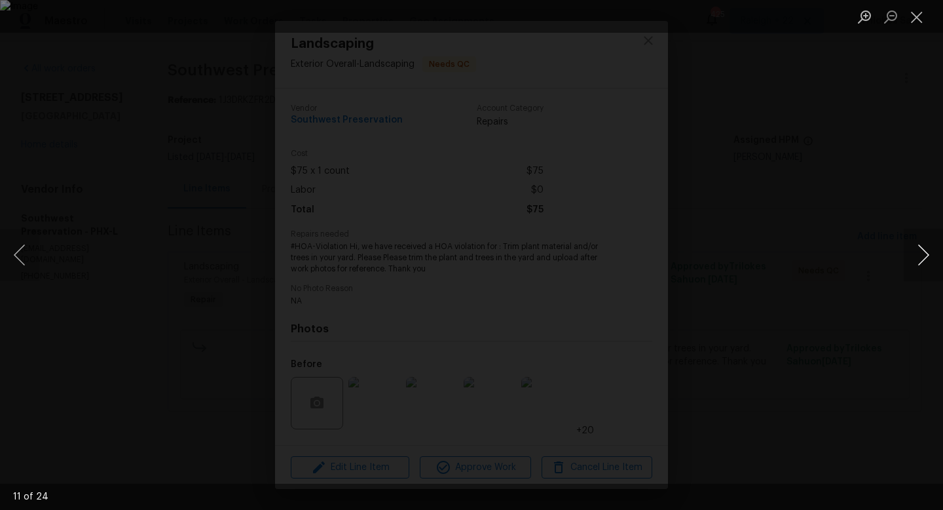
click at [919, 256] on button "Next image" at bounding box center [923, 255] width 39 height 52
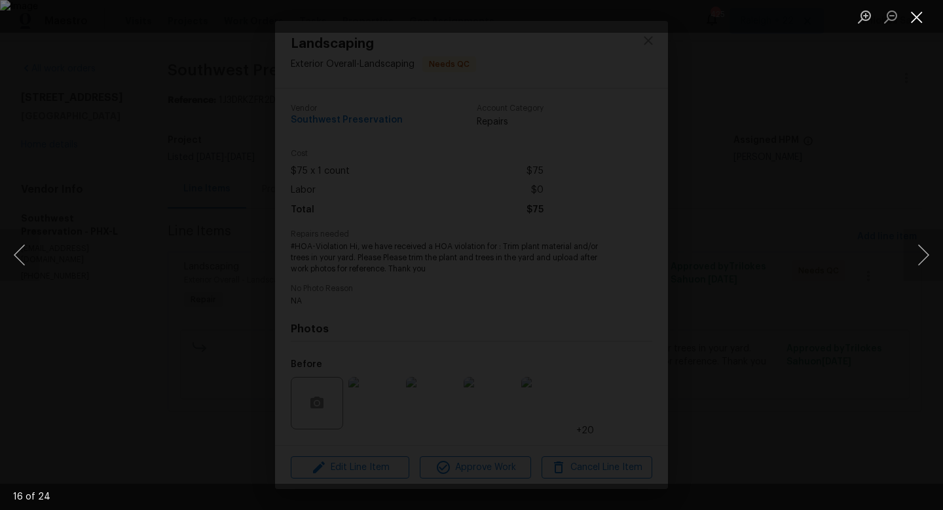
click at [919, 14] on button "Close lightbox" at bounding box center [917, 16] width 26 height 23
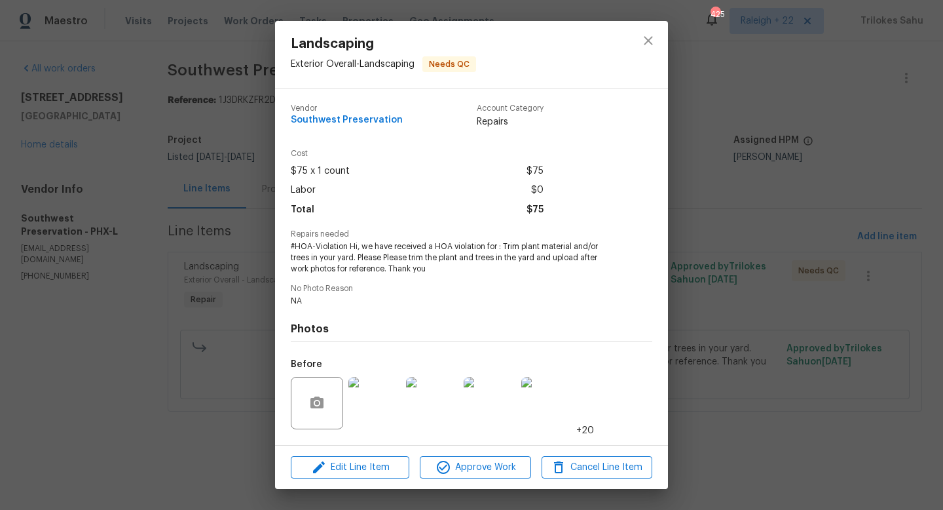
scroll to position [83, 0]
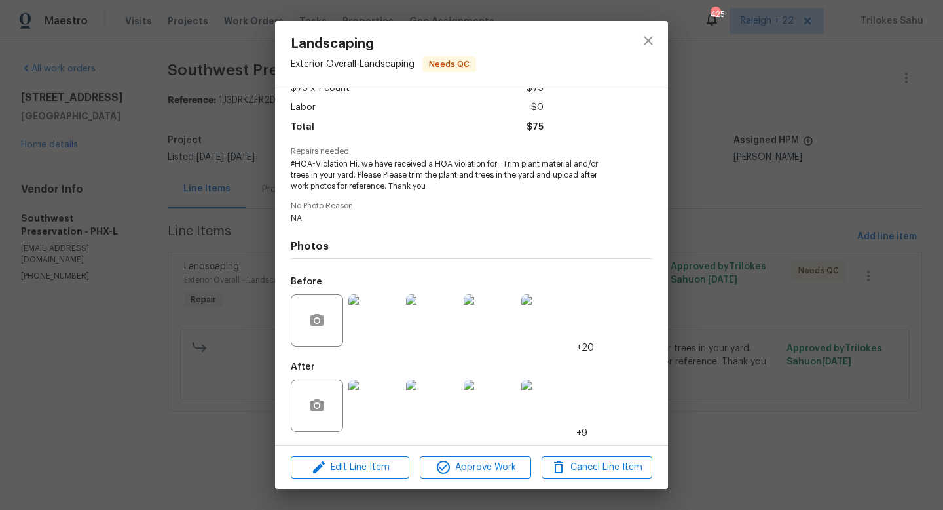
click at [377, 407] on img at bounding box center [374, 405] width 52 height 52
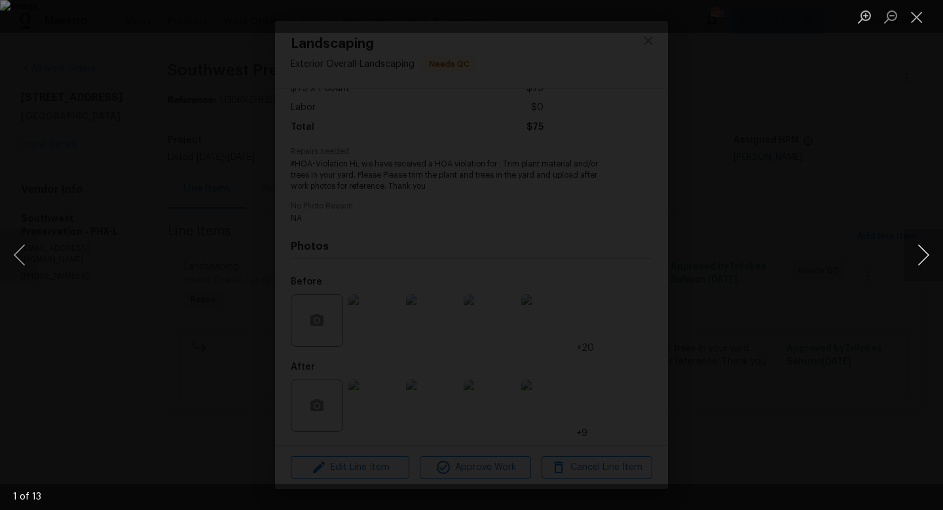
click at [923, 258] on button "Next image" at bounding box center [923, 255] width 39 height 52
click at [22, 250] on button "Previous image" at bounding box center [19, 255] width 39 height 52
click at [923, 254] on button "Next image" at bounding box center [923, 255] width 39 height 52
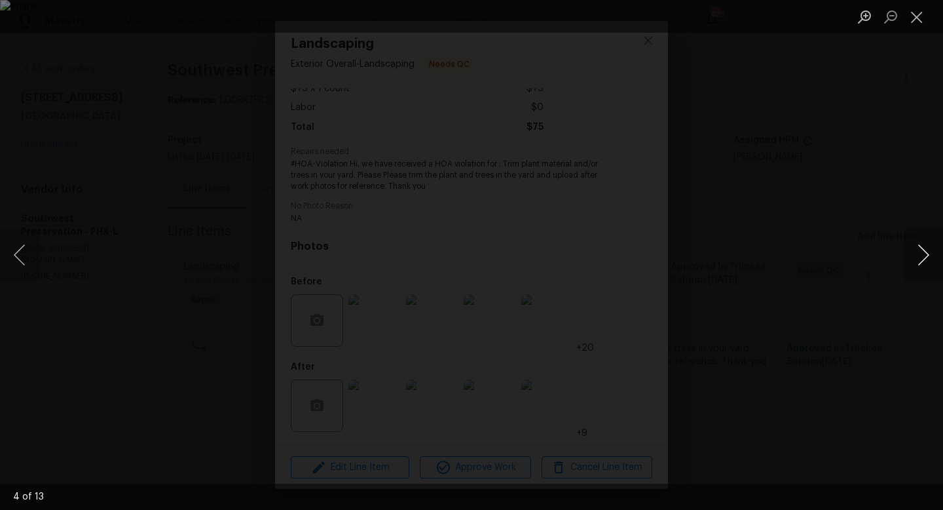
click at [923, 254] on button "Next image" at bounding box center [923, 255] width 39 height 52
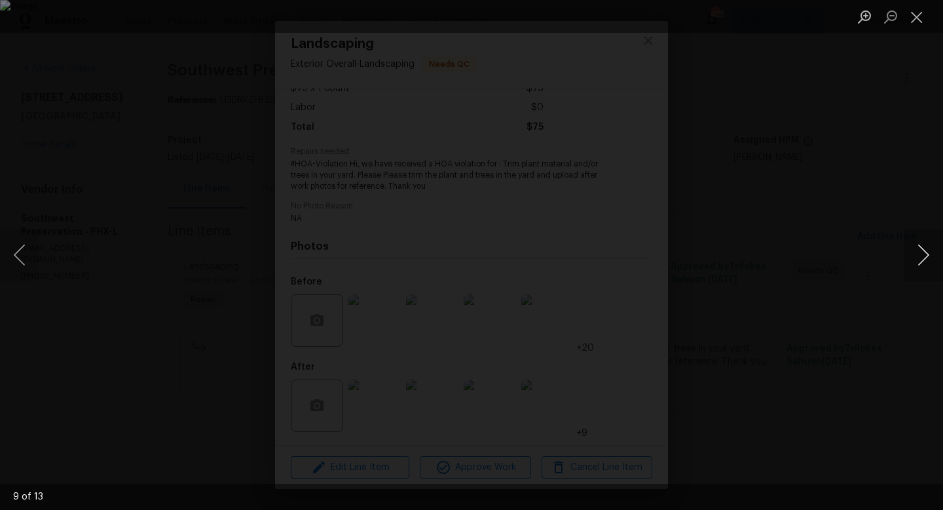
click at [923, 254] on button "Next image" at bounding box center [923, 255] width 39 height 52
click at [921, 26] on button "Close lightbox" at bounding box center [917, 16] width 26 height 23
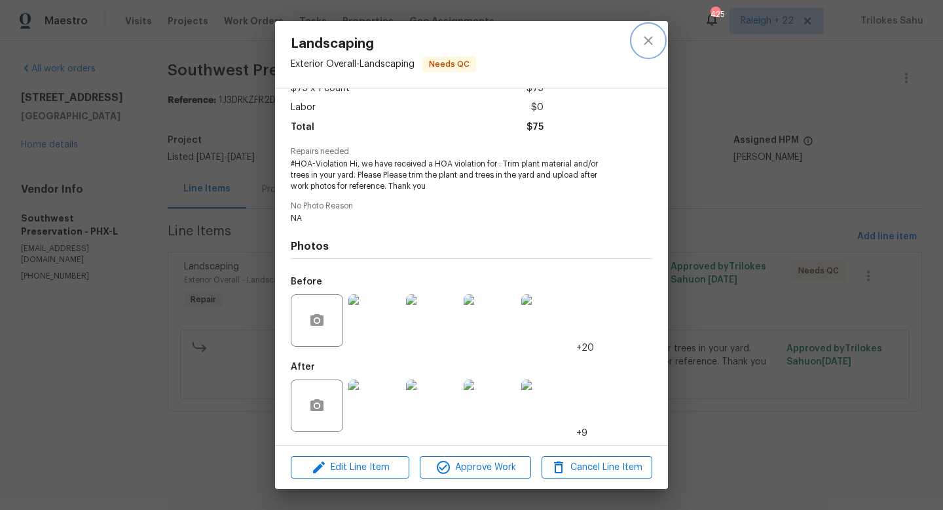
click at [639, 35] on button "close" at bounding box center [648, 40] width 31 height 31
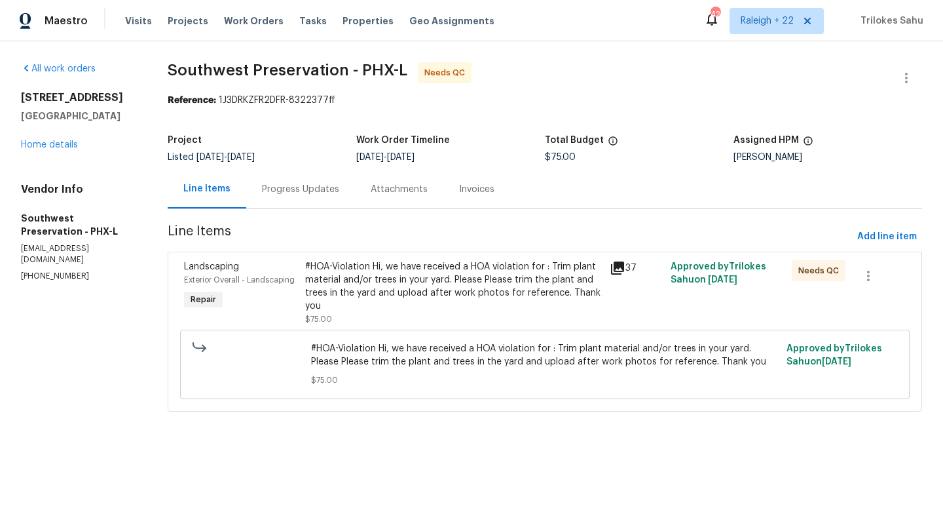
click at [324, 189] on div "Progress Updates" at bounding box center [300, 189] width 77 height 13
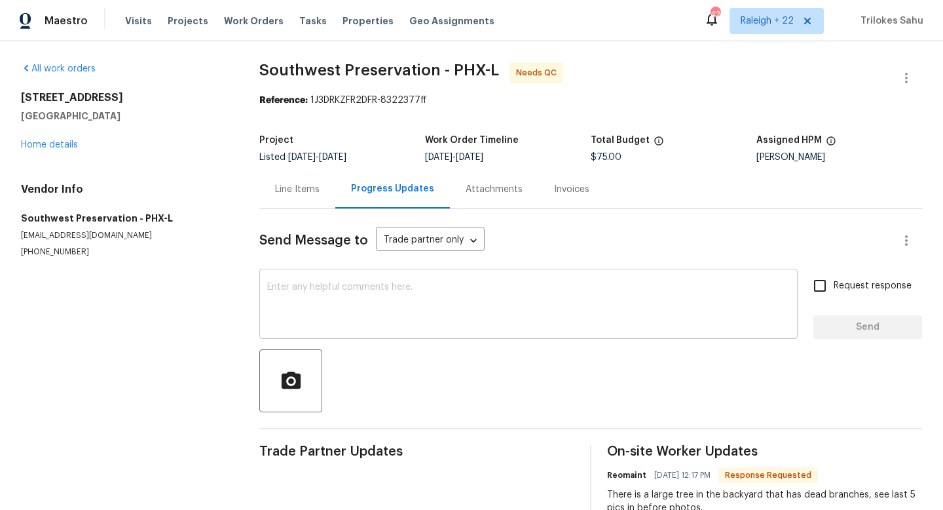
scroll to position [35, 0]
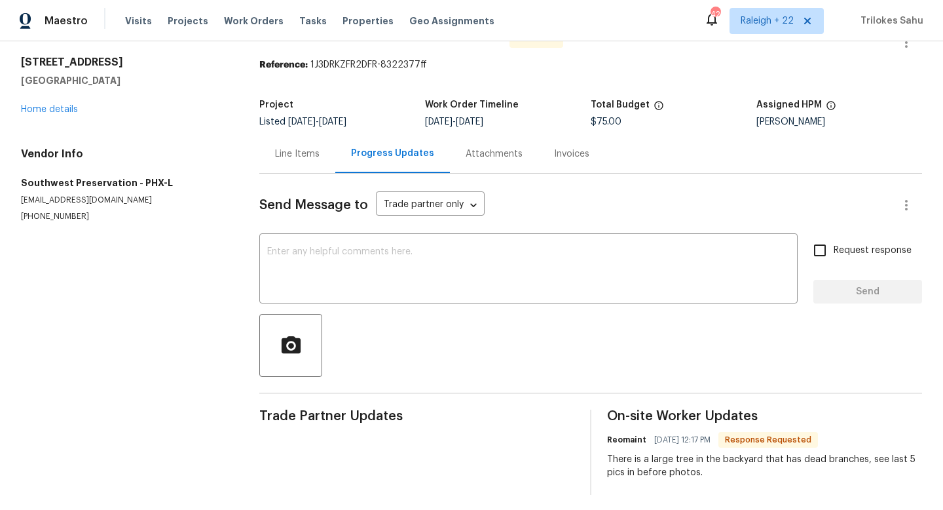
click at [331, 157] on div "Line Items" at bounding box center [297, 153] width 76 height 39
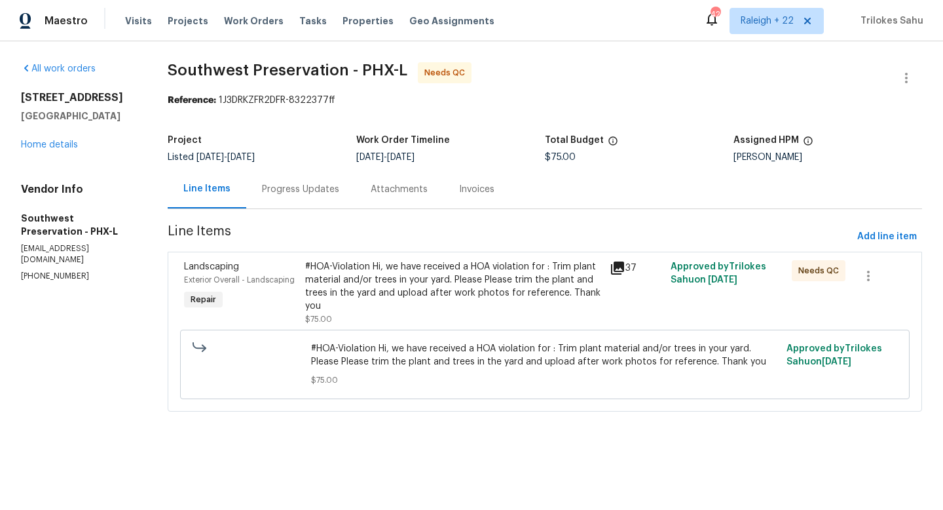
click at [377, 285] on div "#HOA-Violation Hi, we have received a HOA violation for : Trim plant material a…" at bounding box center [453, 286] width 296 height 52
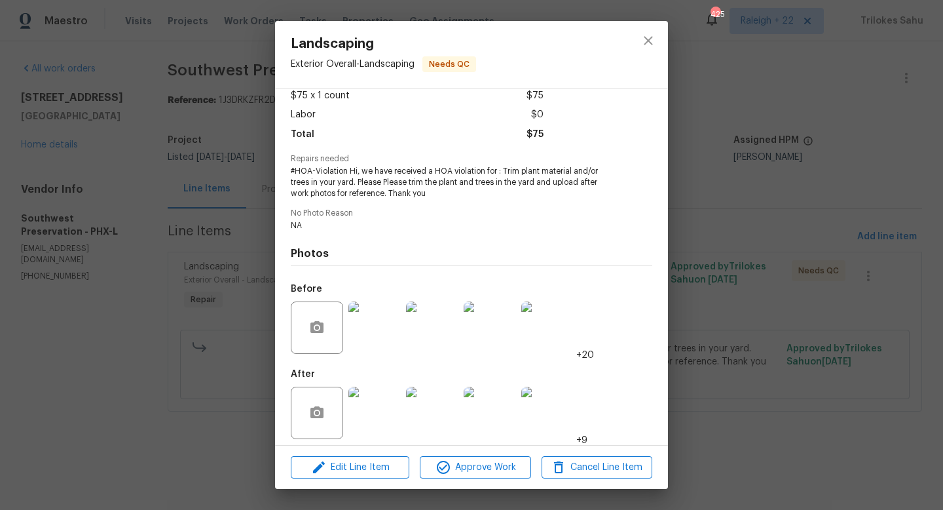
scroll to position [83, 0]
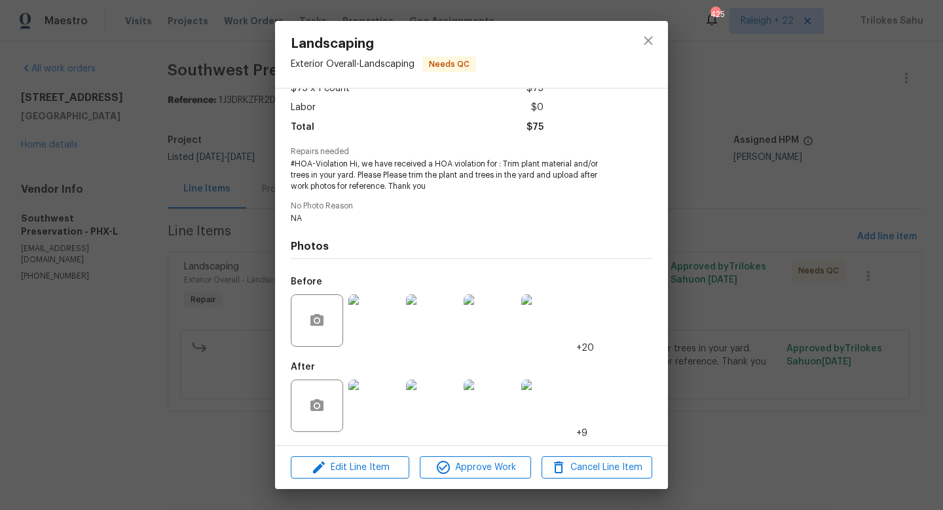
click at [385, 407] on img at bounding box center [374, 405] width 52 height 52
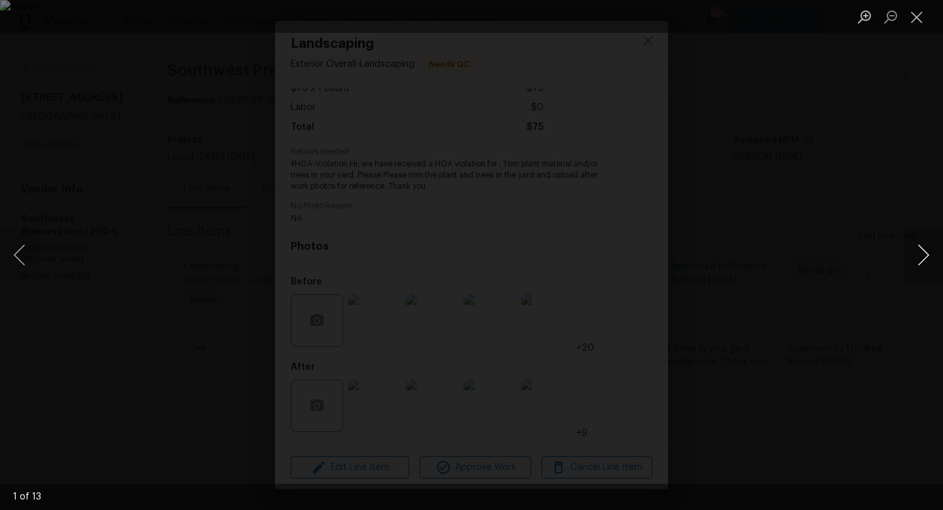
click at [927, 255] on button "Next image" at bounding box center [923, 255] width 39 height 52
click at [927, 257] on button "Next image" at bounding box center [923, 255] width 39 height 52
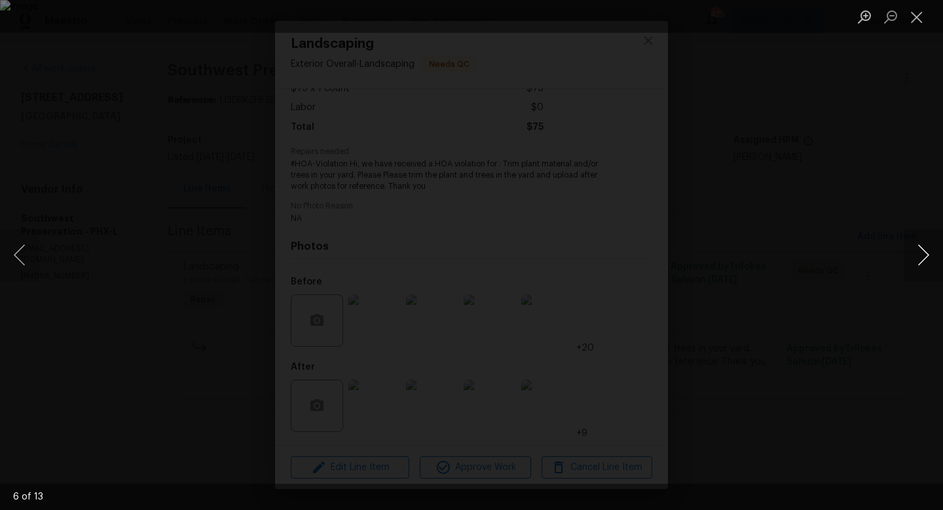
click at [927, 257] on button "Next image" at bounding box center [923, 255] width 39 height 52
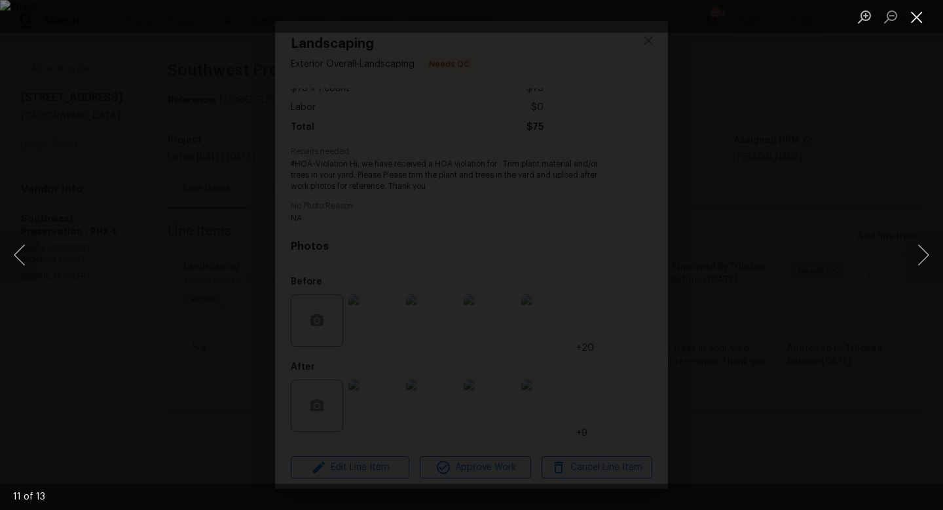
click at [918, 12] on button "Close lightbox" at bounding box center [917, 16] width 26 height 23
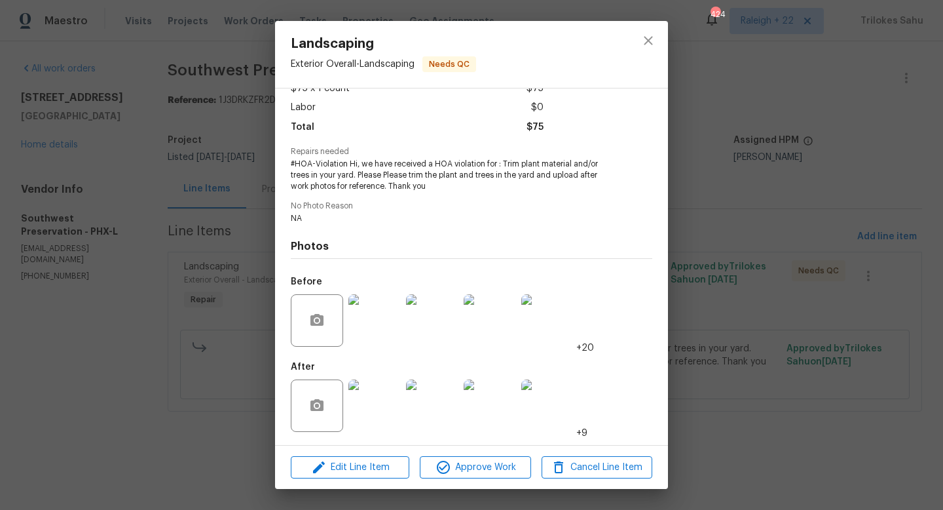
click at [366, 322] on img at bounding box center [374, 320] width 52 height 52
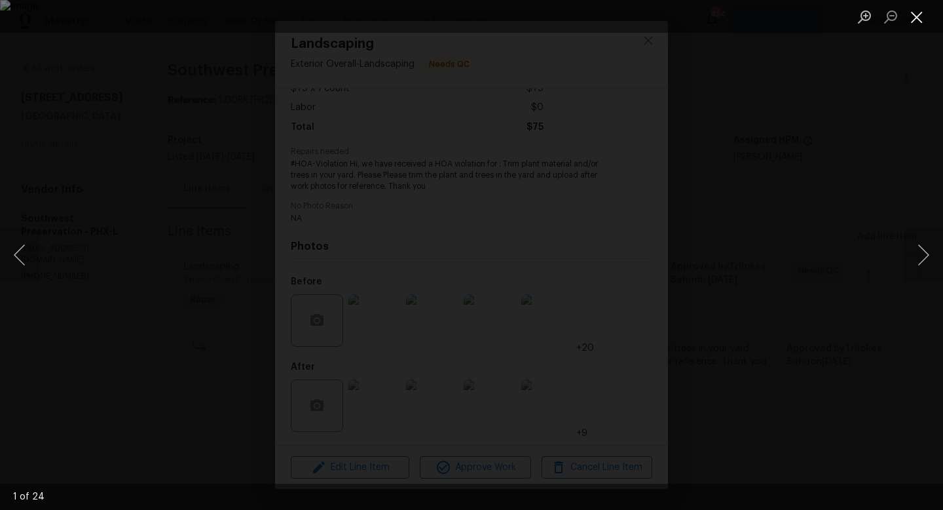
click at [918, 22] on button "Close lightbox" at bounding box center [917, 16] width 26 height 23
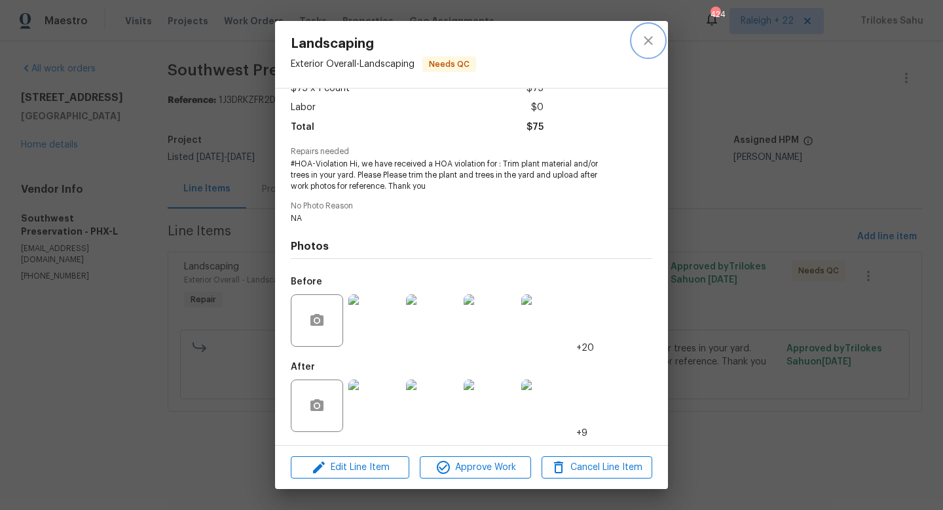
click at [649, 39] on icon "close" at bounding box center [649, 41] width 16 height 16
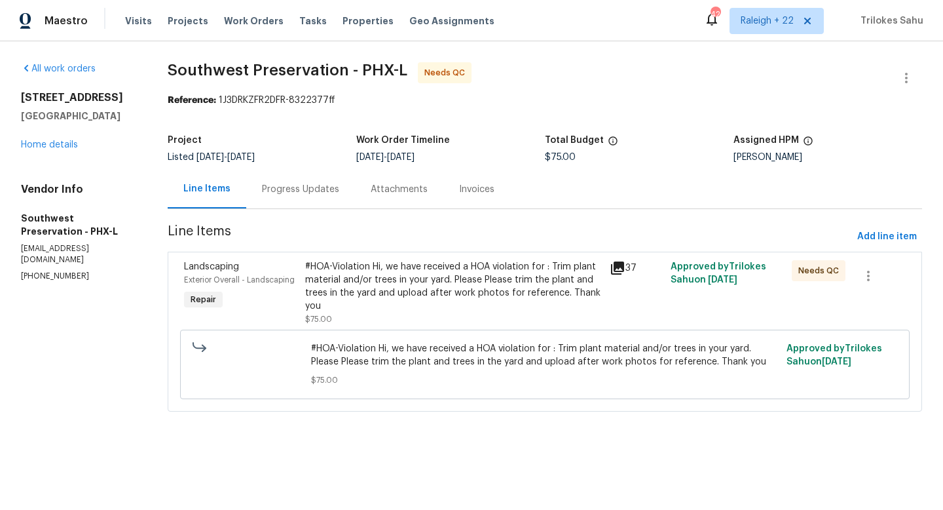
click at [278, 201] on div "Progress Updates" at bounding box center [300, 189] width 109 height 39
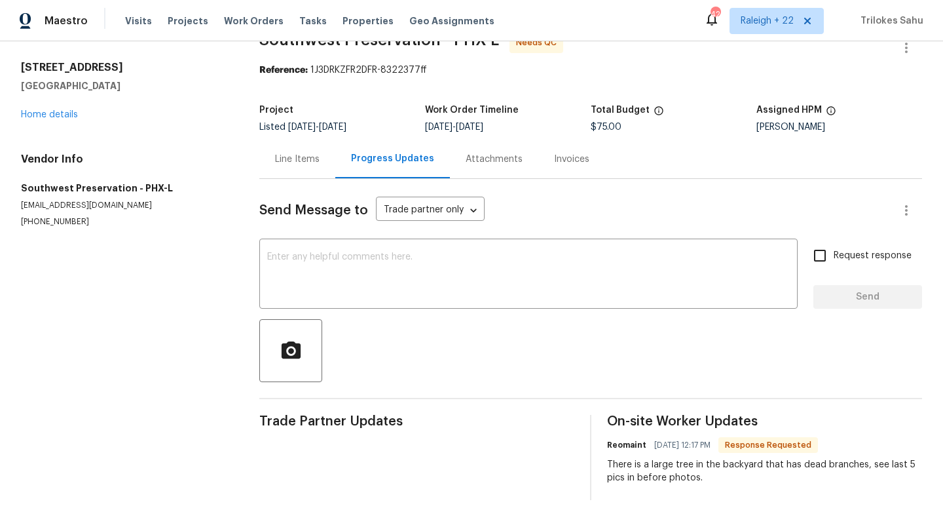
scroll to position [41, 0]
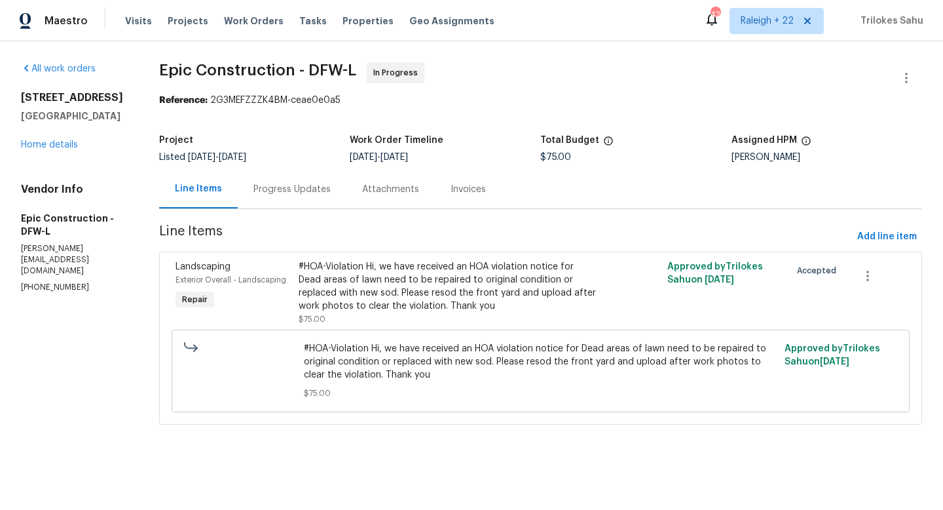
click at [284, 186] on div "Progress Updates" at bounding box center [292, 189] width 77 height 13
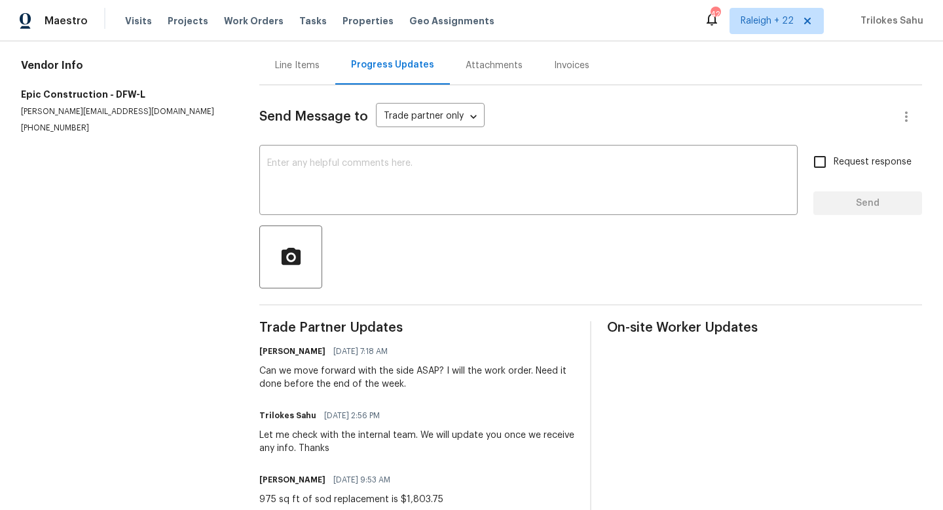
scroll to position [53, 0]
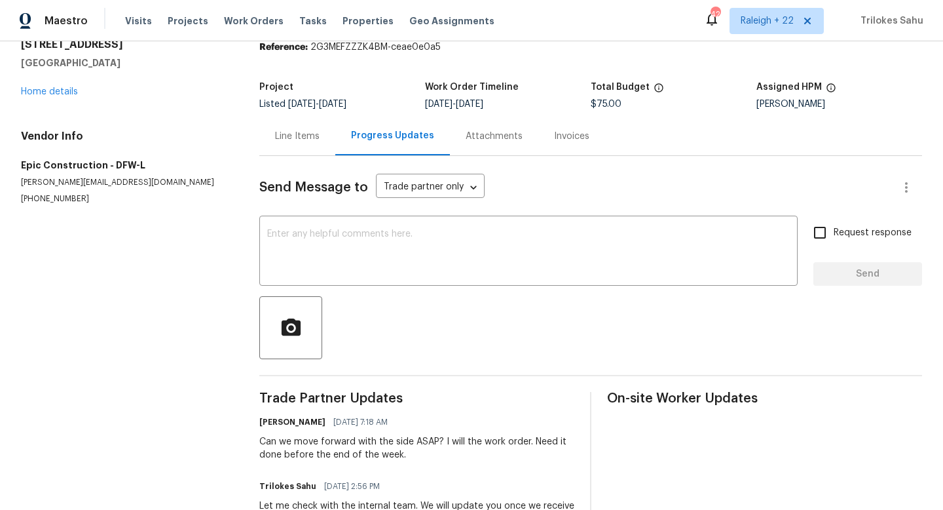
click at [297, 139] on div "Line Items" at bounding box center [297, 136] width 45 height 13
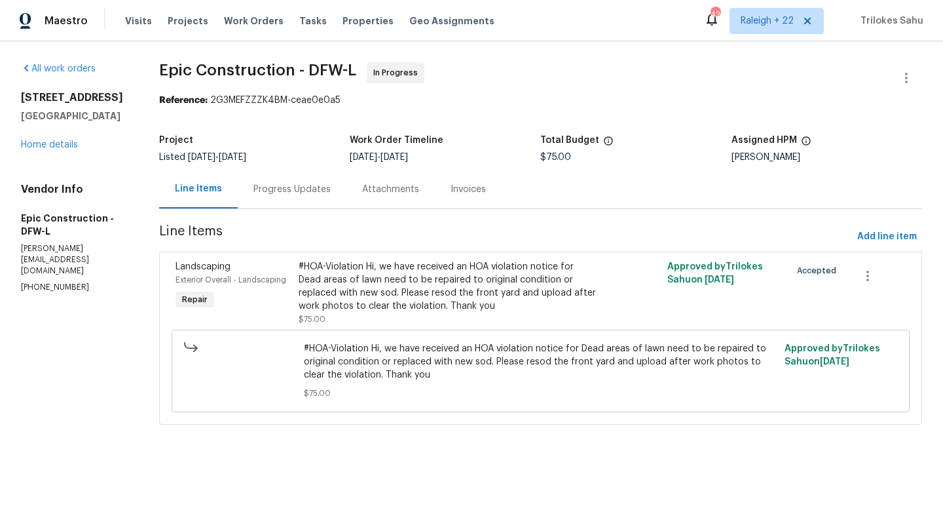
click at [407, 293] on div "#HOA-Violation Hi, we have received an HOA violation notice for Dead areas of l…" at bounding box center [449, 286] width 300 height 52
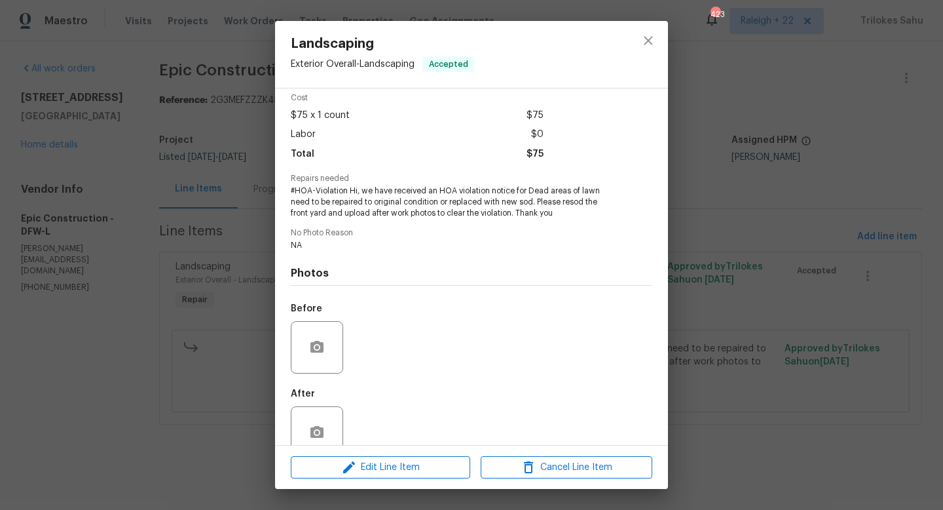
scroll to position [83, 0]
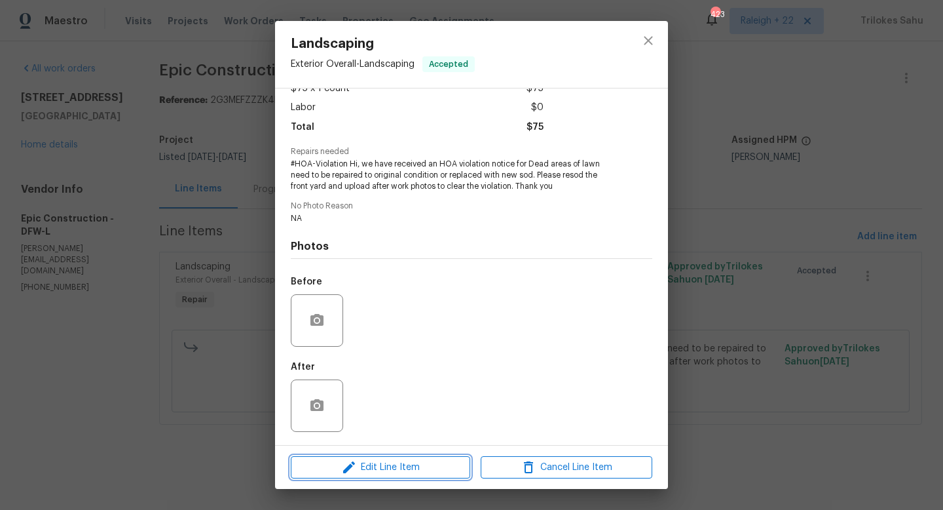
click at [342, 465] on icon "button" at bounding box center [349, 467] width 16 height 16
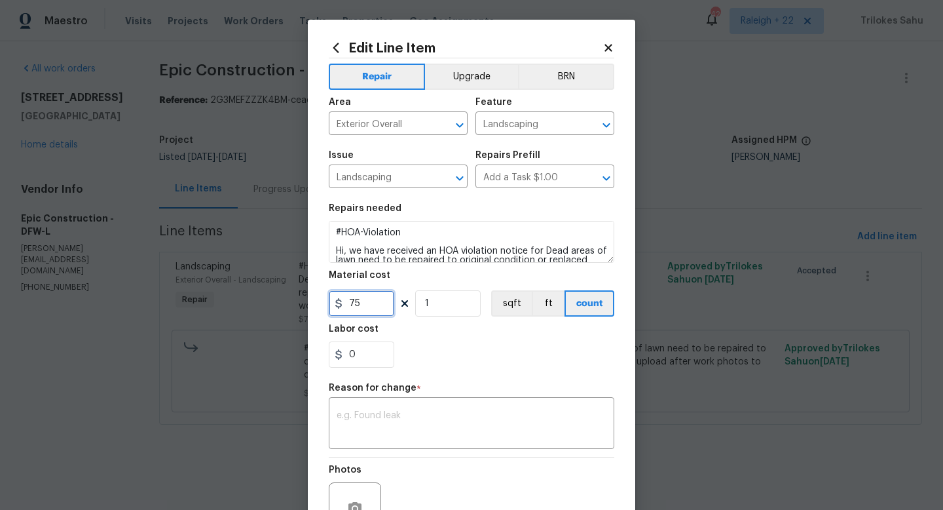
drag, startPoint x: 363, startPoint y: 302, endPoint x: 348, endPoint y: 301, distance: 14.5
click at [348, 301] on input "75" at bounding box center [362, 303] width 66 height 26
type input "1803.75"
click at [506, 366] on div "0" at bounding box center [472, 354] width 286 height 26
click at [415, 434] on textarea at bounding box center [472, 425] width 270 height 28
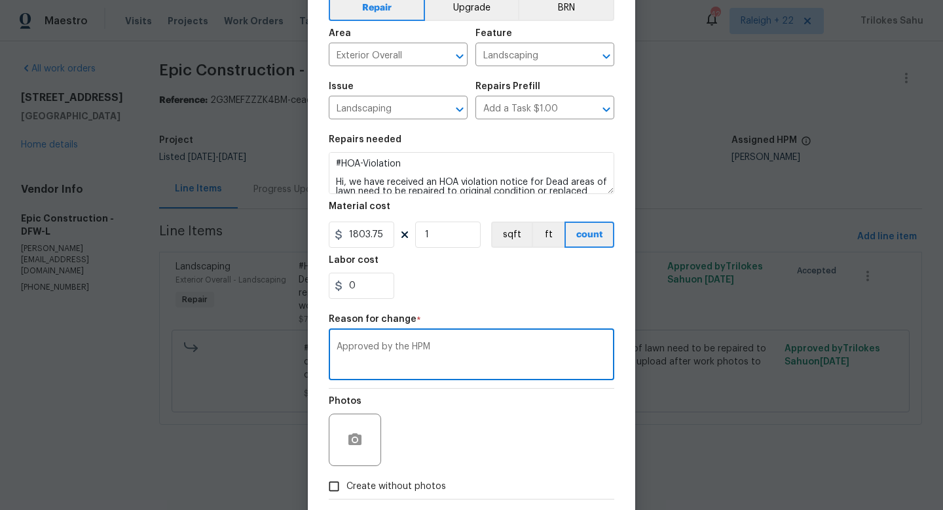
scroll to position [136, 0]
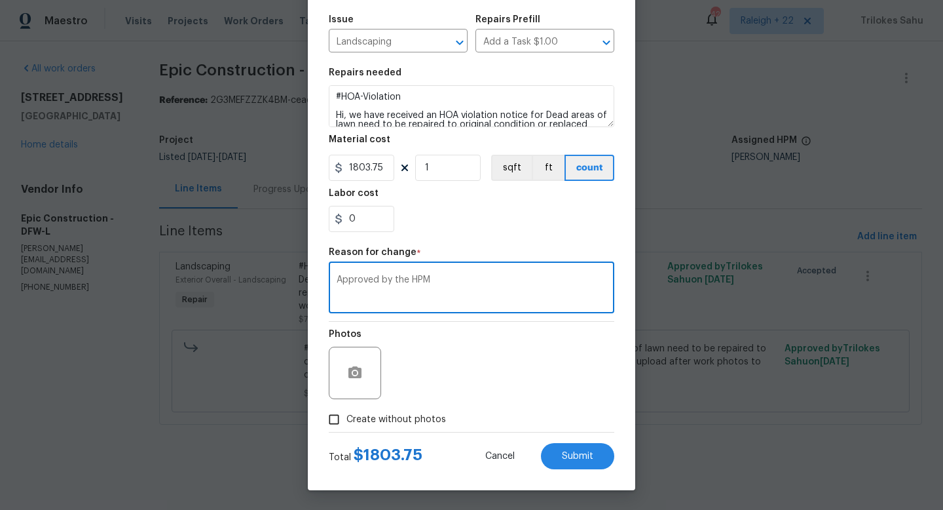
type textarea "Approved by the HPM"
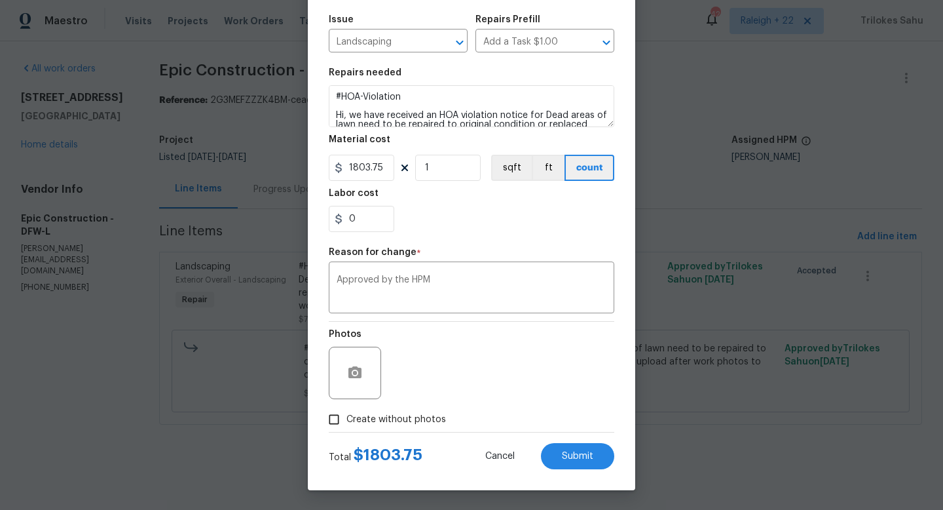
click at [380, 426] on label "Create without photos" at bounding box center [384, 419] width 124 height 25
click at [347, 426] on input "Create without photos" at bounding box center [334, 419] width 25 height 25
checkbox input "true"
click at [485, 464] on button "Cancel" at bounding box center [499, 456] width 71 height 26
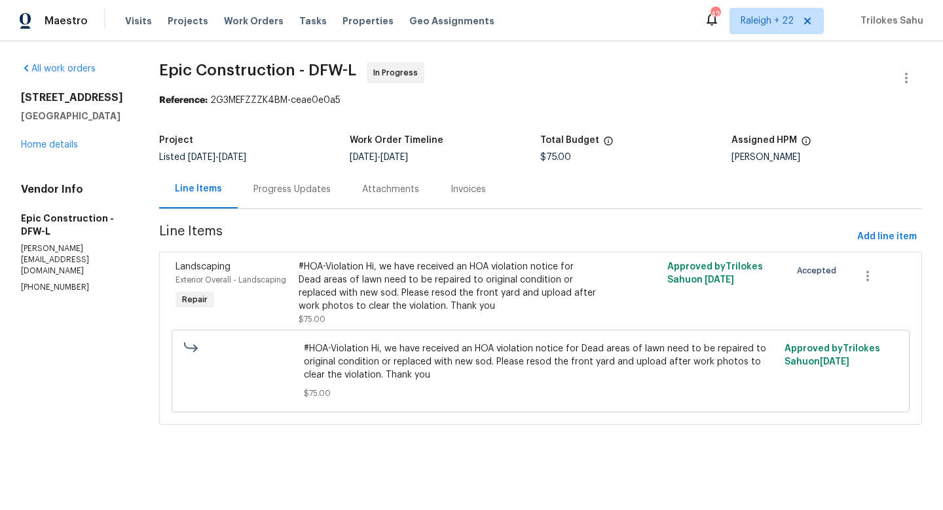
scroll to position [0, 0]
click at [266, 189] on div "Progress Updates" at bounding box center [292, 189] width 77 height 13
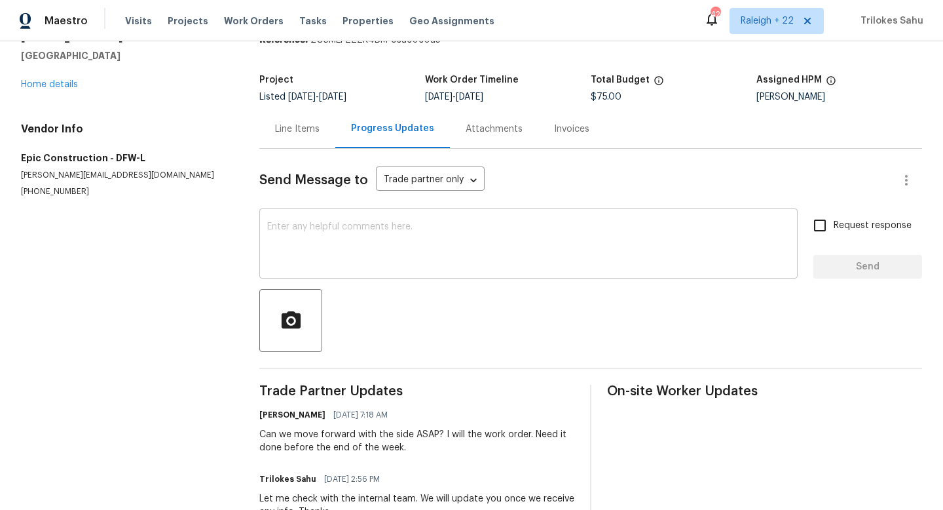
scroll to position [105, 0]
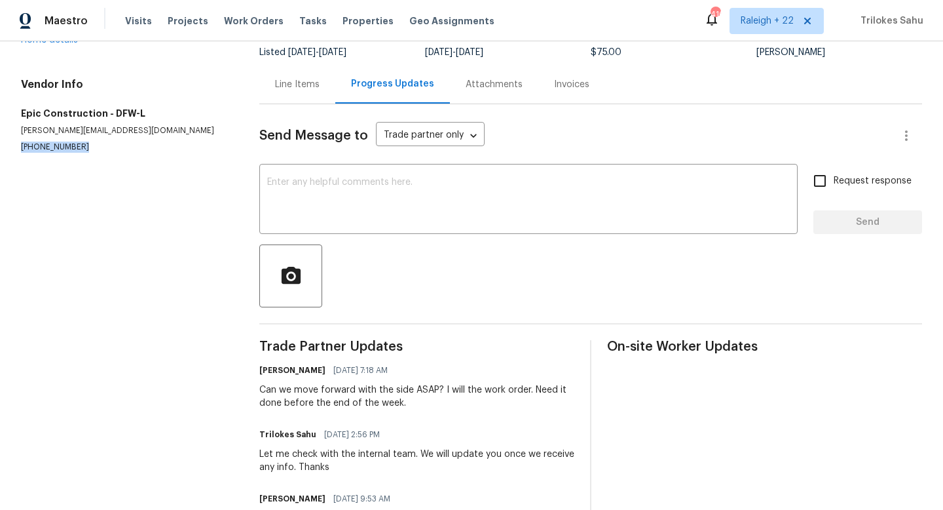
drag, startPoint x: 77, startPoint y: 147, endPoint x: 20, endPoint y: 145, distance: 56.4
click at [20, 145] on div "All work orders 4616 Dalrock Dr Plano, TX 75024 Home details Vendor Info Epic C…" at bounding box center [471, 345] width 943 height 818
copy p "(214) 208-1878"
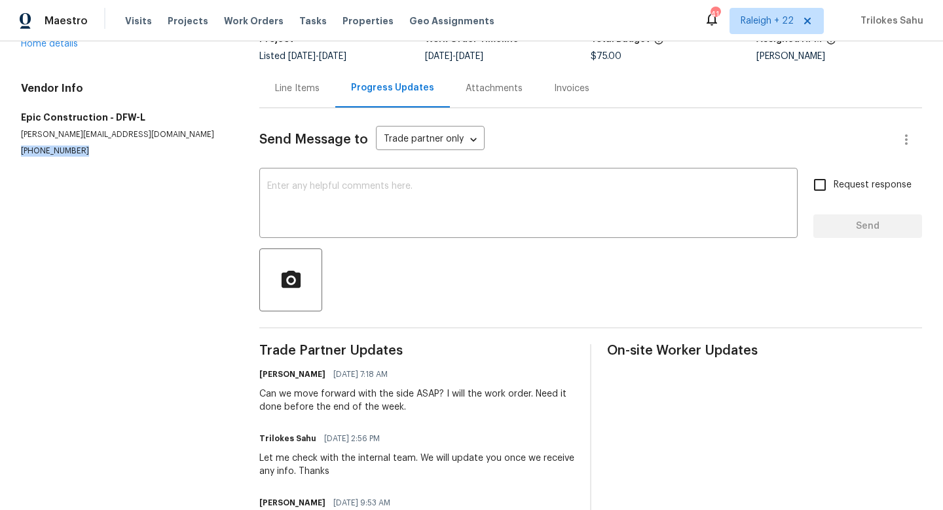
scroll to position [0, 0]
